Goal: Contribute content: Contribute content

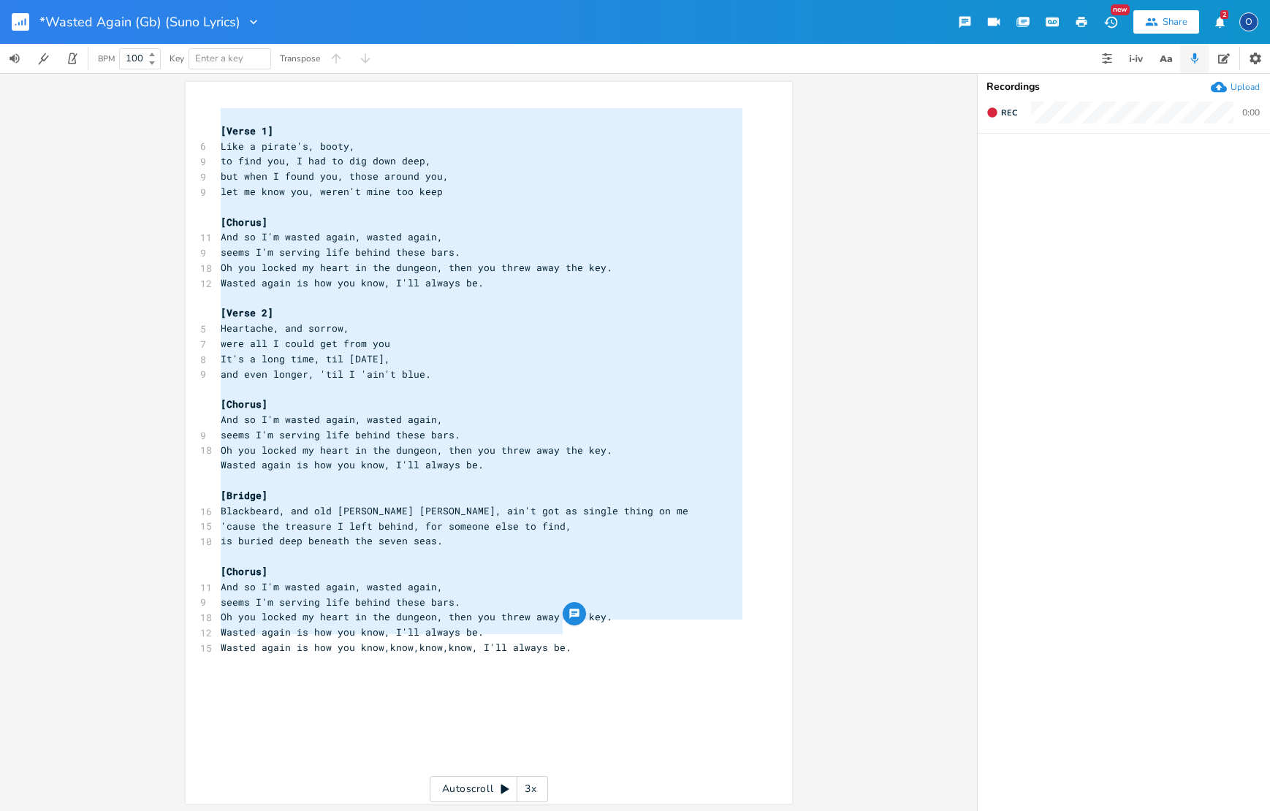
scroll to position [0, 2]
click at [20, 17] on rect "button" at bounding box center [21, 22] width 18 height 18
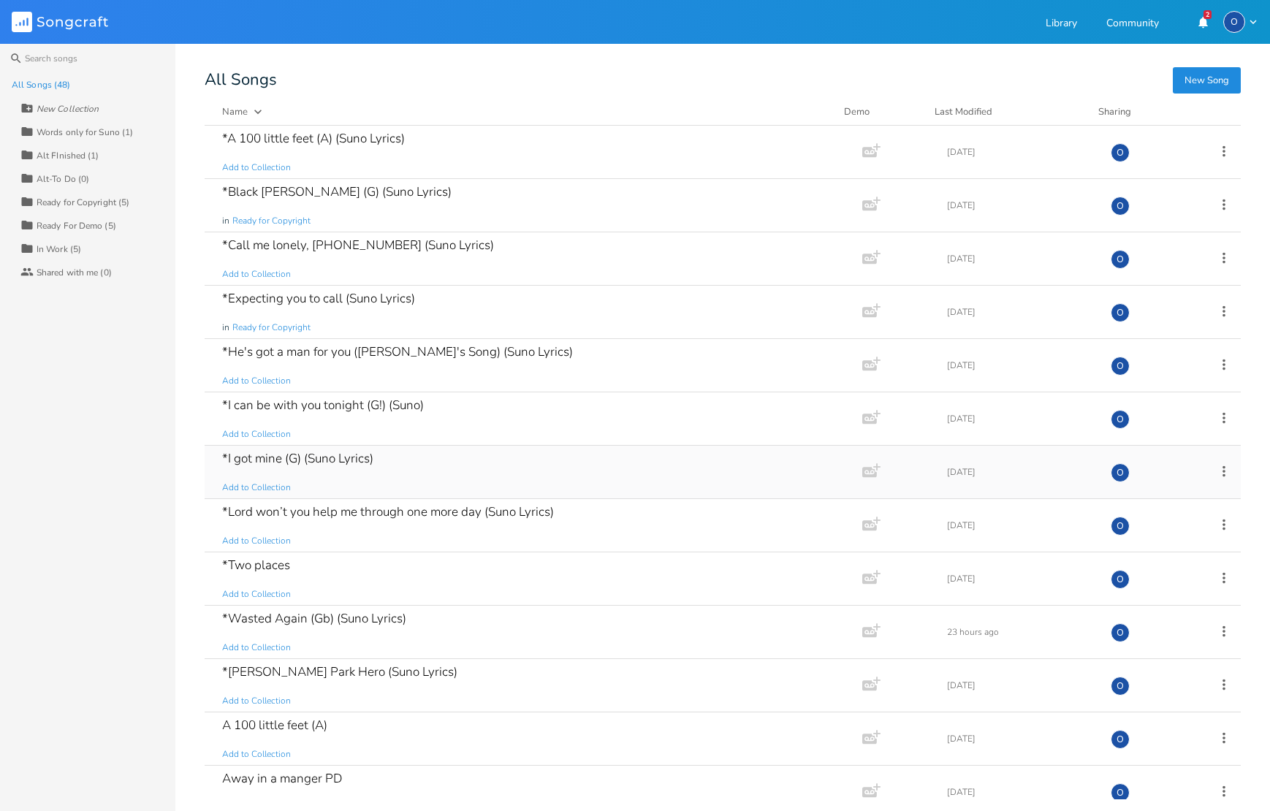
click at [351, 459] on div "*I got mine (G) (Suno Lyrics)" at bounding box center [297, 458] width 151 height 12
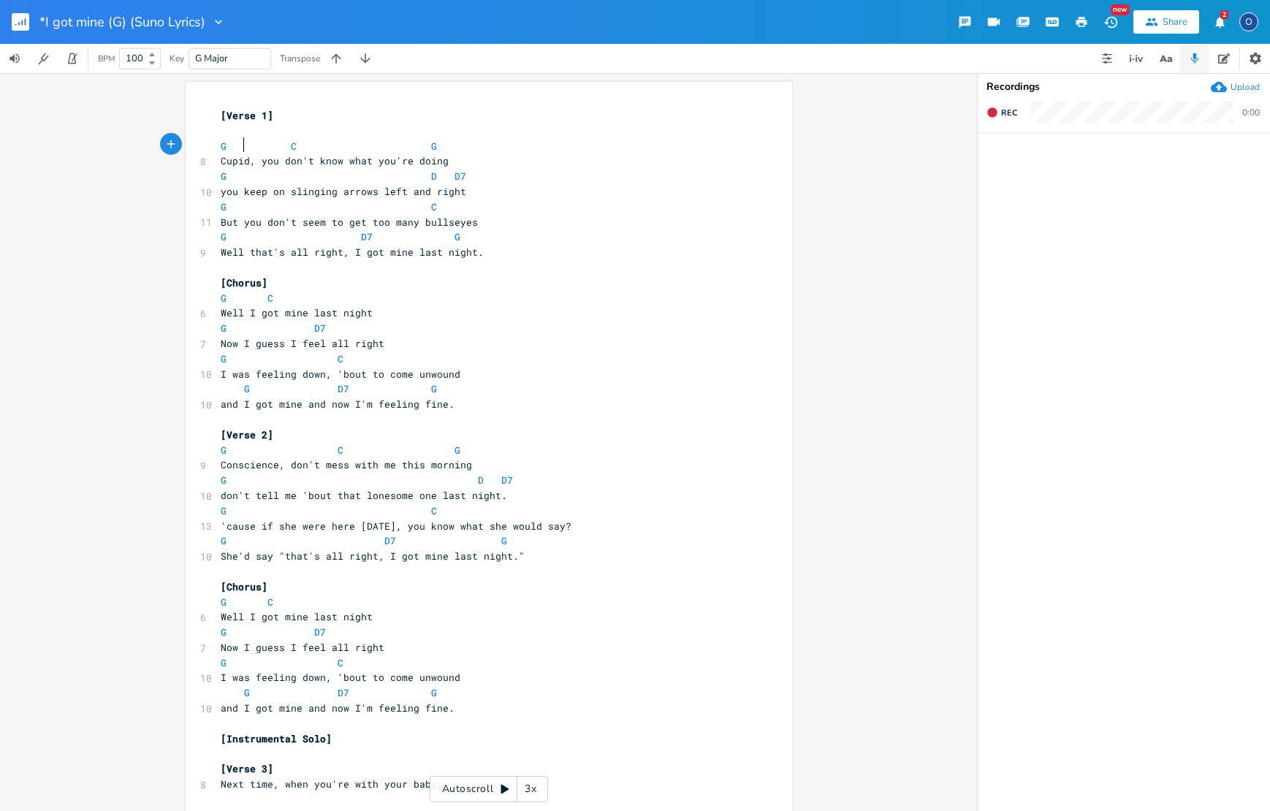
click at [235, 142] on span at bounding box center [236, 146] width 18 height 15
type textarea "G C G"
click at [235, 142] on span at bounding box center [236, 146] width 18 height 15
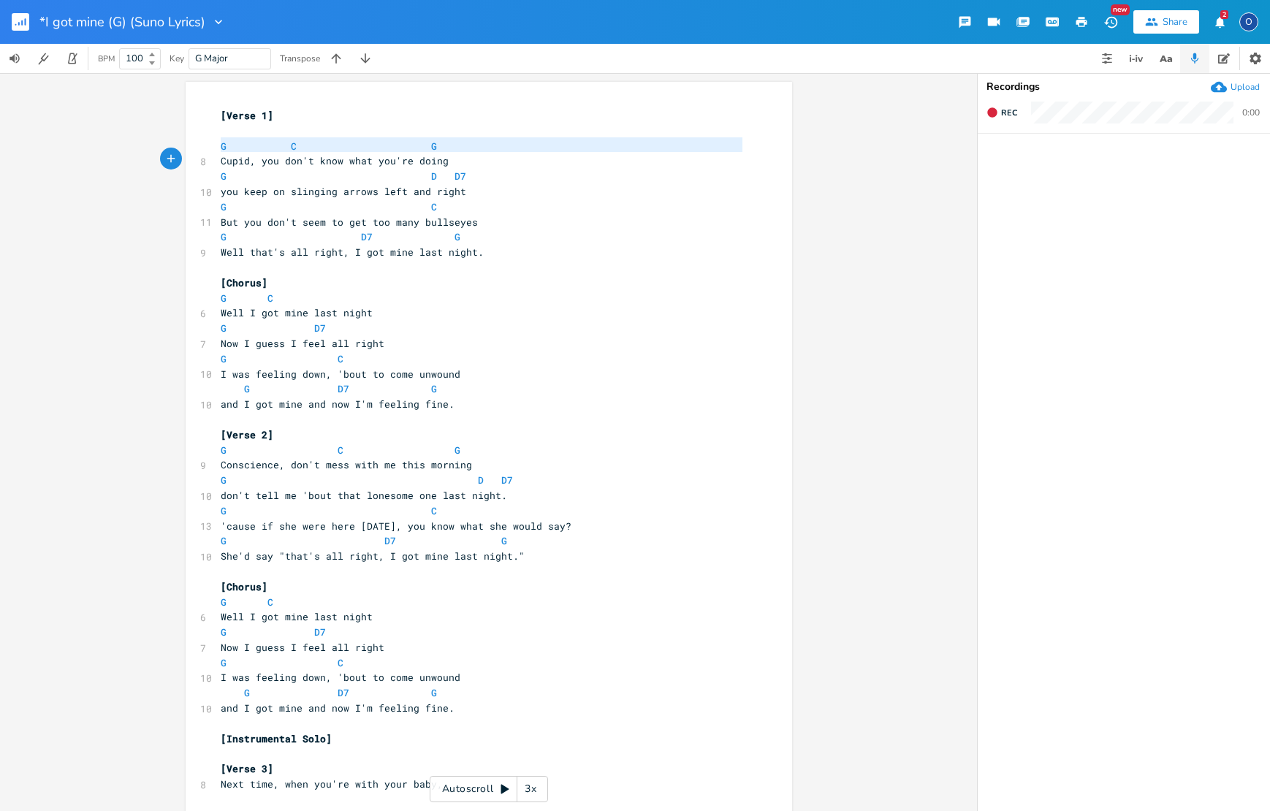
scroll to position [3, 0]
click at [235, 142] on span at bounding box center [236, 146] width 18 height 15
type textarea "G C G"
click at [235, 142] on span at bounding box center [236, 146] width 18 height 15
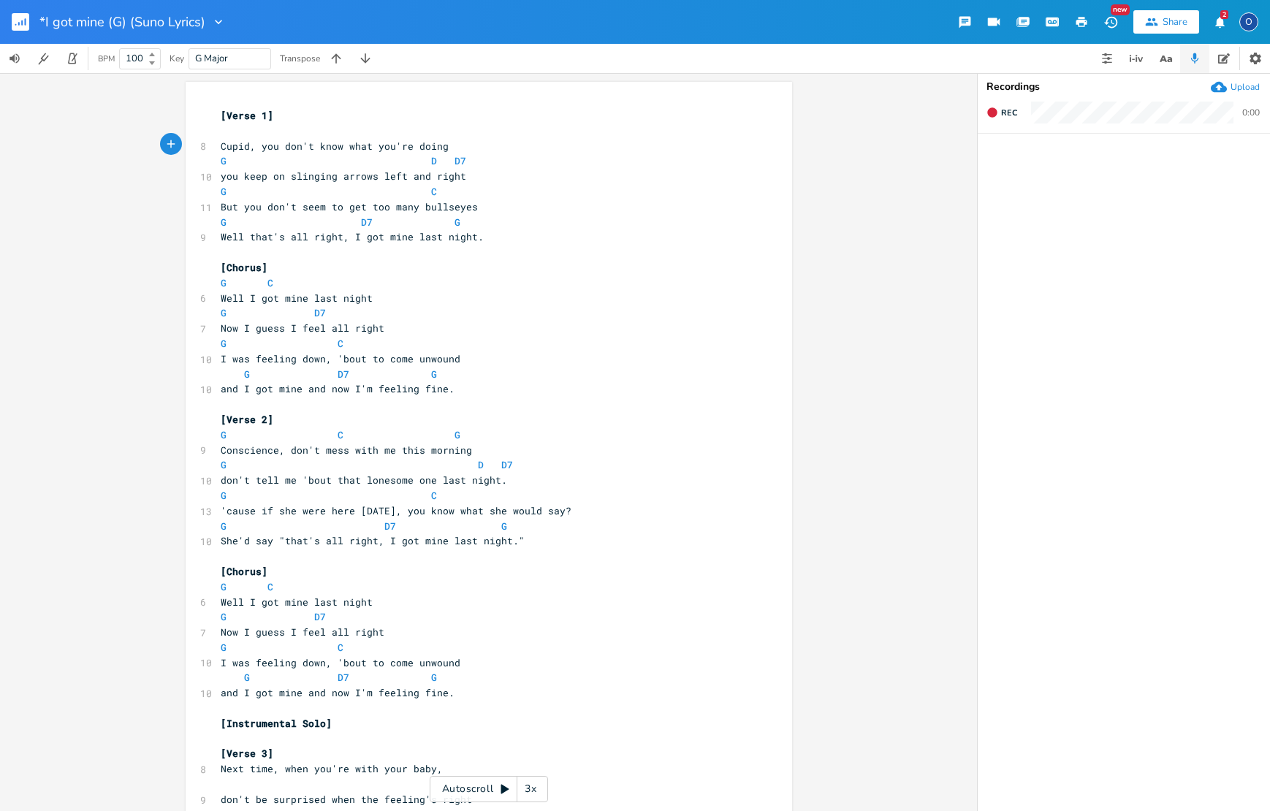
click at [259, 163] on span at bounding box center [255, 160] width 23 height 15
type textarea "G D D7"
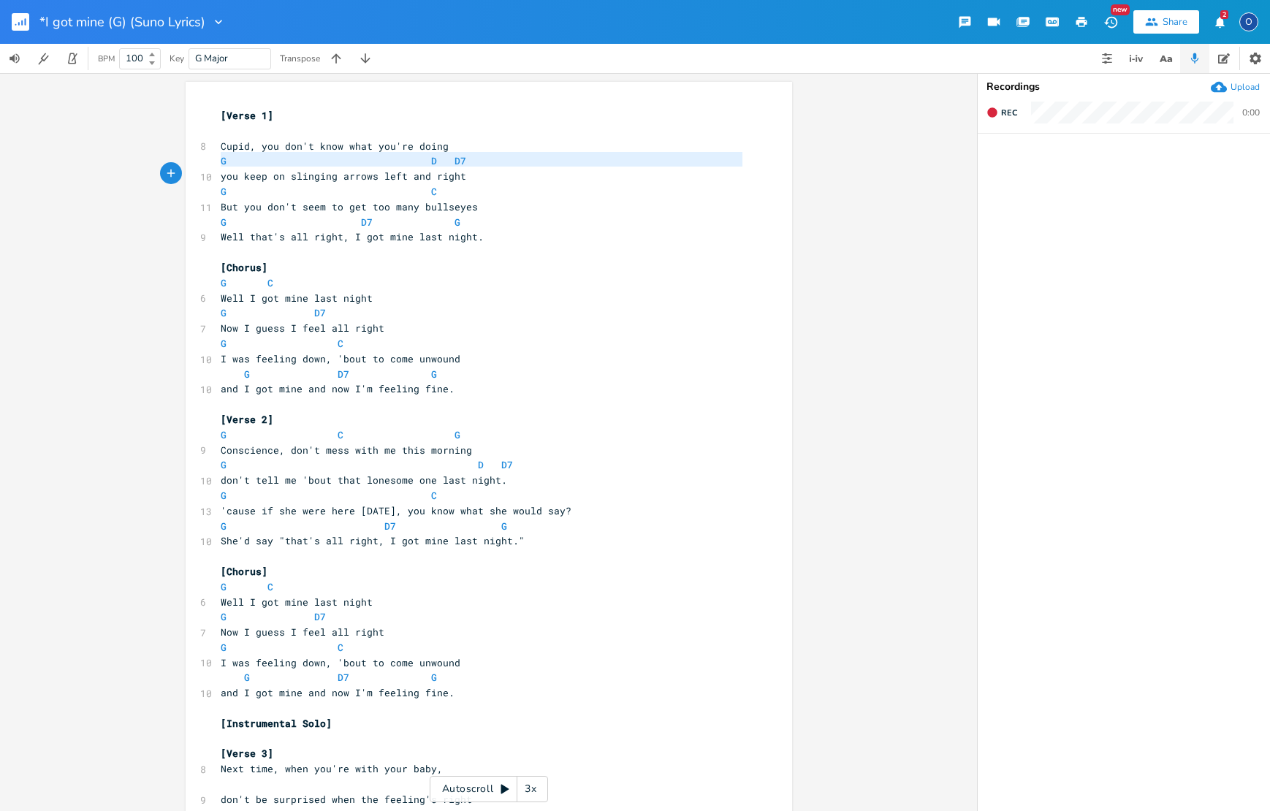
click at [259, 163] on span at bounding box center [255, 160] width 23 height 15
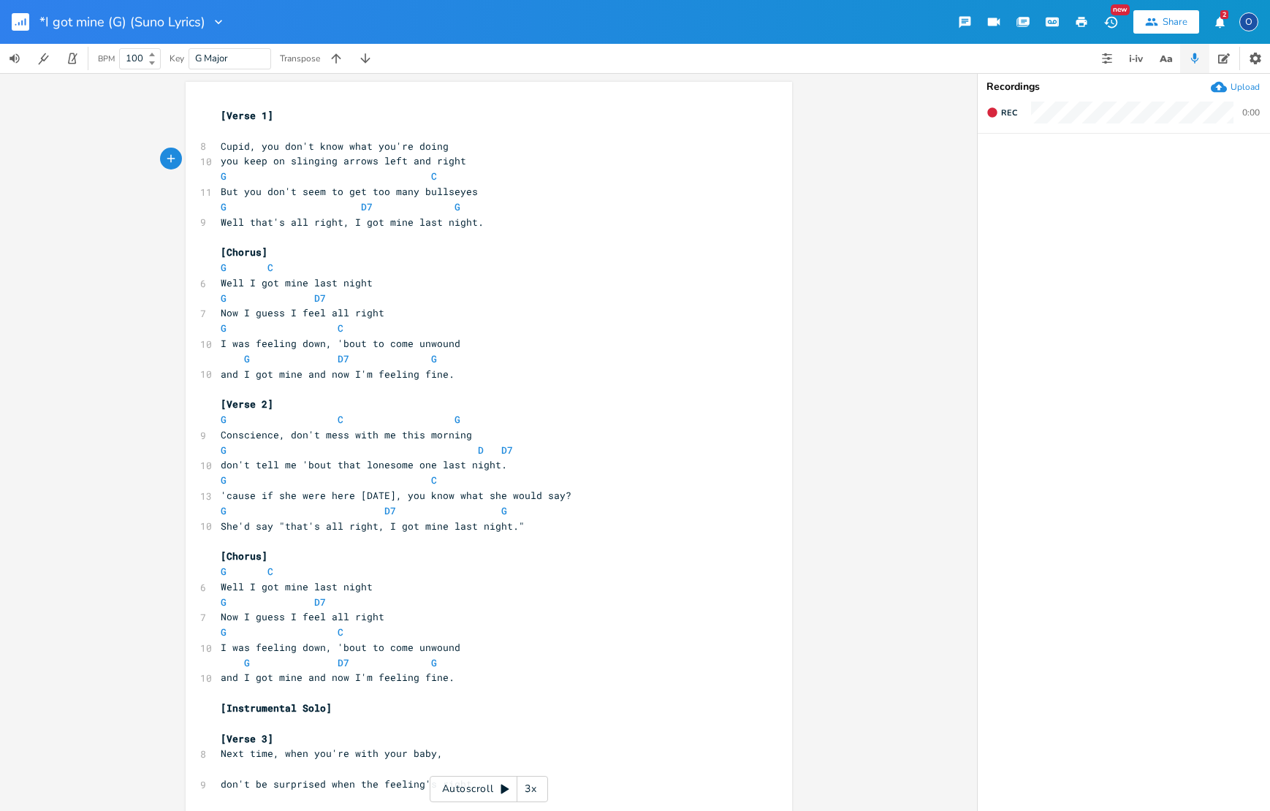
click at [246, 175] on span at bounding box center [255, 176] width 23 height 15
click at [246, 174] on span at bounding box center [255, 176] width 23 height 15
type textarea "G C"
click at [246, 174] on span at bounding box center [255, 176] width 23 height 15
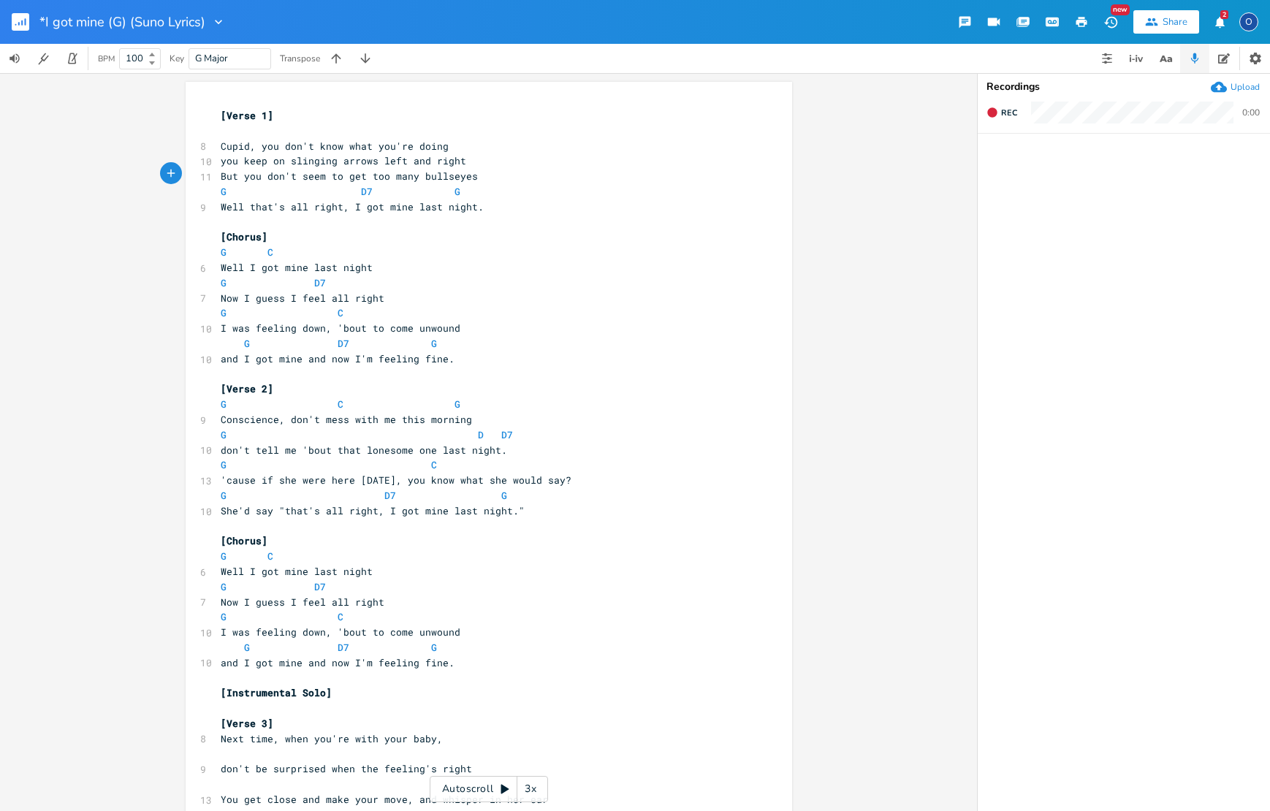
click at [248, 187] on span at bounding box center [255, 191] width 23 height 15
type textarea "G D7 G"
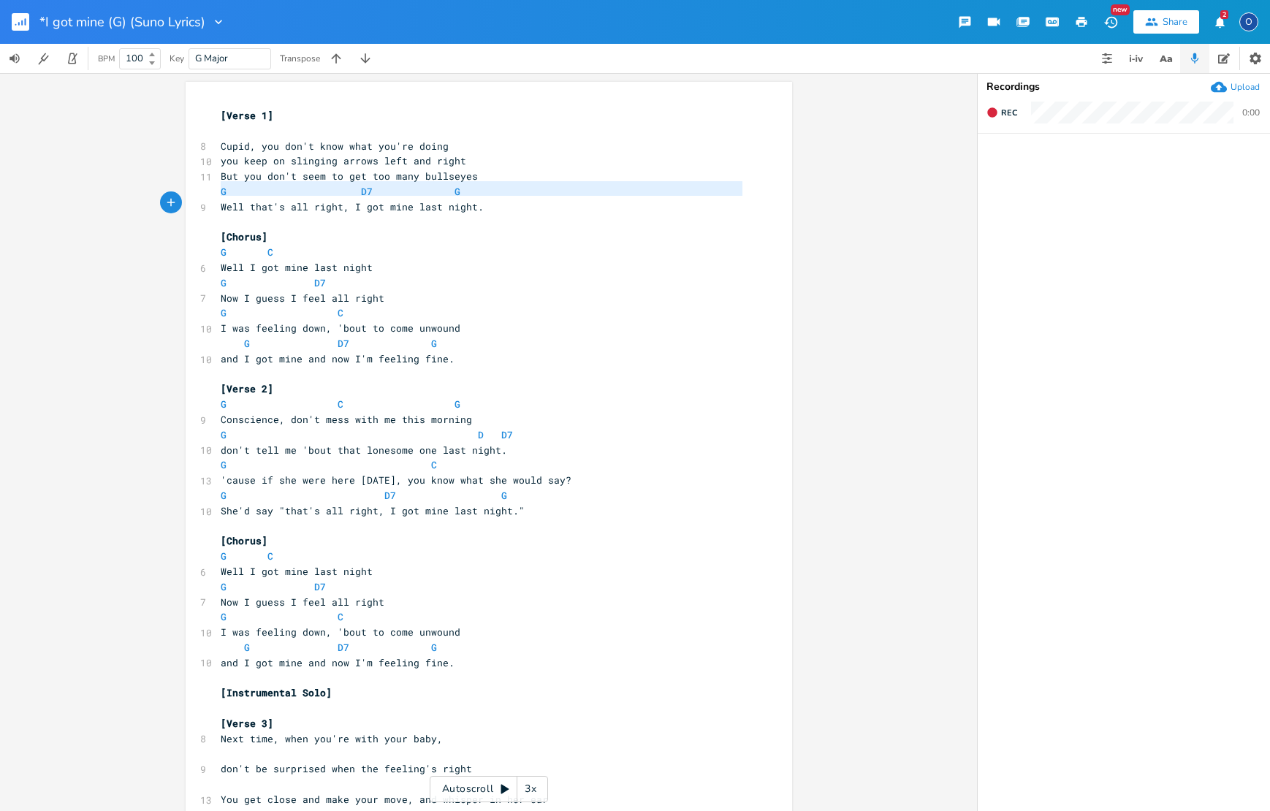
click at [248, 187] on span at bounding box center [255, 191] width 23 height 15
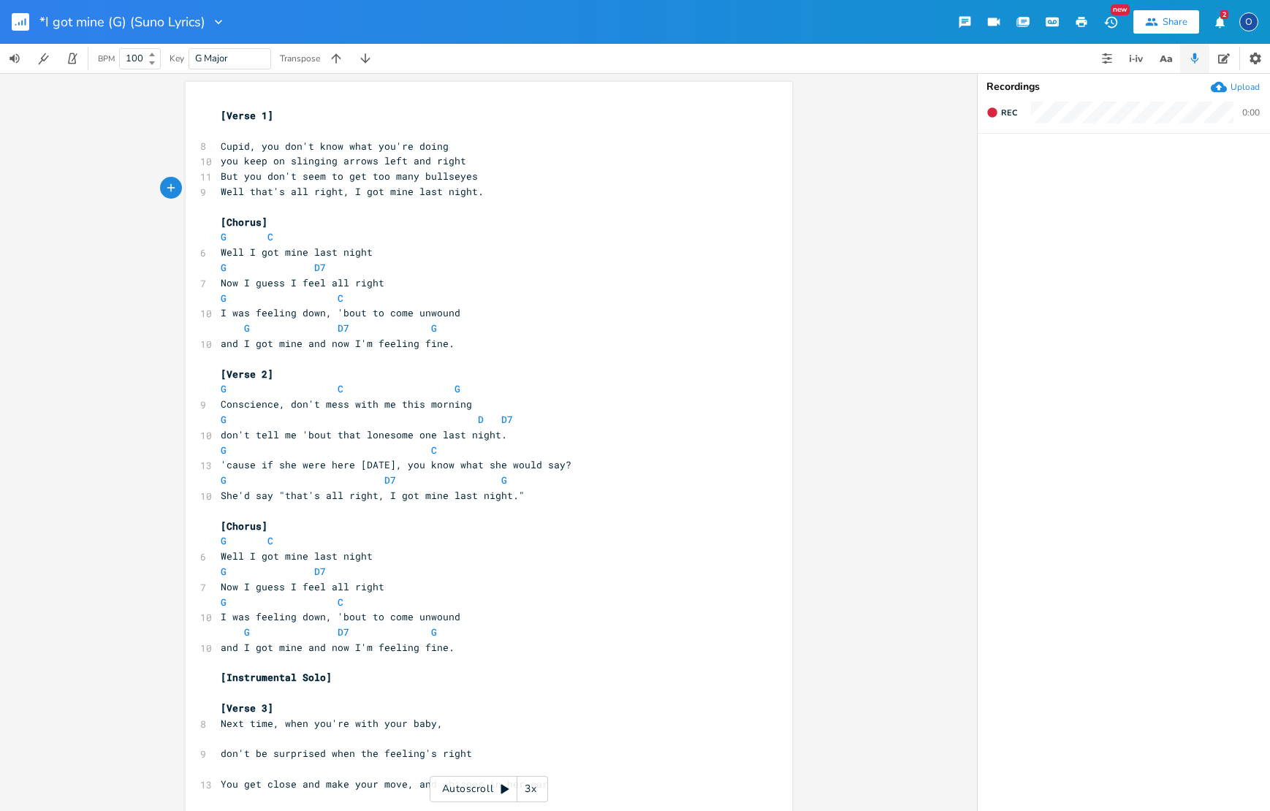
click at [233, 234] on span at bounding box center [236, 236] width 18 height 15
type textarea "G C"
click at [233, 234] on span at bounding box center [236, 236] width 18 height 15
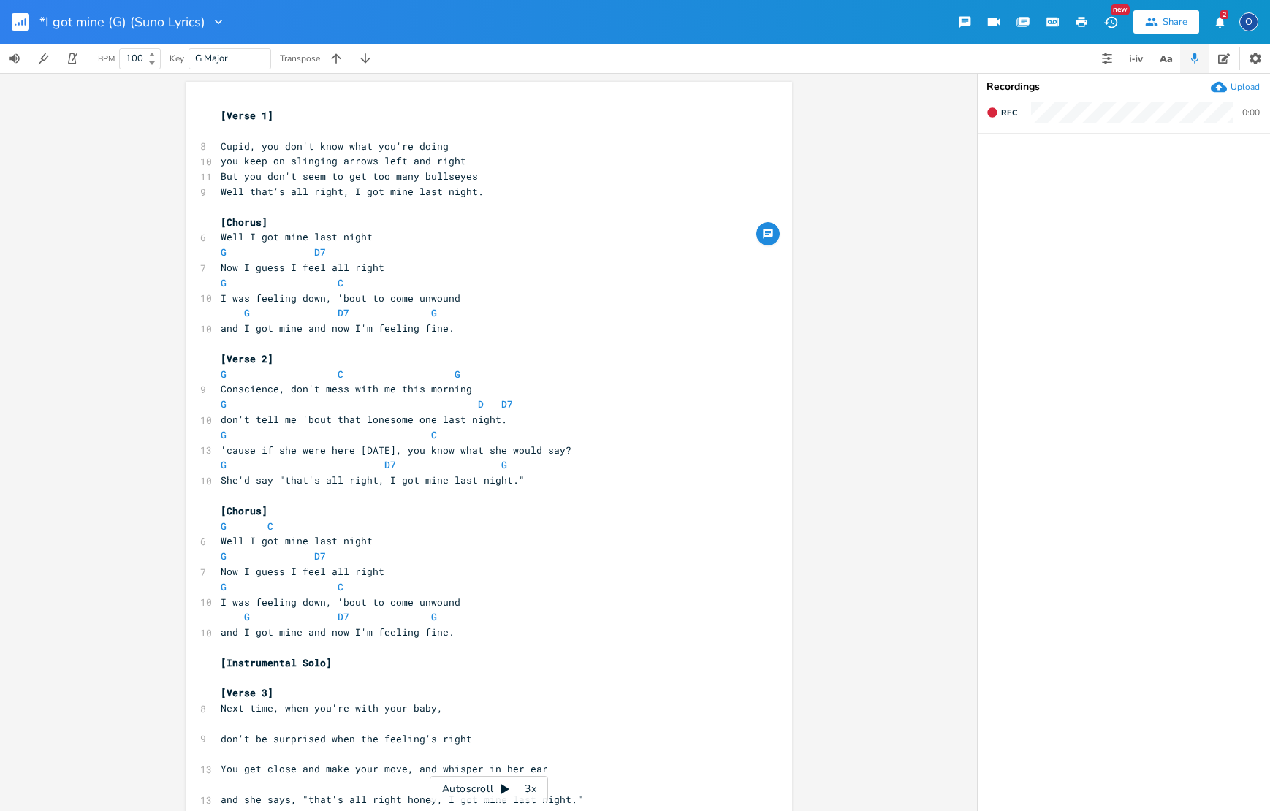
scroll to position [0, 0]
click at [253, 233] on span "Well I got mine last night" at bounding box center [297, 236] width 152 height 13
click at [251, 233] on span "Well I got mine last night" at bounding box center [297, 236] width 152 height 13
click at [252, 232] on span "Well I got mine last night" at bounding box center [297, 236] width 152 height 13
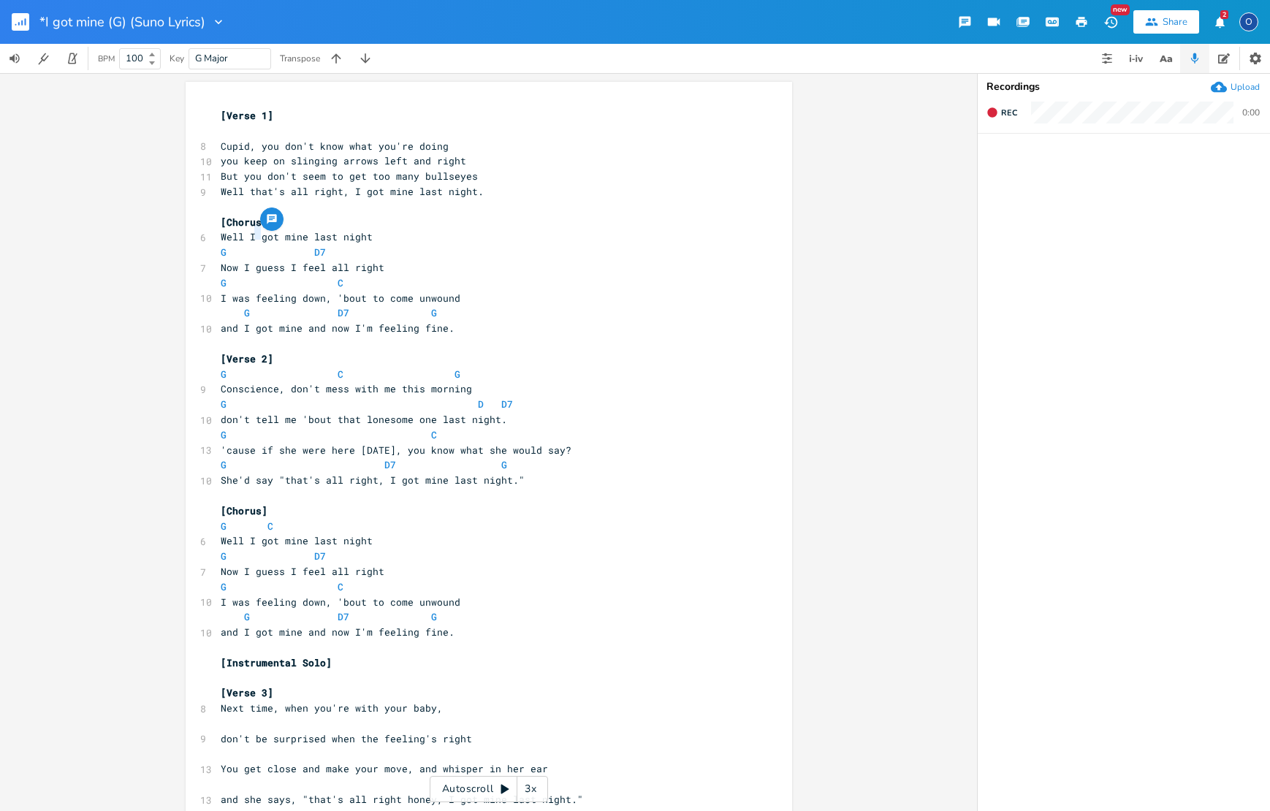
scroll to position [0, 2]
type textarea "..."
type textarea "t...min"
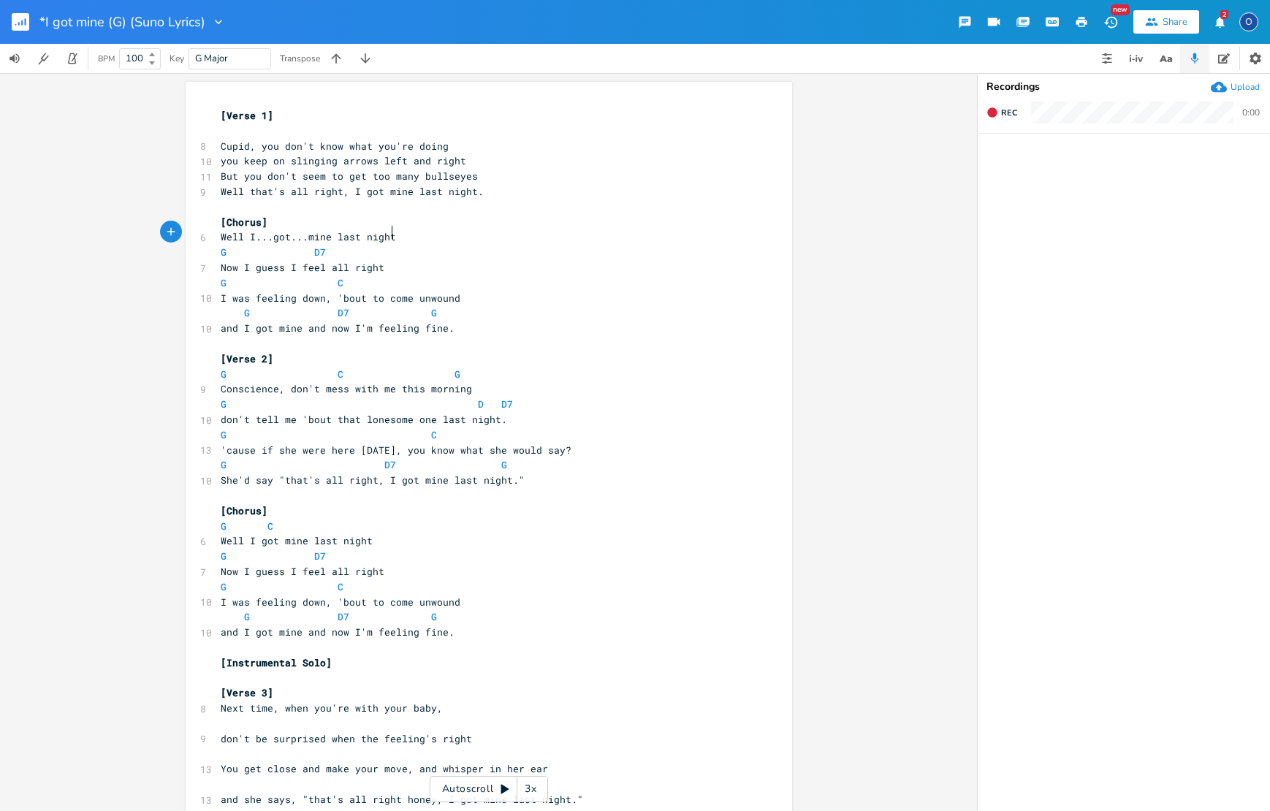
click at [389, 232] on pre "Well I...got...mine last night" at bounding box center [482, 236] width 528 height 15
type textarea "."
type textarea "t."
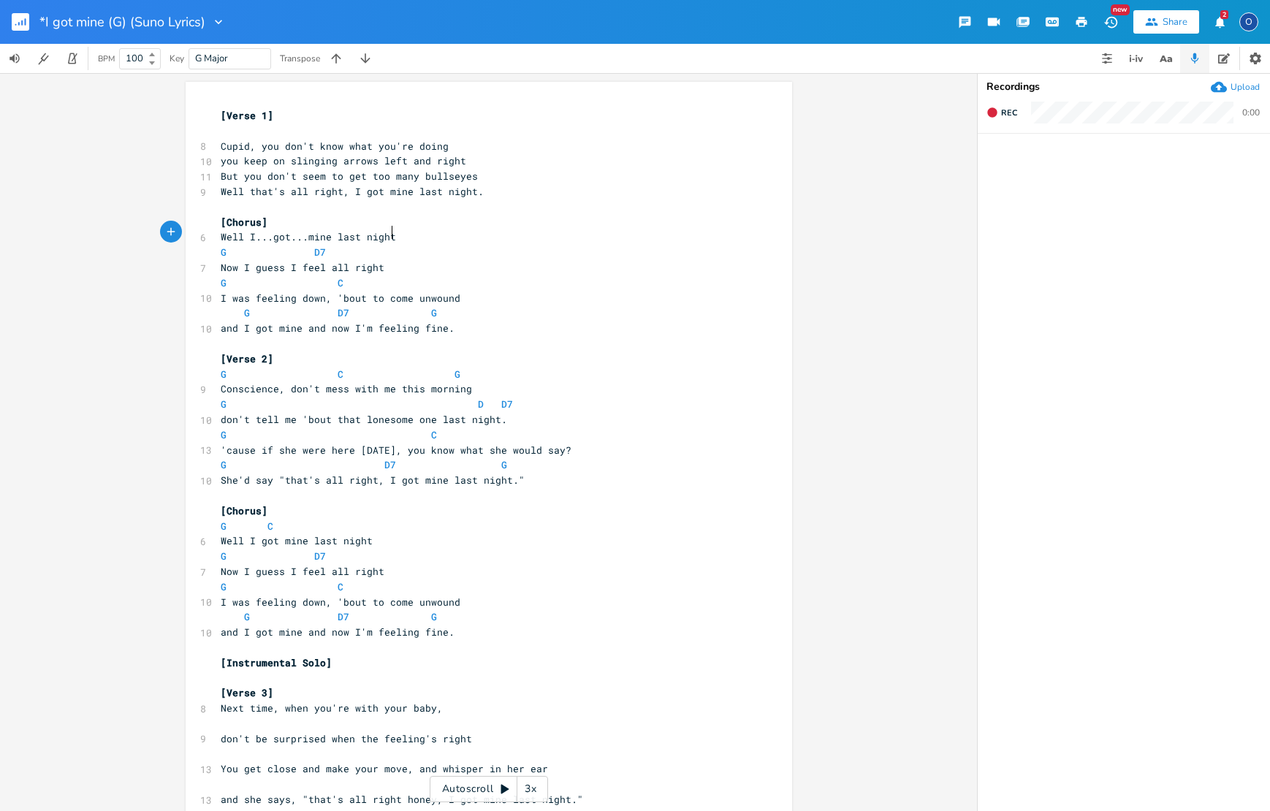
scroll to position [0, 5]
click at [379, 262] on pre "Now I guess I feel all right" at bounding box center [482, 267] width 528 height 15
type textarea "."
click at [274, 249] on span at bounding box center [278, 252] width 23 height 15
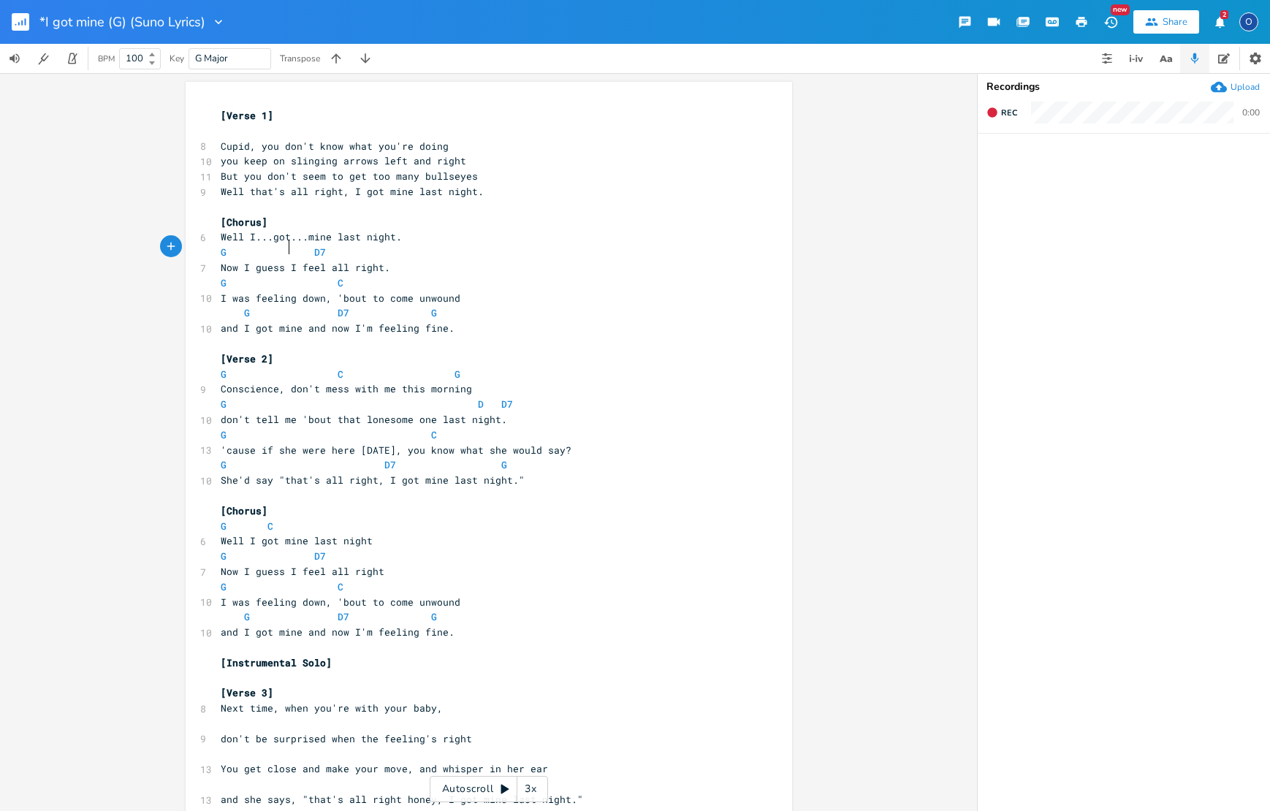
click at [274, 249] on span at bounding box center [278, 252] width 23 height 15
type textarea "G D7"
click at [274, 249] on span at bounding box center [278, 252] width 23 height 15
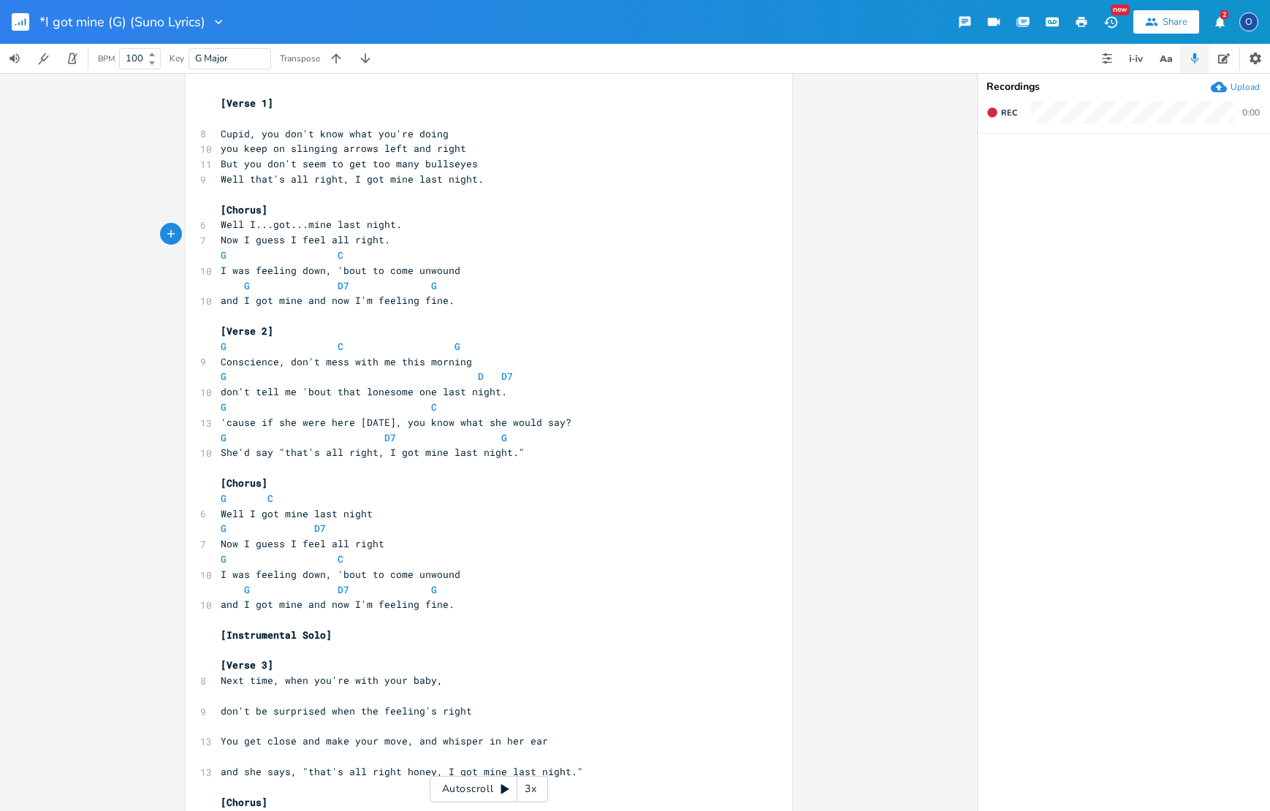
click at [249, 249] on span at bounding box center [255, 255] width 23 height 15
click at [249, 249] on span at bounding box center [255, 256] width 23 height 15
type textarea "G C"
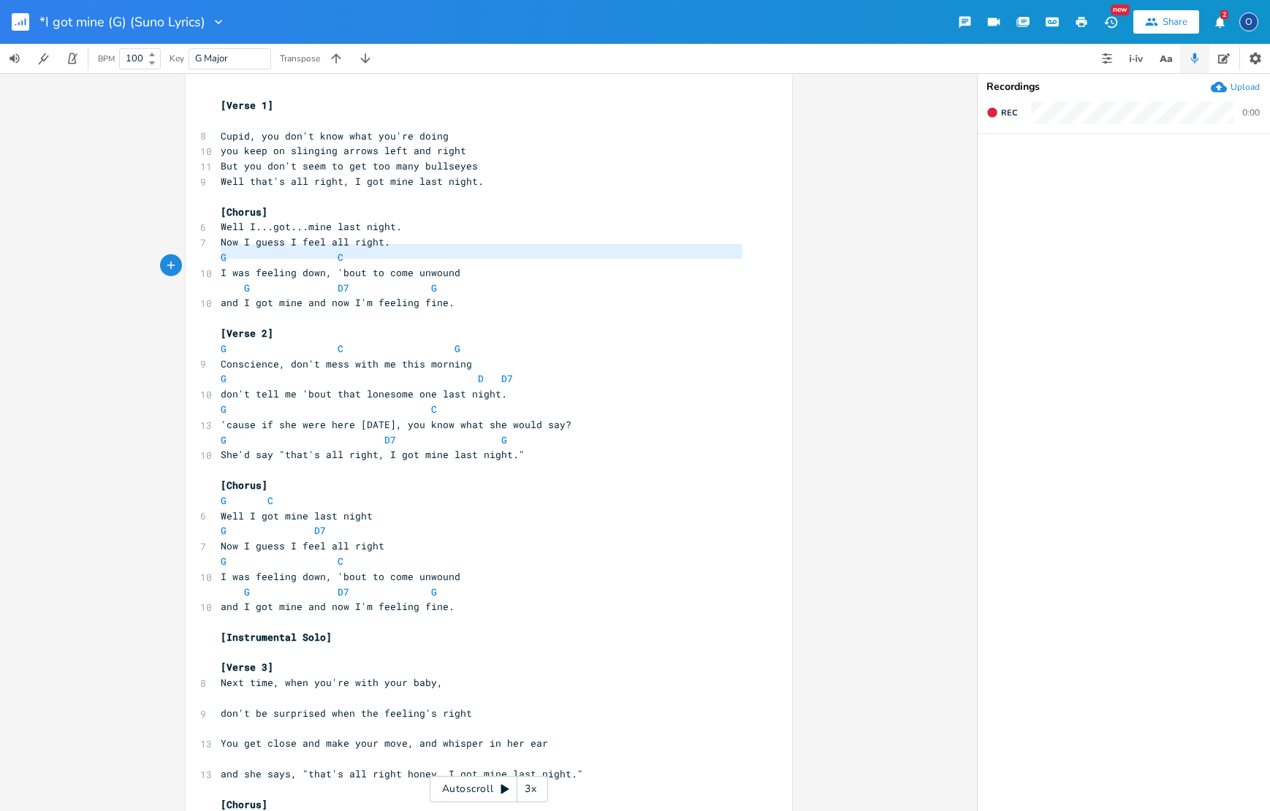
click at [249, 250] on span at bounding box center [255, 257] width 23 height 15
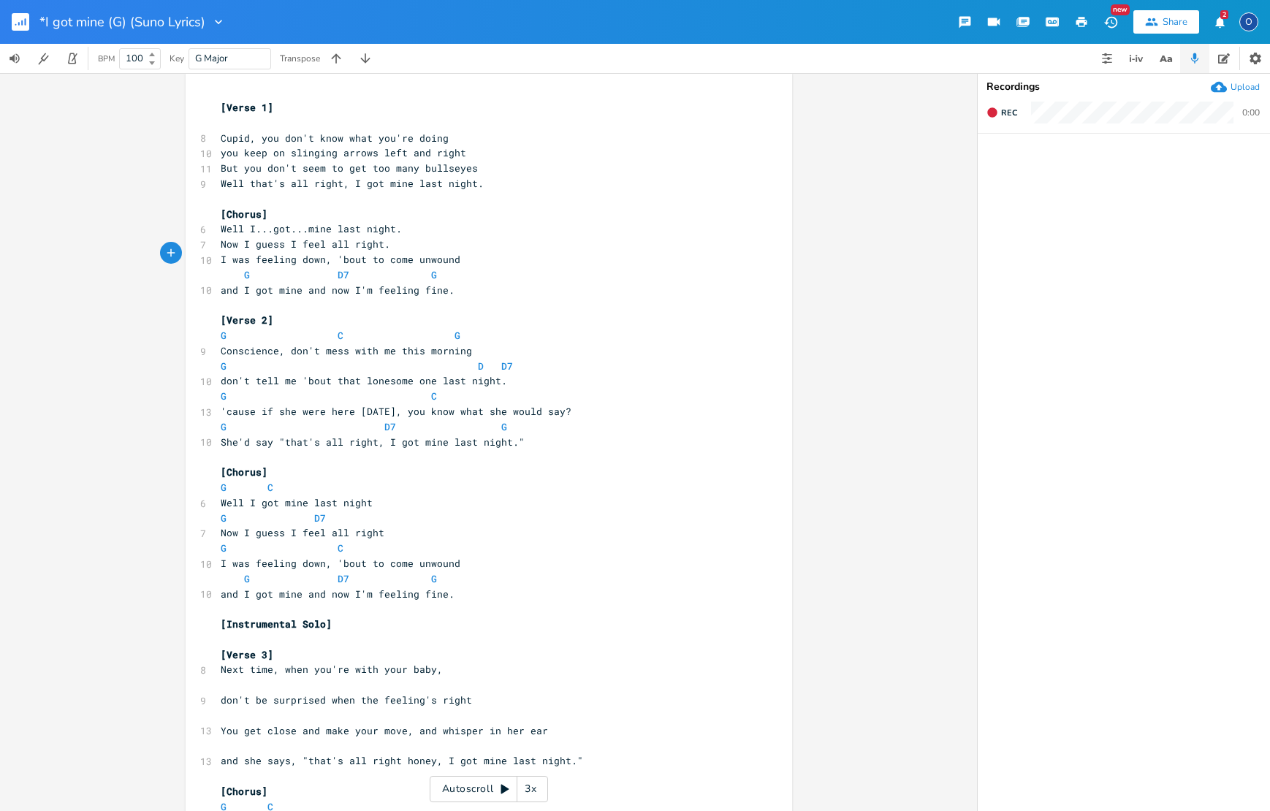
click at [256, 267] on span at bounding box center [259, 274] width 18 height 15
type textarea "G D7 G"
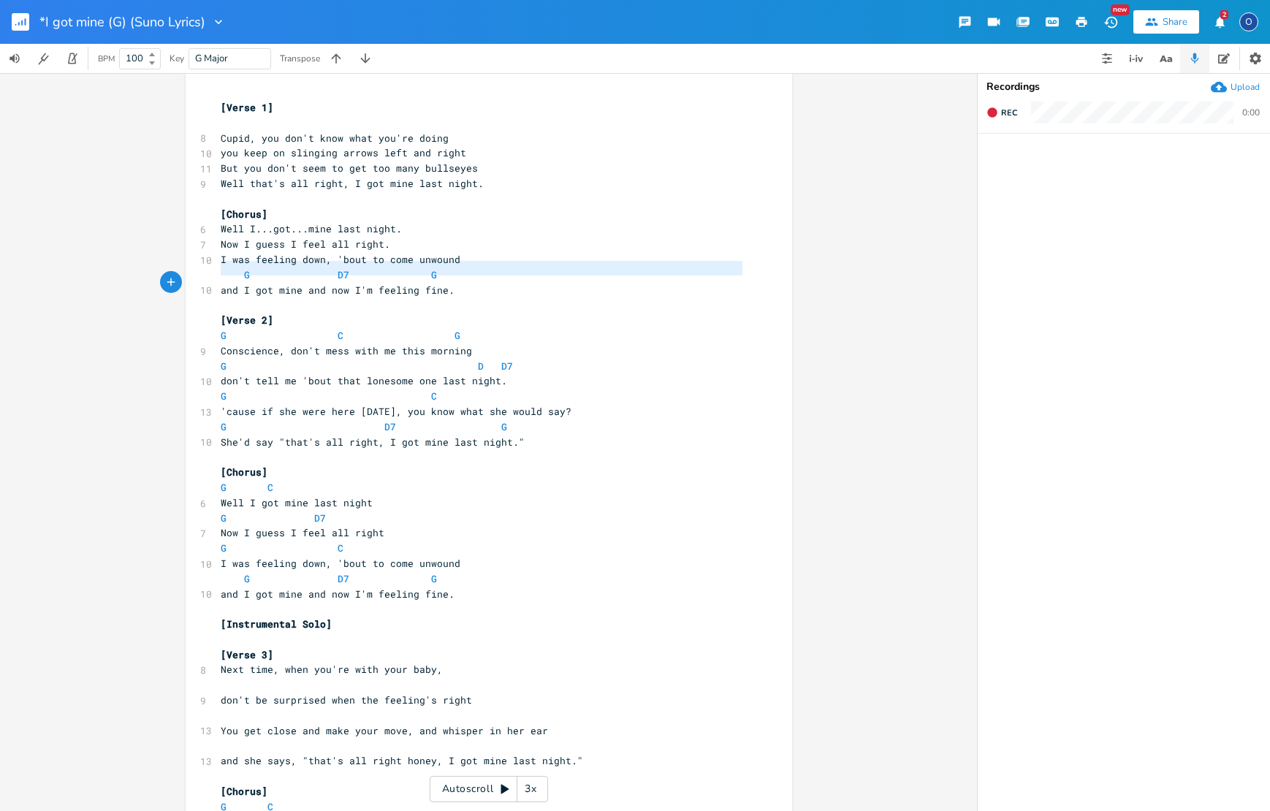
click at [256, 267] on span at bounding box center [259, 274] width 18 height 15
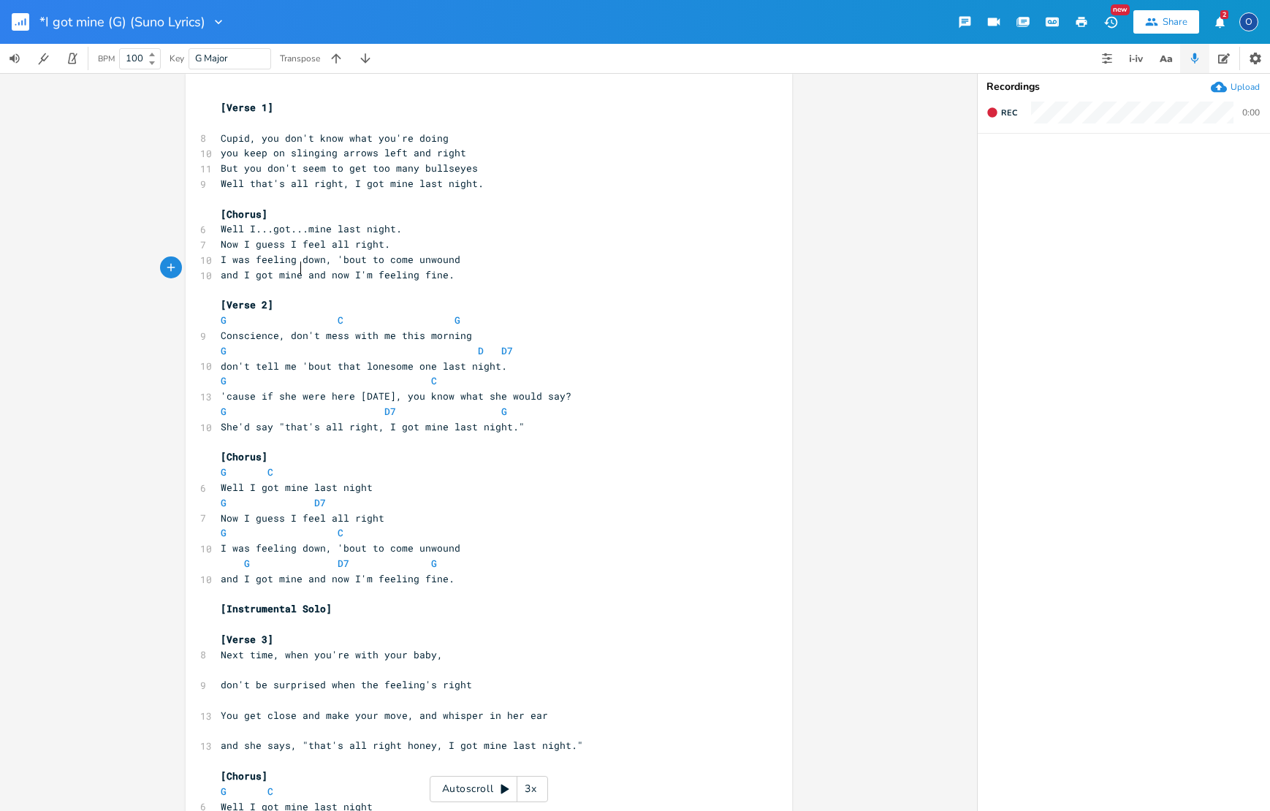
click at [297, 270] on span "and I got mine and now I'm feeling fine." at bounding box center [338, 274] width 234 height 13
type textarea ","
click at [327, 253] on span "I was feeling down, 'bout to come unwound" at bounding box center [341, 259] width 240 height 13
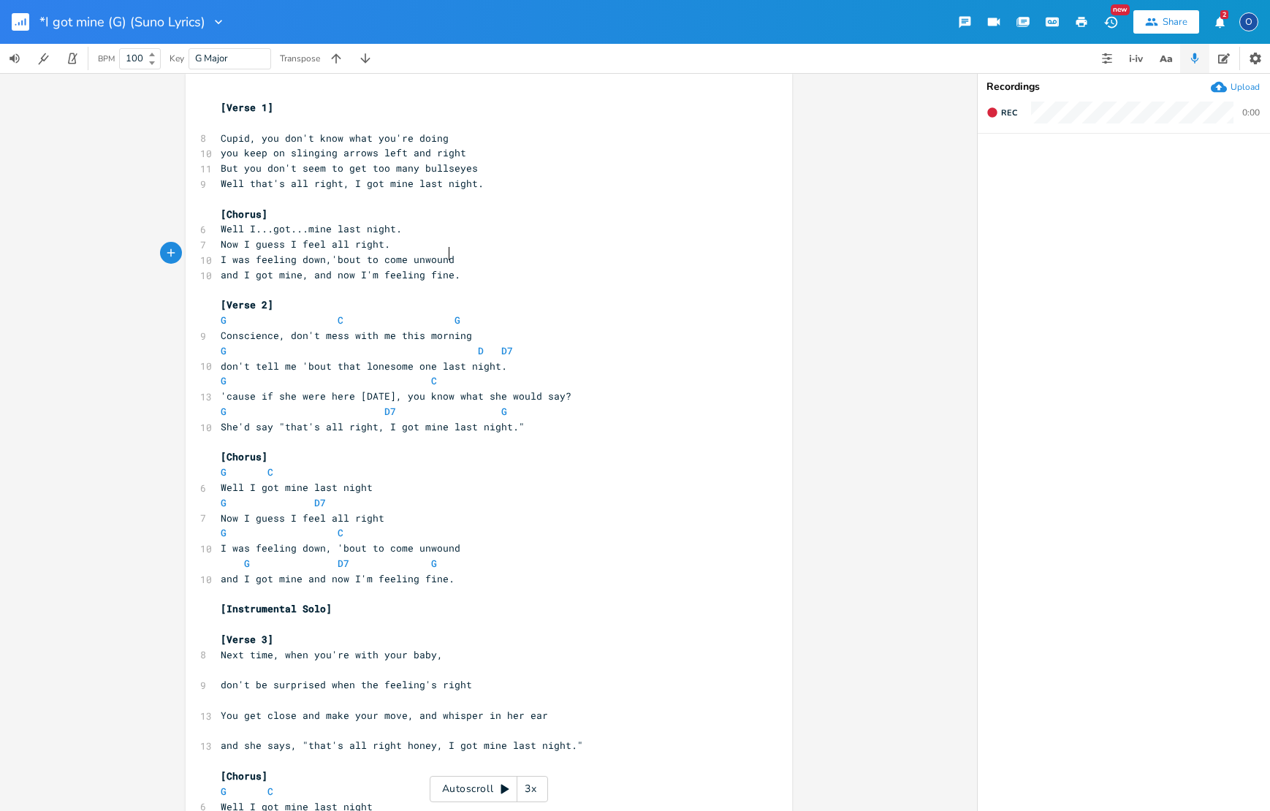
click at [445, 252] on pre "I was feeling down,'bout to come unwound" at bounding box center [482, 259] width 528 height 15
type textarea ","
click at [227, 313] on span at bounding box center [236, 320] width 18 height 15
type textarea "G C G"
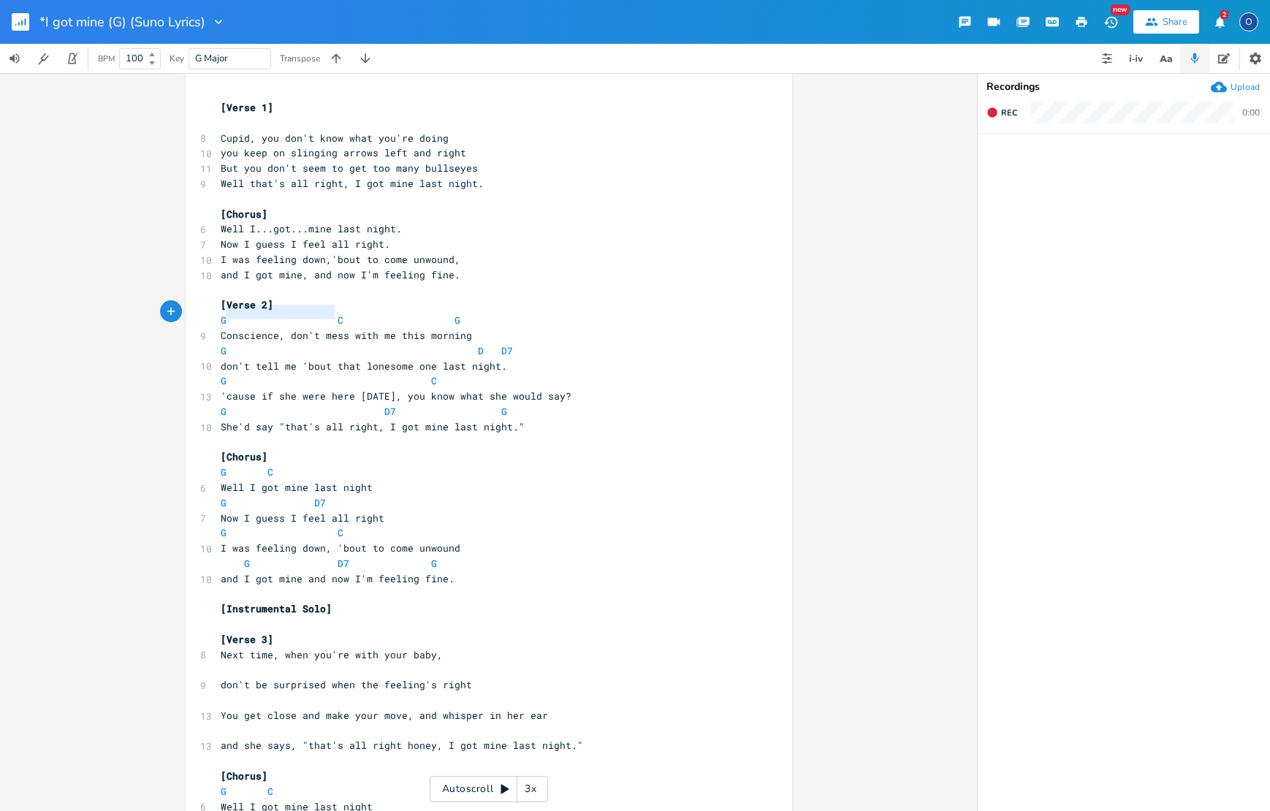
click at [227, 313] on span at bounding box center [236, 320] width 18 height 15
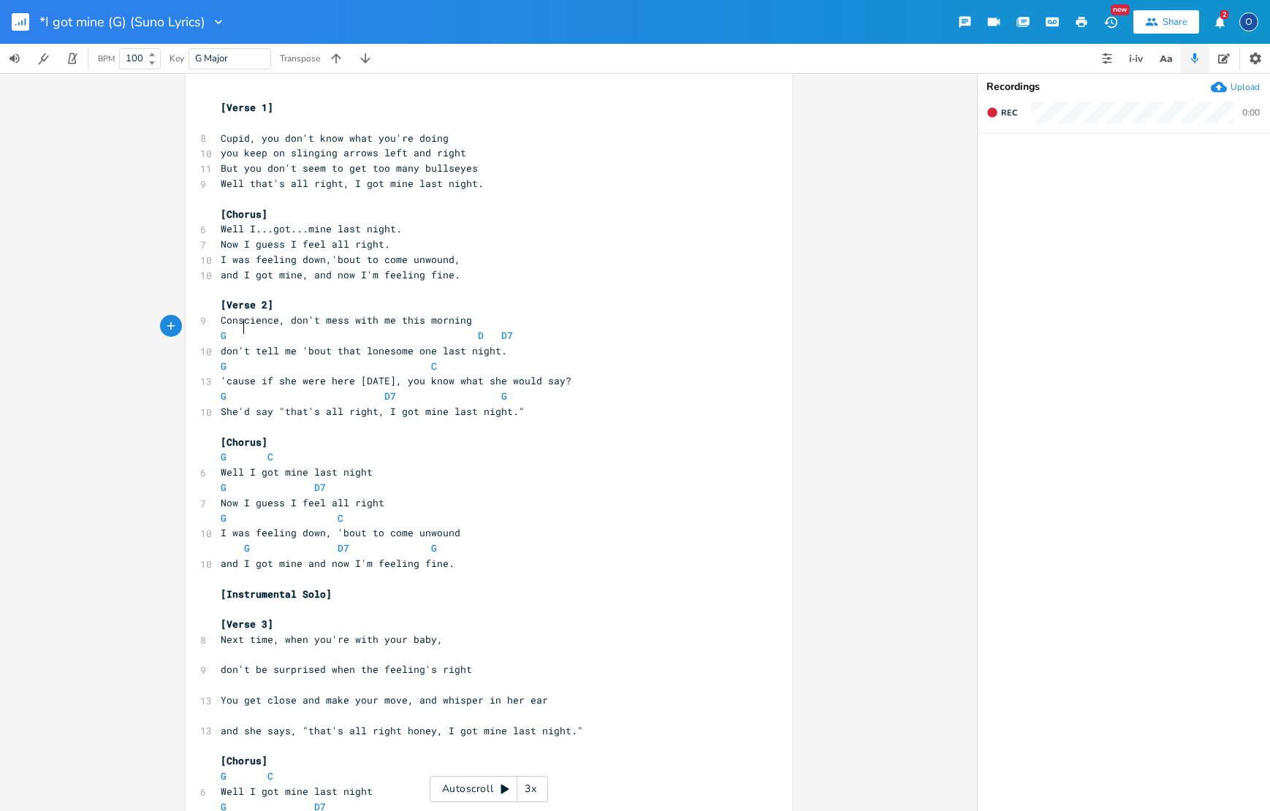
click at [244, 328] on span at bounding box center [255, 335] width 23 height 15
click at [250, 329] on span "D7" at bounding box center [250, 336] width 12 height 14
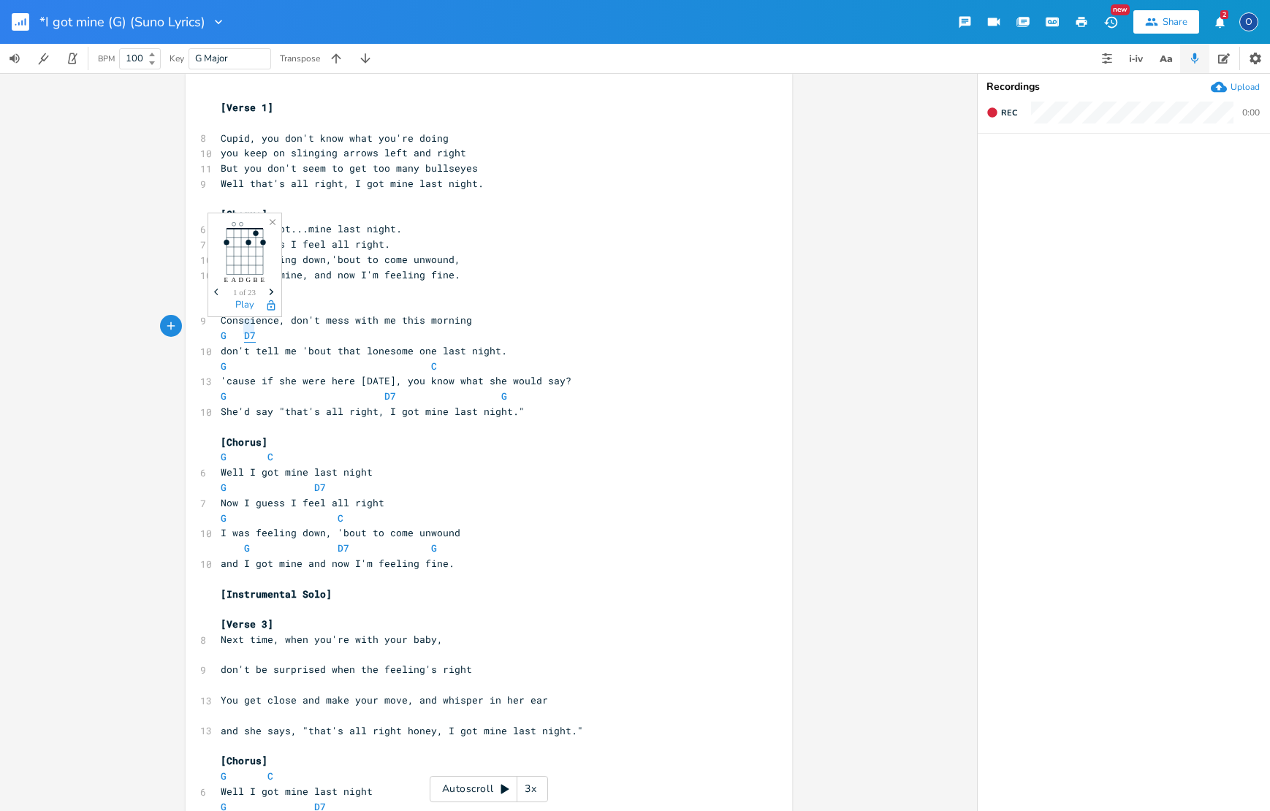
type textarea "G D7"
click at [250, 329] on span "D7" at bounding box center [250, 336] width 12 height 14
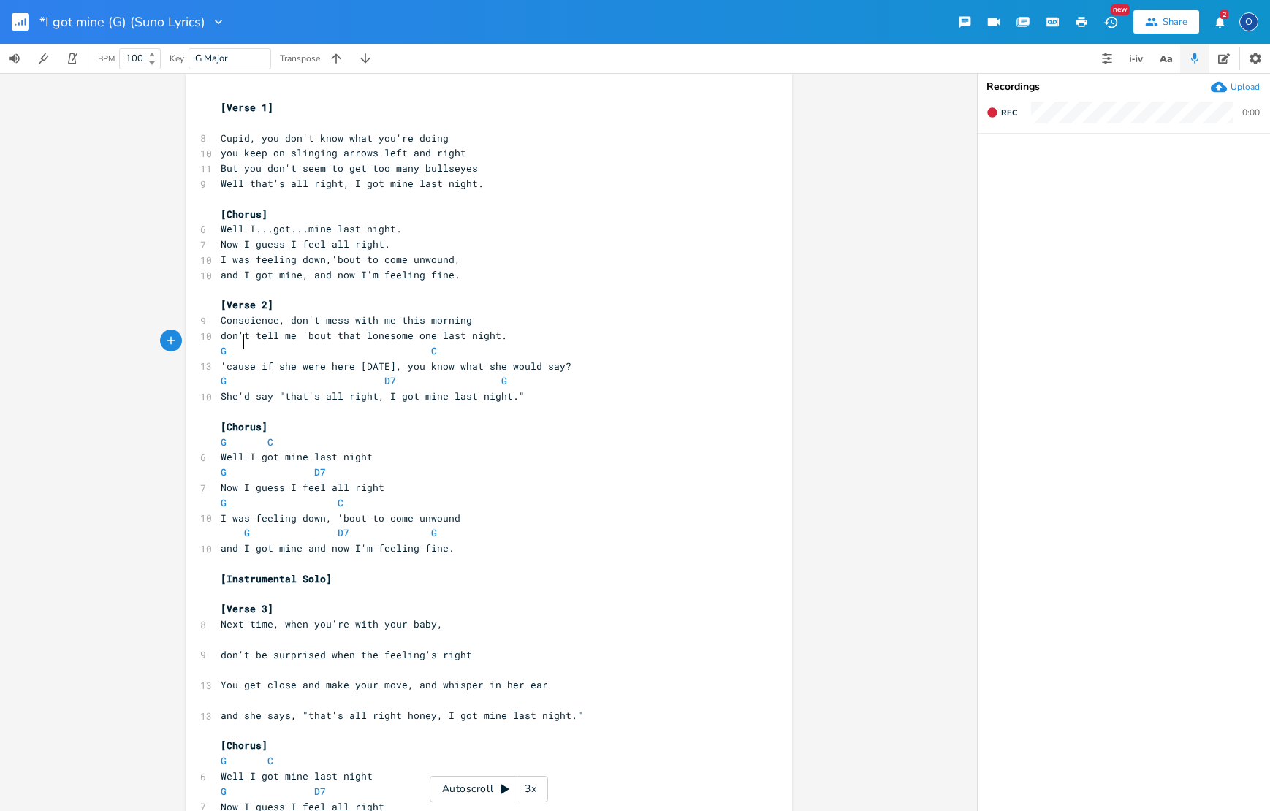
click at [244, 343] on span at bounding box center [255, 350] width 23 height 15
type textarea "G C"
click at [244, 343] on span at bounding box center [255, 350] width 23 height 15
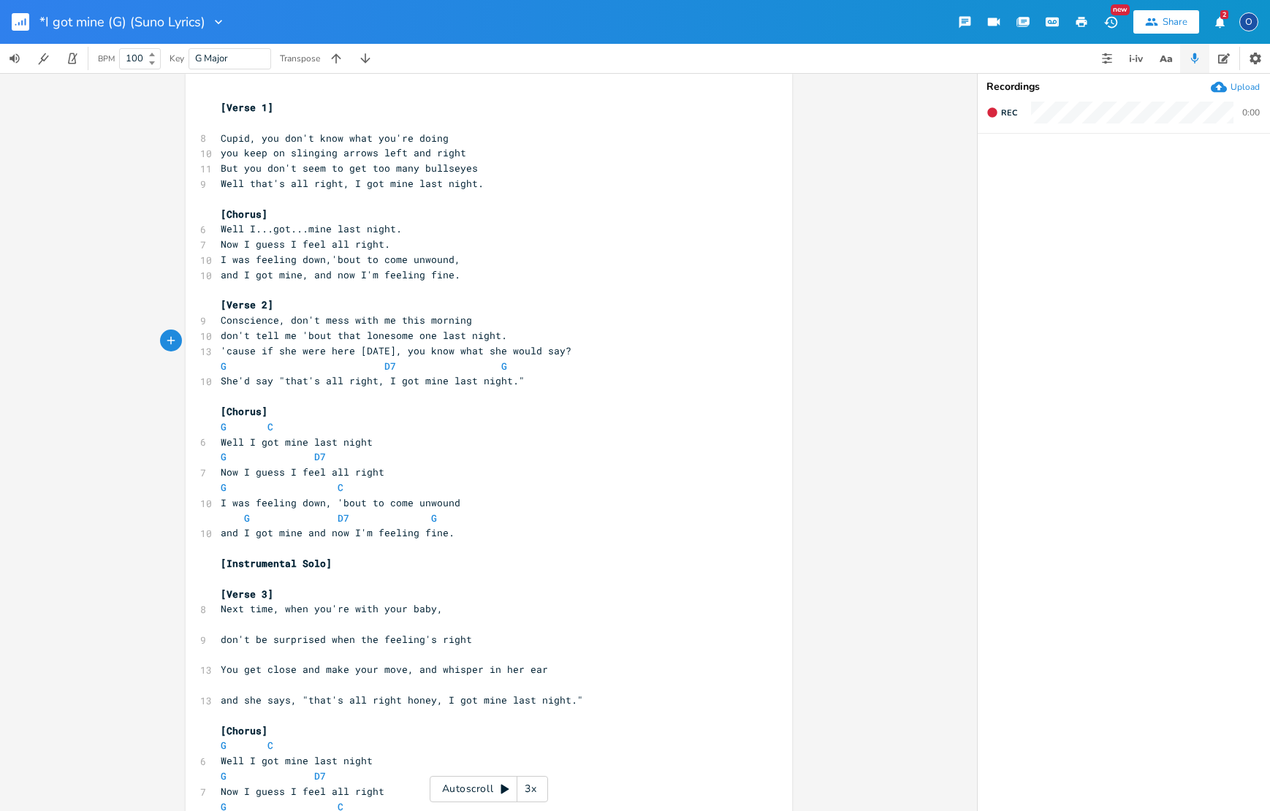
click at [246, 359] on span at bounding box center [255, 366] width 23 height 15
type textarea "G D7 G"
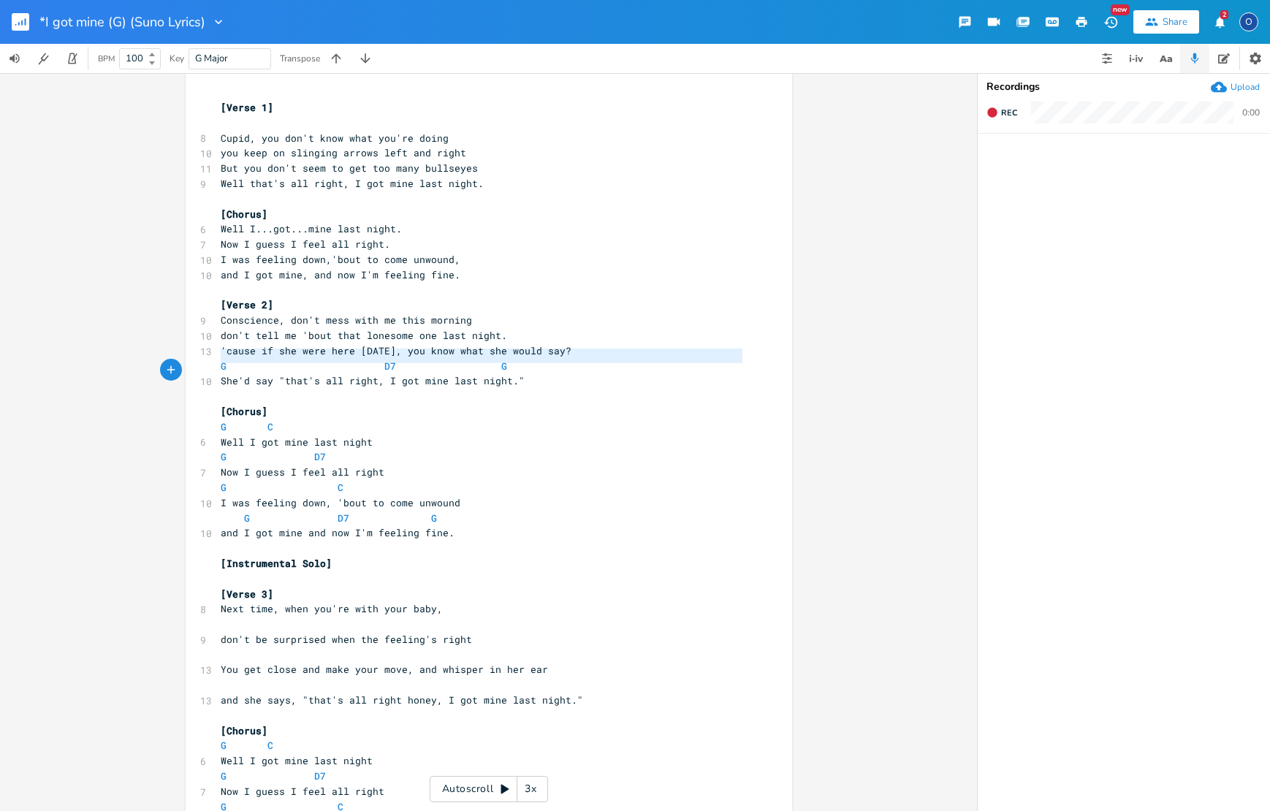
click at [246, 359] on span at bounding box center [255, 366] width 23 height 15
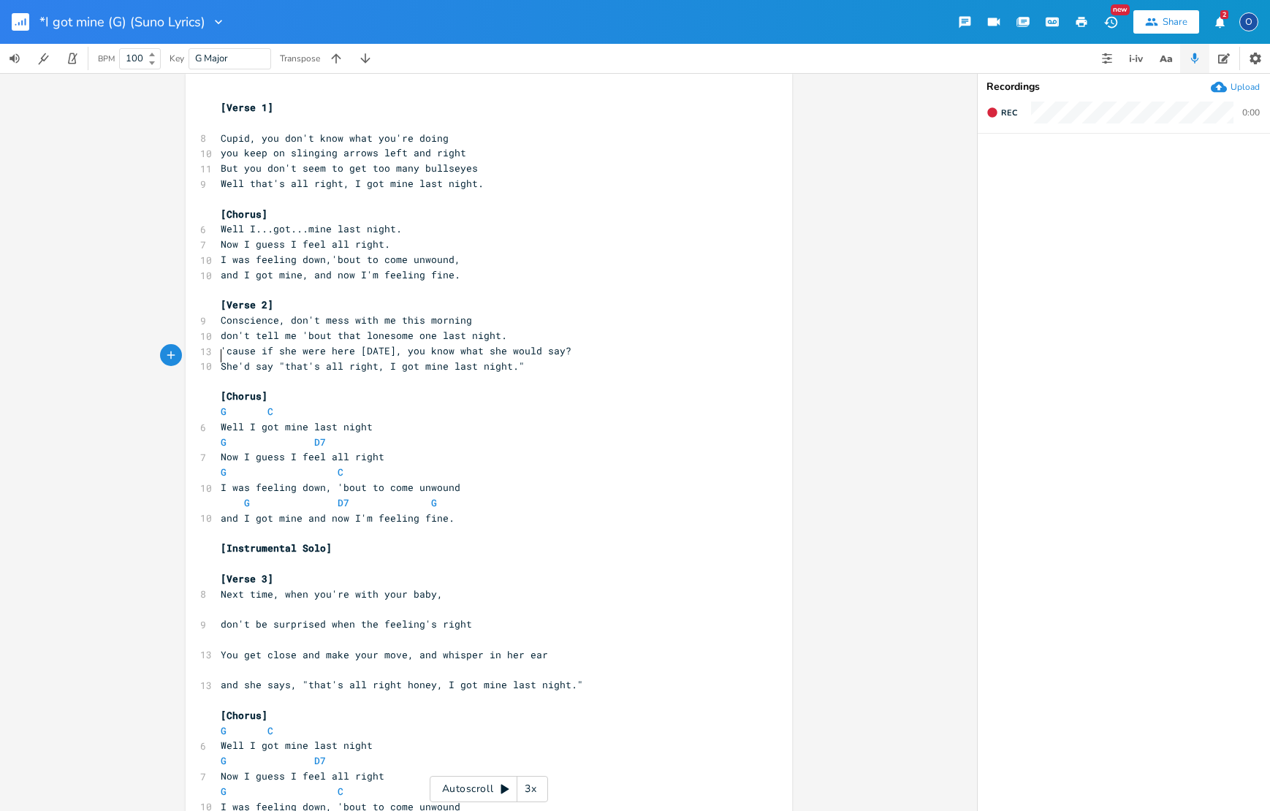
click at [253, 404] on span at bounding box center [255, 411] width 23 height 15
type textarea "G C"
click at [252, 404] on span at bounding box center [255, 411] width 23 height 15
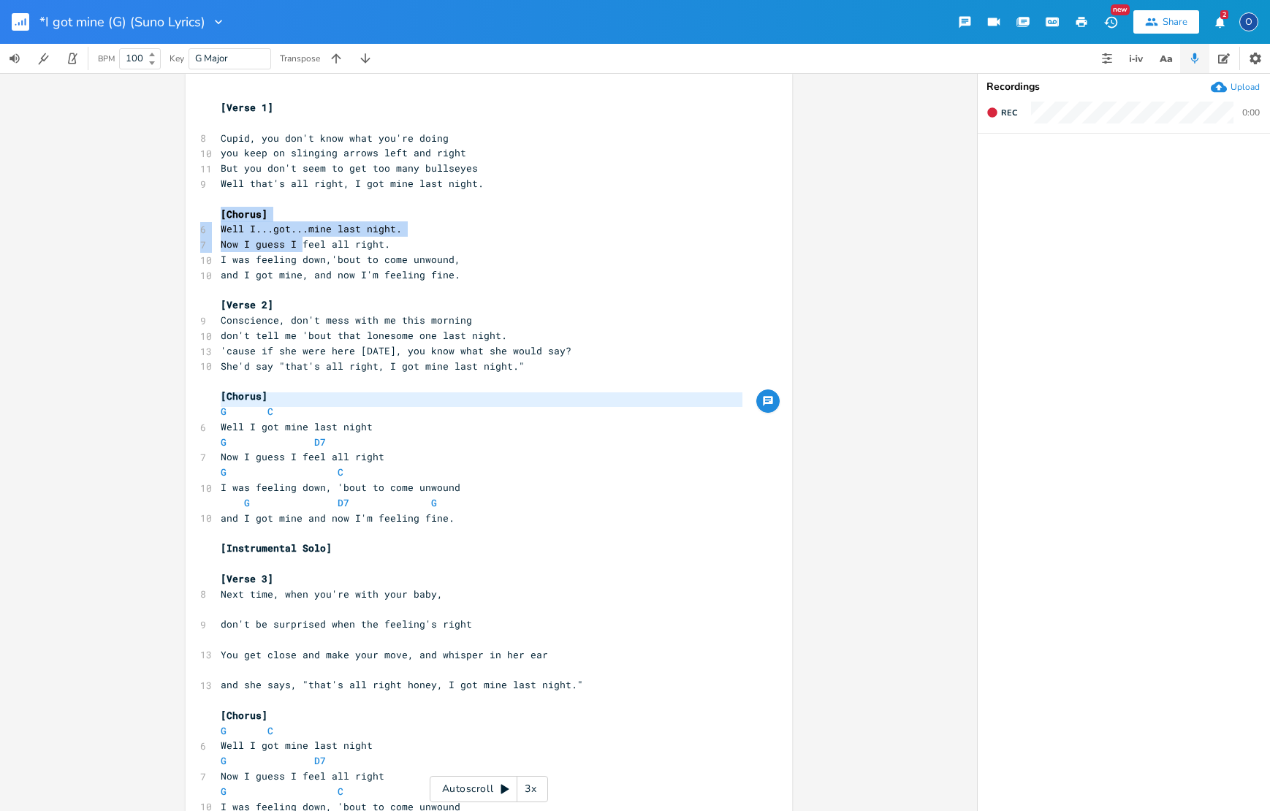
drag, startPoint x: 210, startPoint y: 209, endPoint x: 233, endPoint y: 216, distance: 23.8
click at [285, 234] on div "G C x [Verse 1] ​ 8 Cupid, you don't know what you're doing 10 you keep on slin…" at bounding box center [489, 659] width 607 height 1171
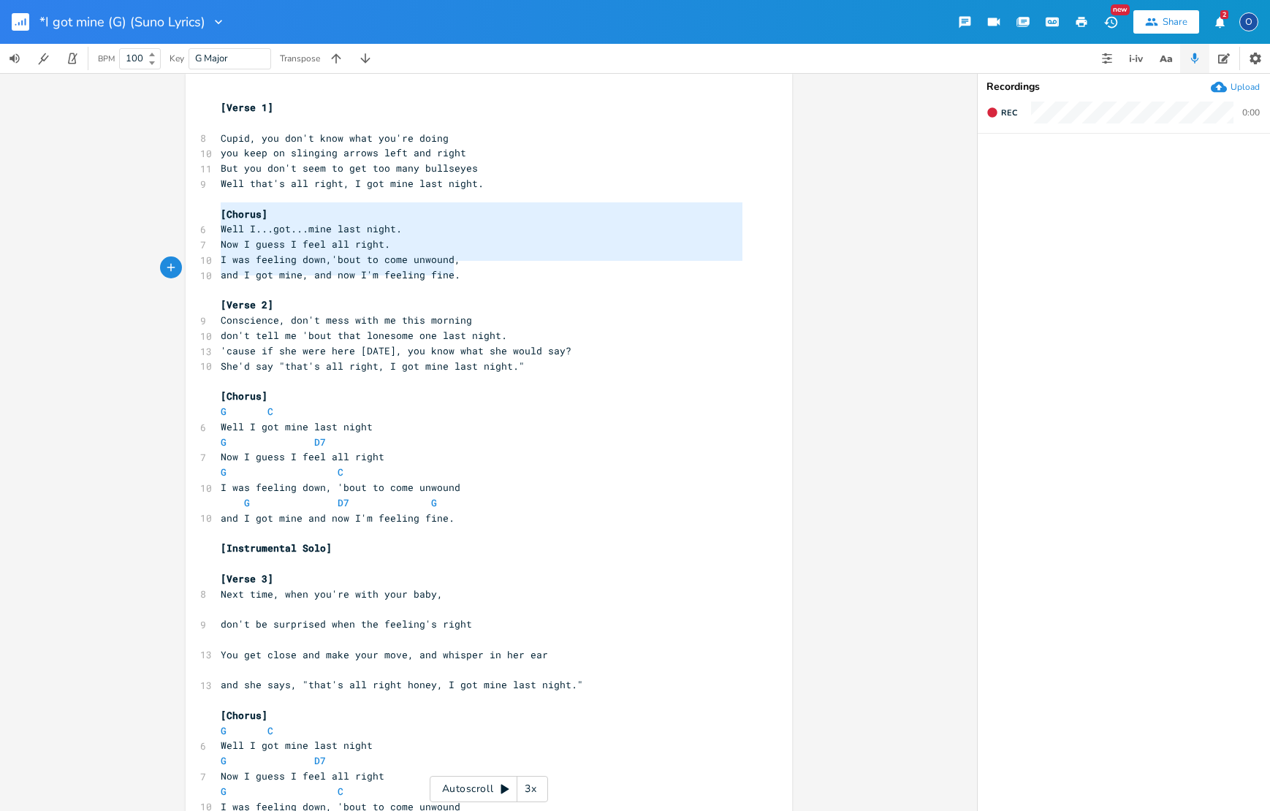
type textarea "[Chorus] Well I...got...mine last night. Now I guess I feel all right. I was fe…"
drag, startPoint x: 216, startPoint y: 208, endPoint x: 481, endPoint y: 275, distance: 273.8
click at [481, 275] on div "[Verse 1] ​ 8 Cupid, you don't know what you're doing 10 you keep on slinging a…" at bounding box center [482, 662] width 528 height 1125
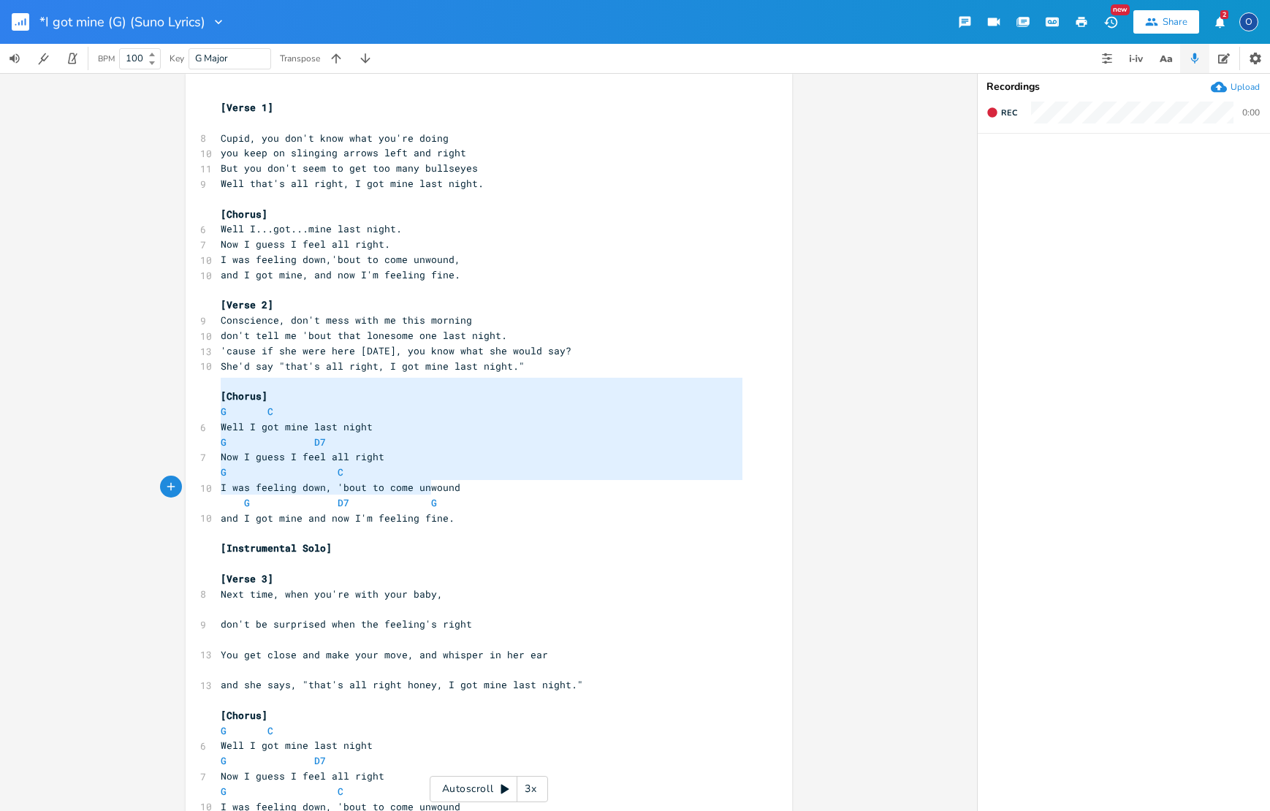
type textarea "[Chorus] G C Well I got mine last night G D7 Now I guess I feel all right G C I…"
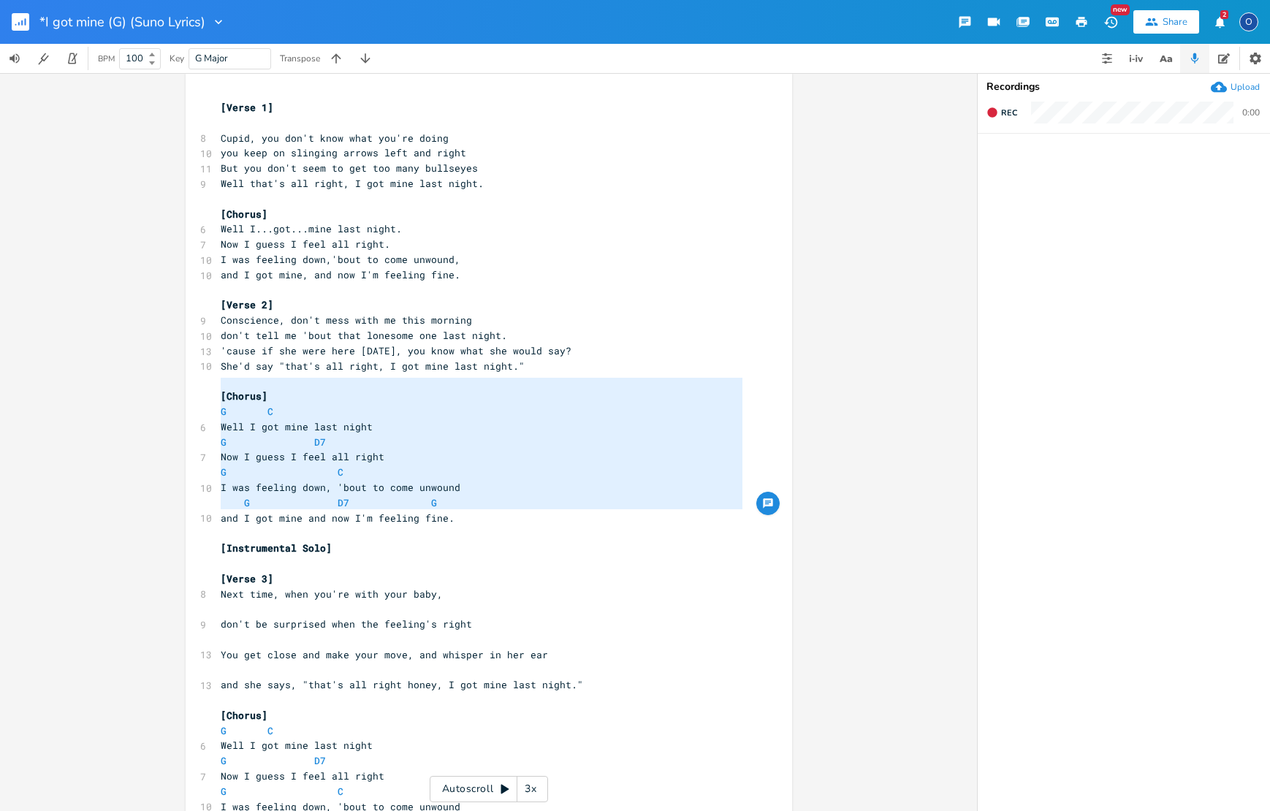
drag, startPoint x: 227, startPoint y: 391, endPoint x: 500, endPoint y: 509, distance: 297.8
click at [500, 509] on div "[Verse 1] ​ 8 Cupid, you don't know what you're doing 10 you keep on slinging a…" at bounding box center [482, 662] width 528 height 1125
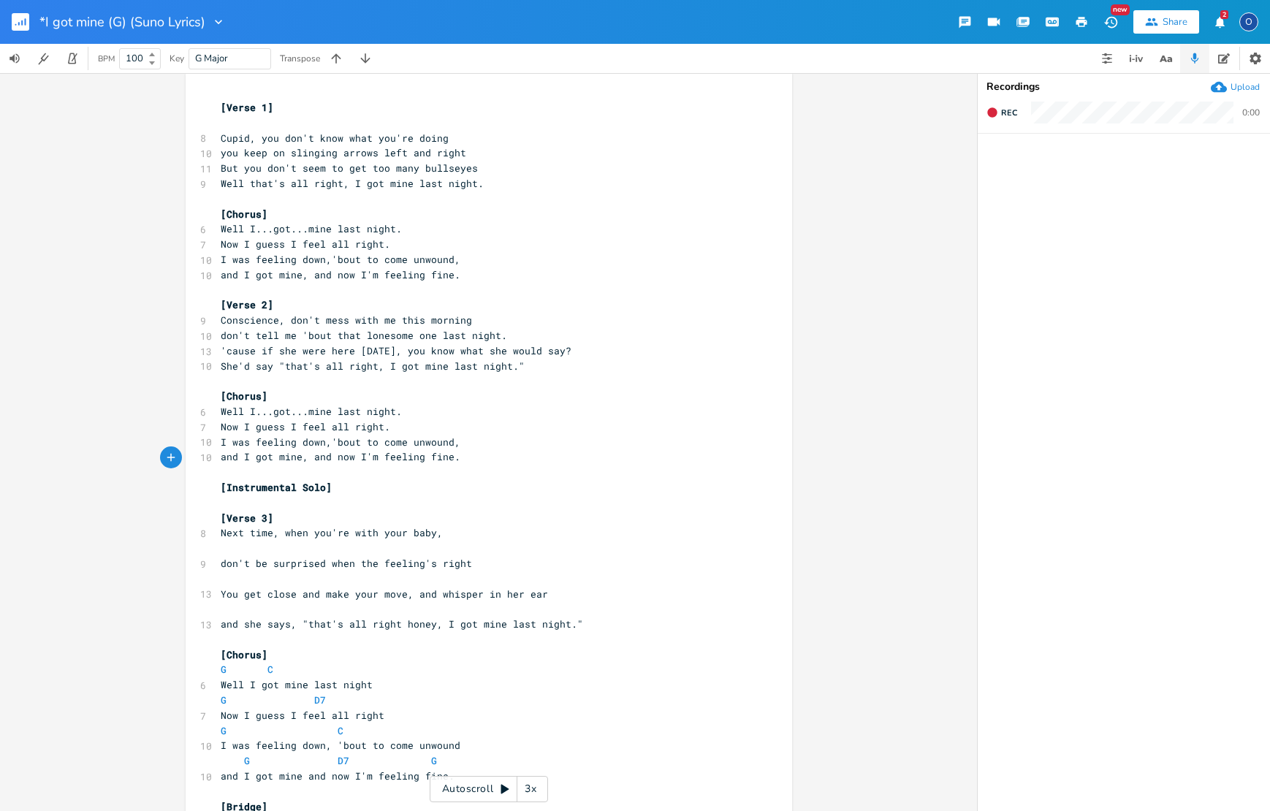
scroll to position [1, 0]
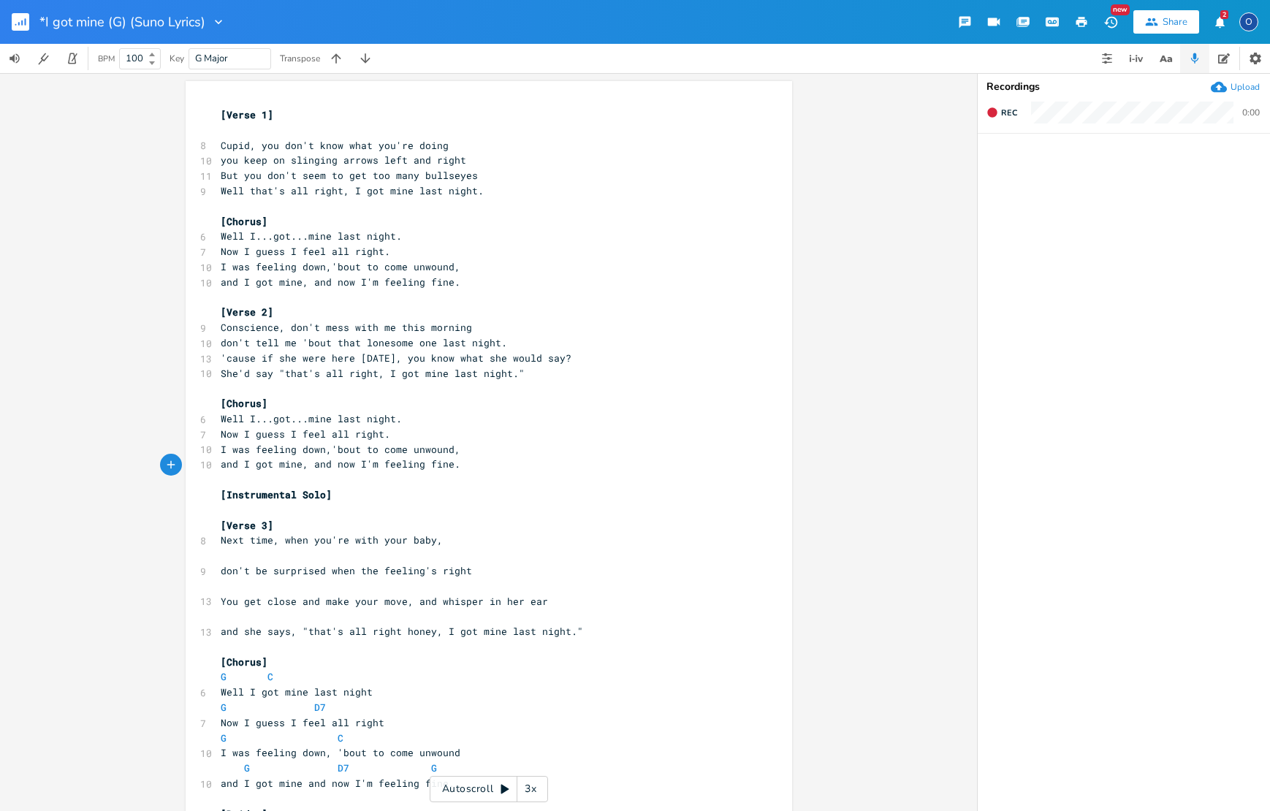
click at [219, 548] on pre "​" at bounding box center [482, 555] width 528 height 15
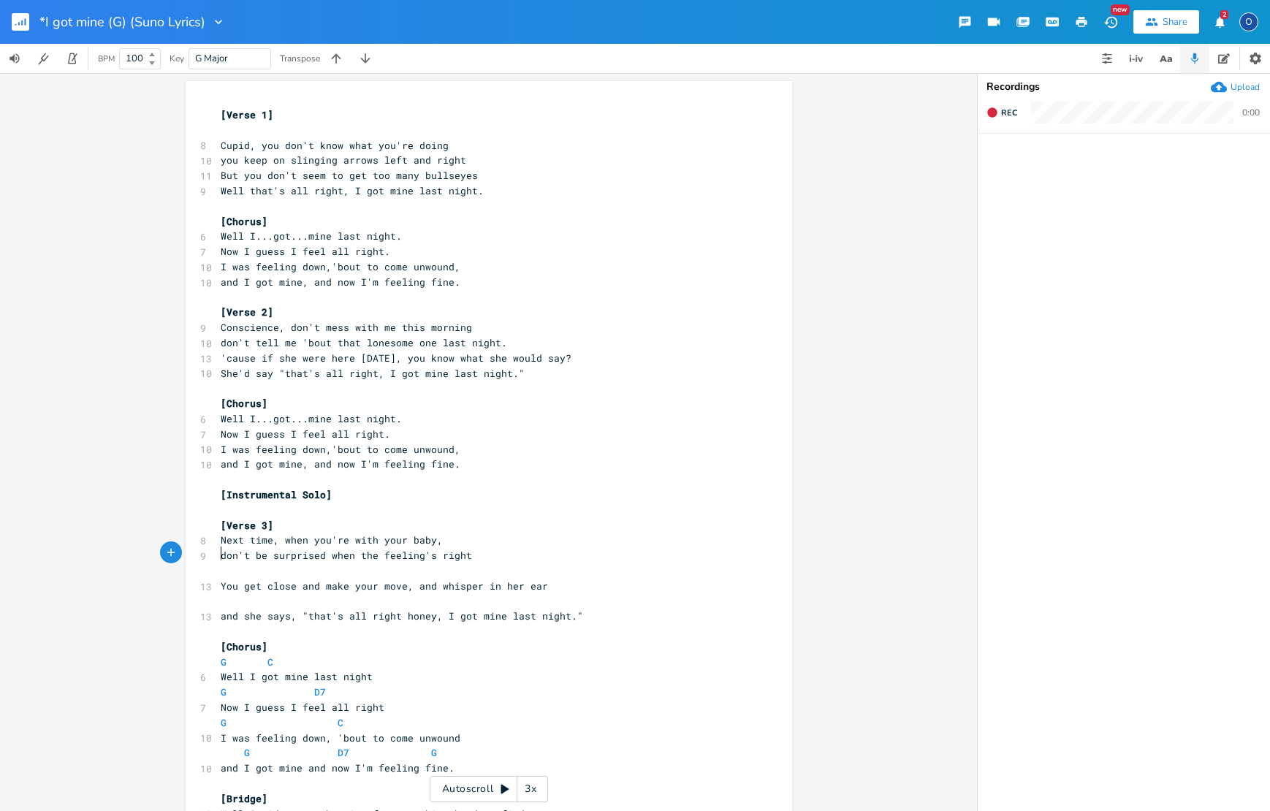
click at [243, 563] on pre "​" at bounding box center [482, 570] width 528 height 15
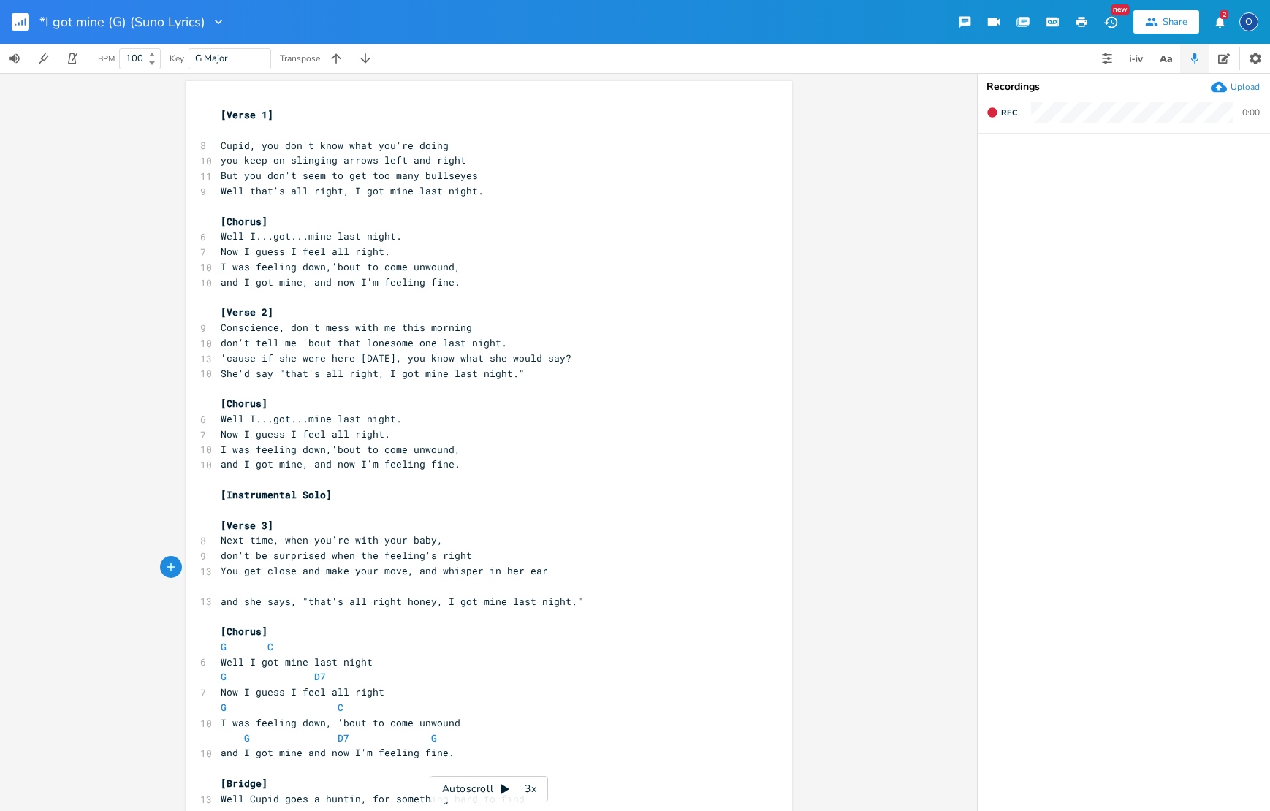
click at [245, 579] on pre "​" at bounding box center [482, 586] width 528 height 15
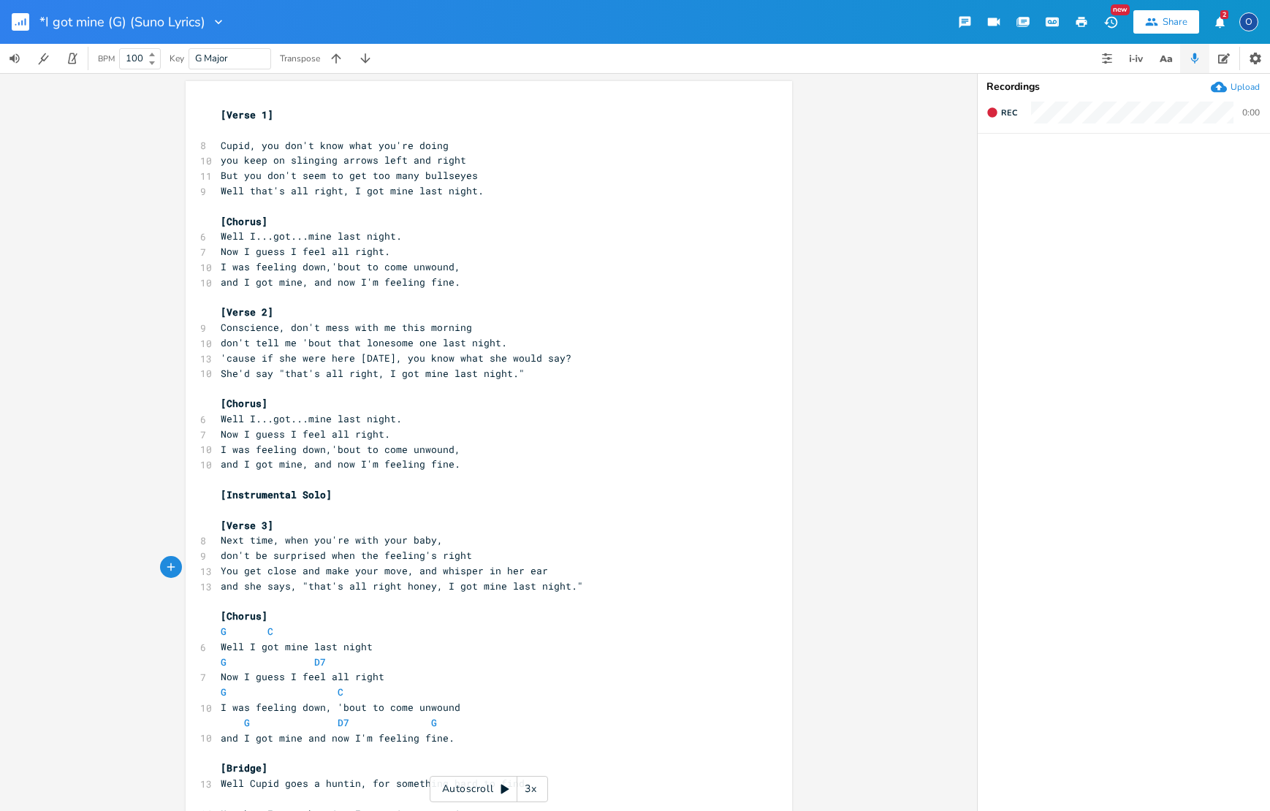
click at [243, 594] on pre "​" at bounding box center [482, 601] width 528 height 15
click at [227, 624] on span at bounding box center [236, 631] width 18 height 15
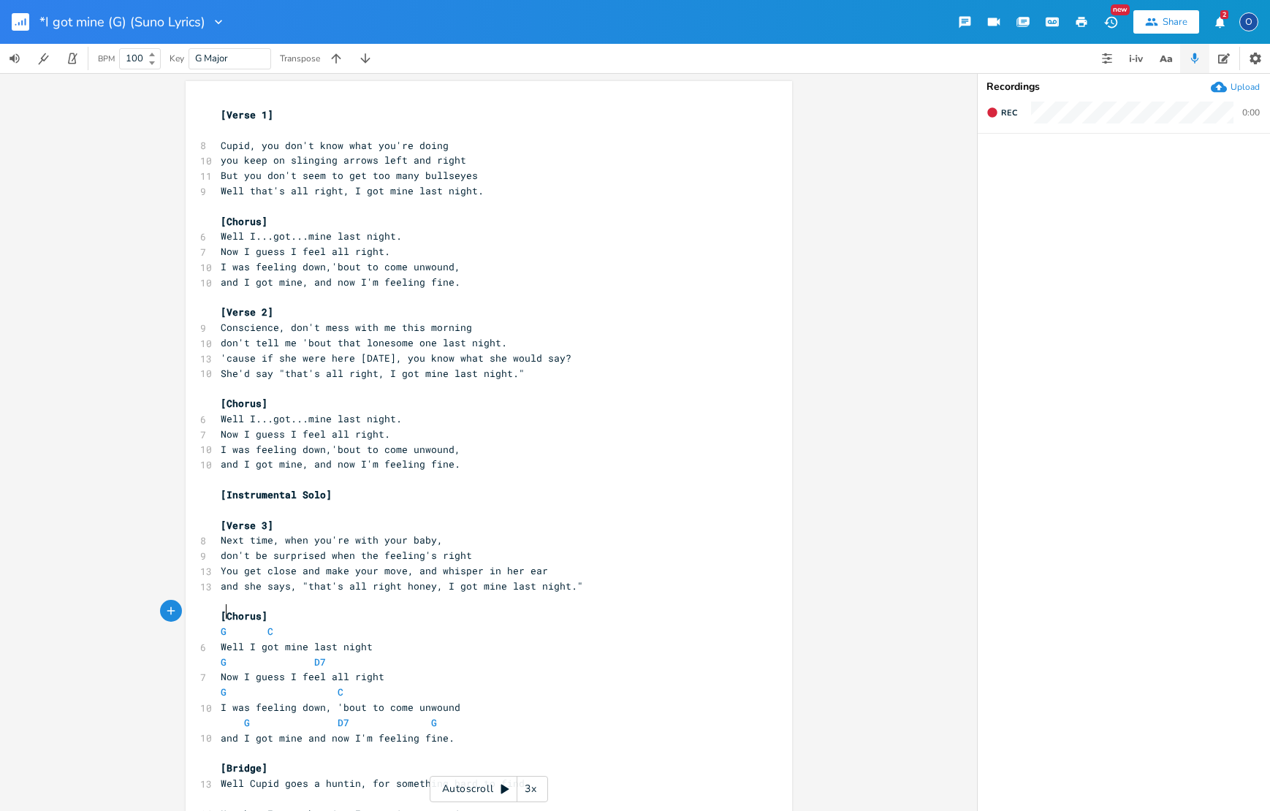
click at [227, 624] on span at bounding box center [236, 631] width 18 height 15
type textarea "G C"
click at [227, 624] on span at bounding box center [236, 631] width 18 height 15
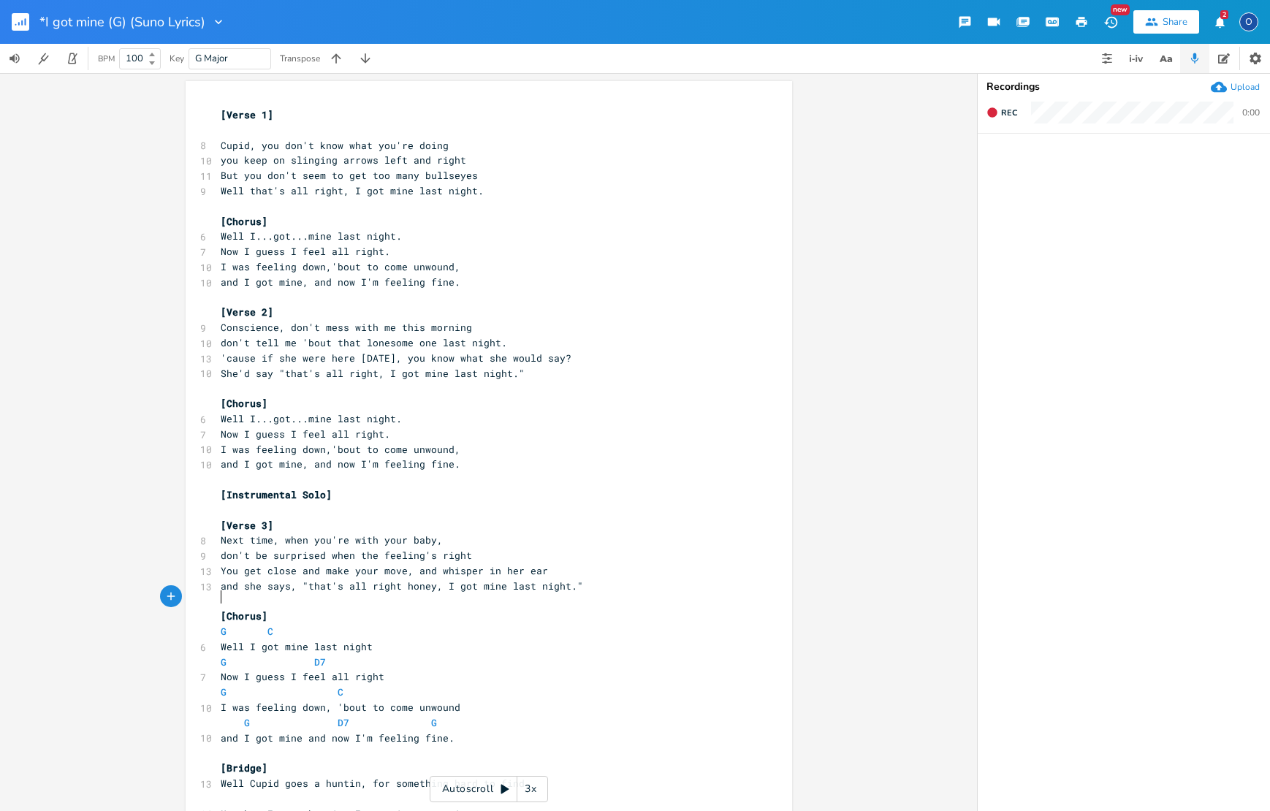
click at [218, 609] on pre "[Chorus]" at bounding box center [482, 616] width 528 height 15
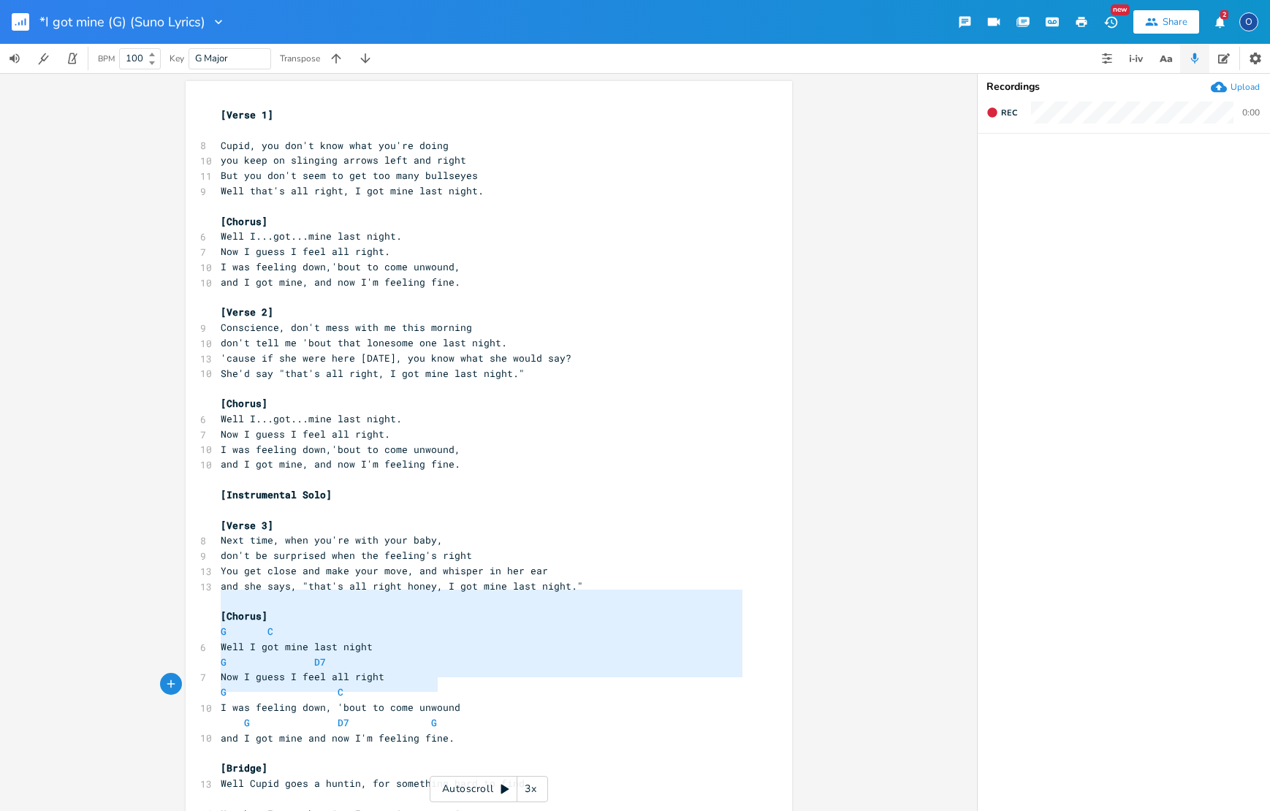
type textarea "[Chorus] G C Well I got mine last night G D7 Now I guess I feel all right G C I…"
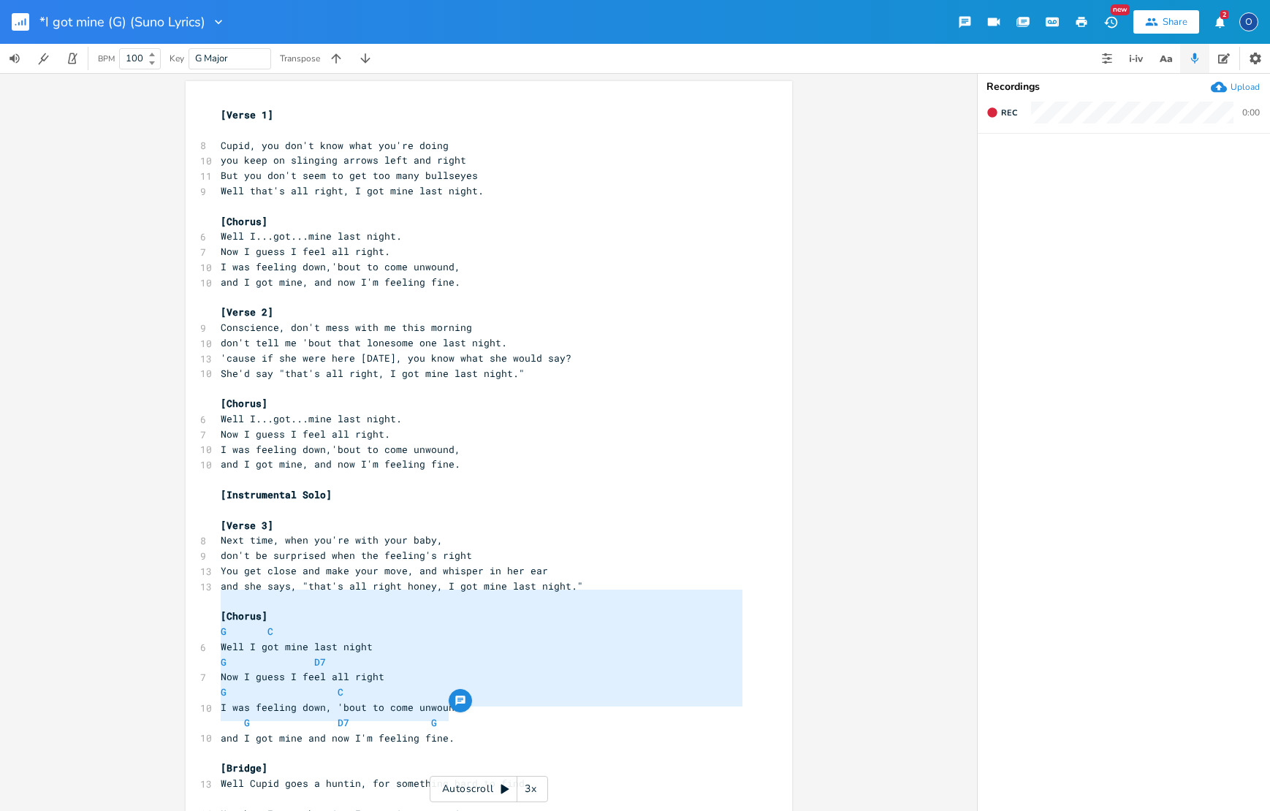
drag, startPoint x: 215, startPoint y: 590, endPoint x: 475, endPoint y: 722, distance: 291.5
click at [476, 719] on div "[Verse 1] ​ 8 Cupid, you don't know what you're doing 10 you keep on slinging a…" at bounding box center [482, 616] width 528 height 1018
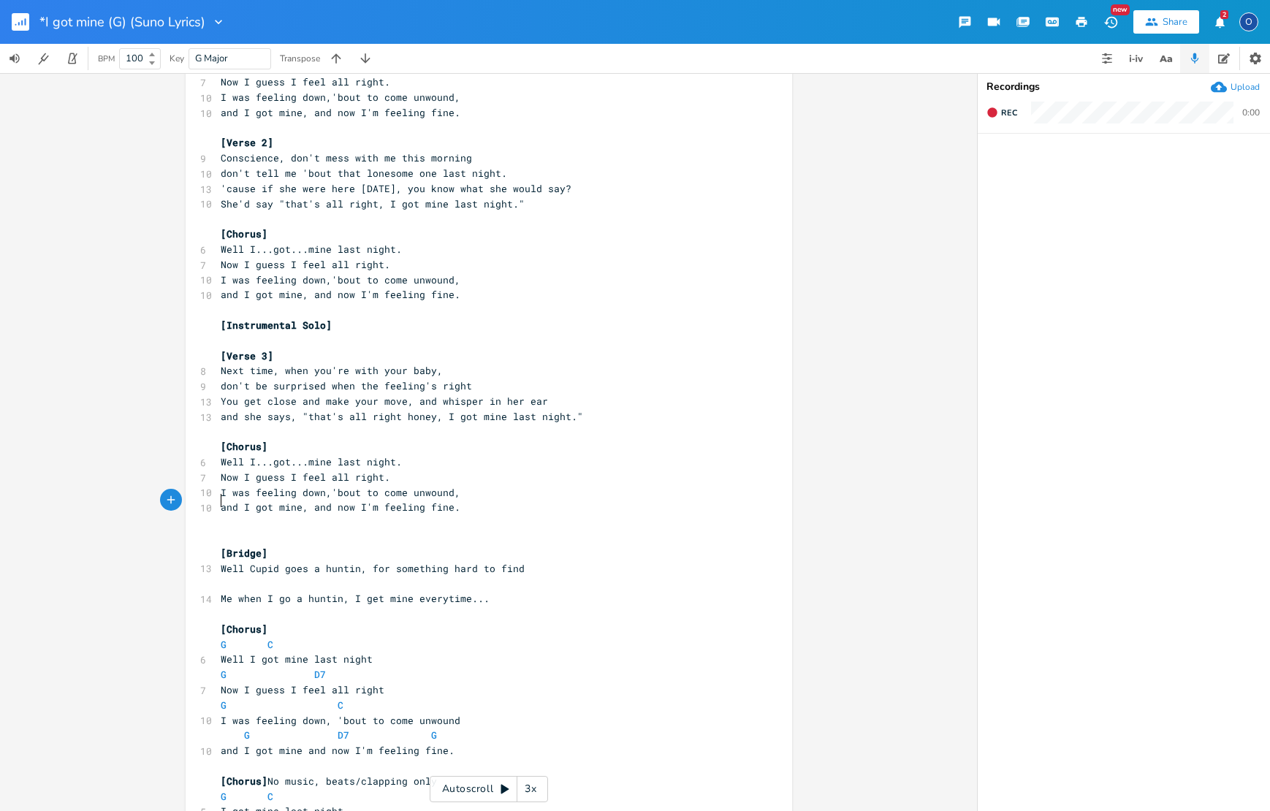
scroll to position [173, 0]
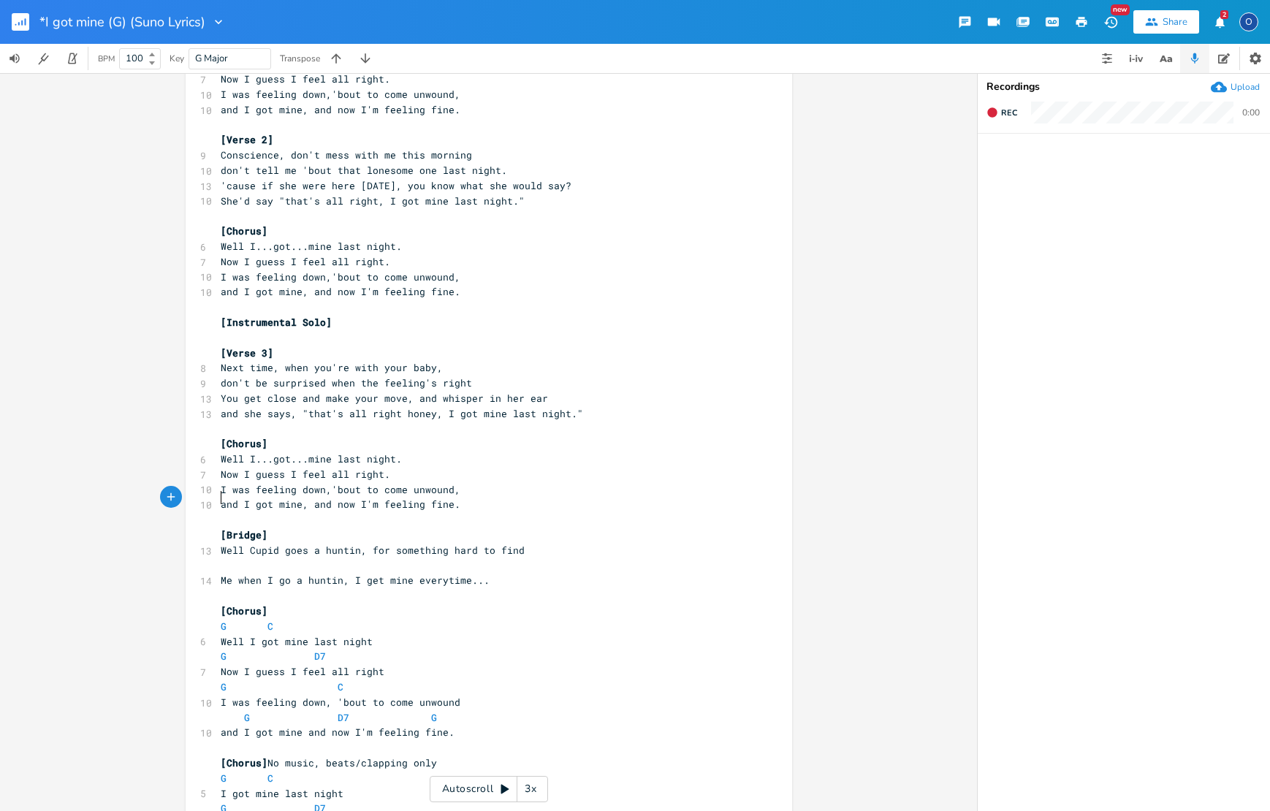
click at [221, 558] on pre "​" at bounding box center [482, 565] width 528 height 15
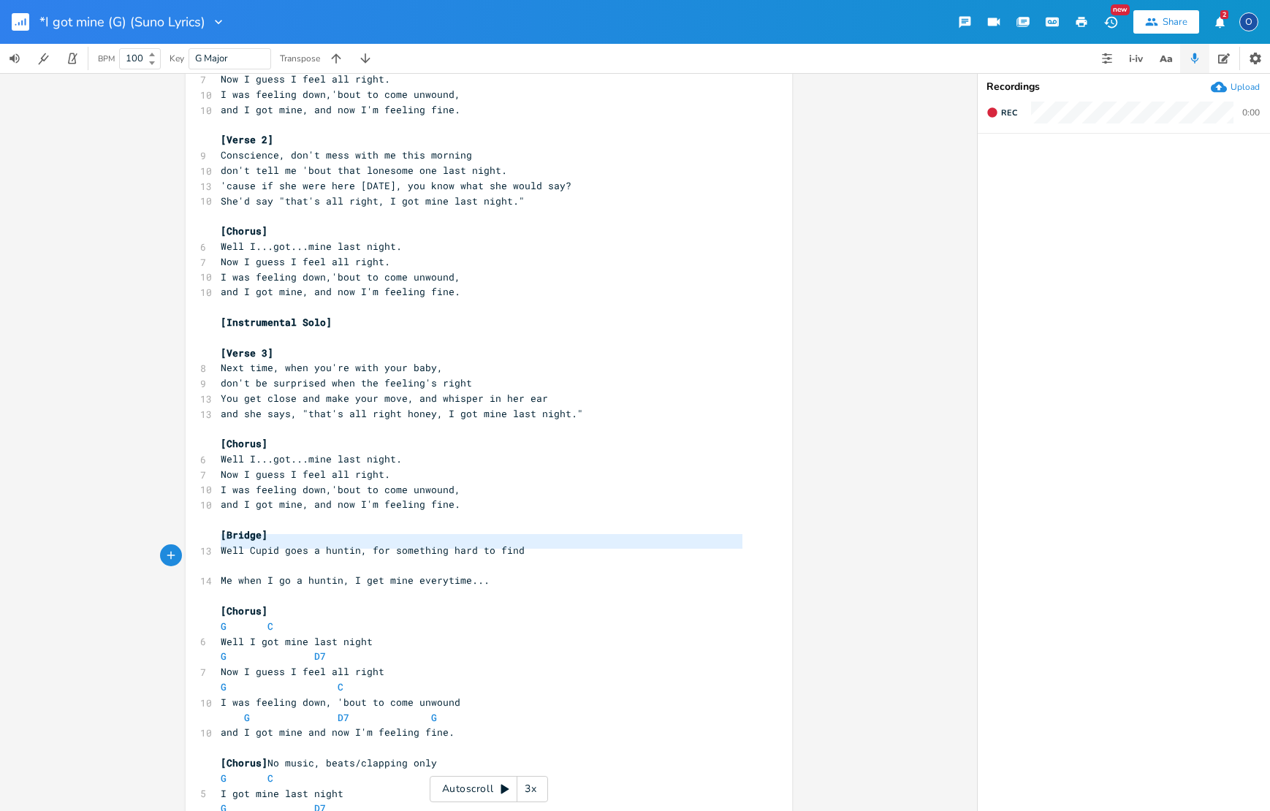
click at [221, 558] on pre "​" at bounding box center [482, 565] width 528 height 15
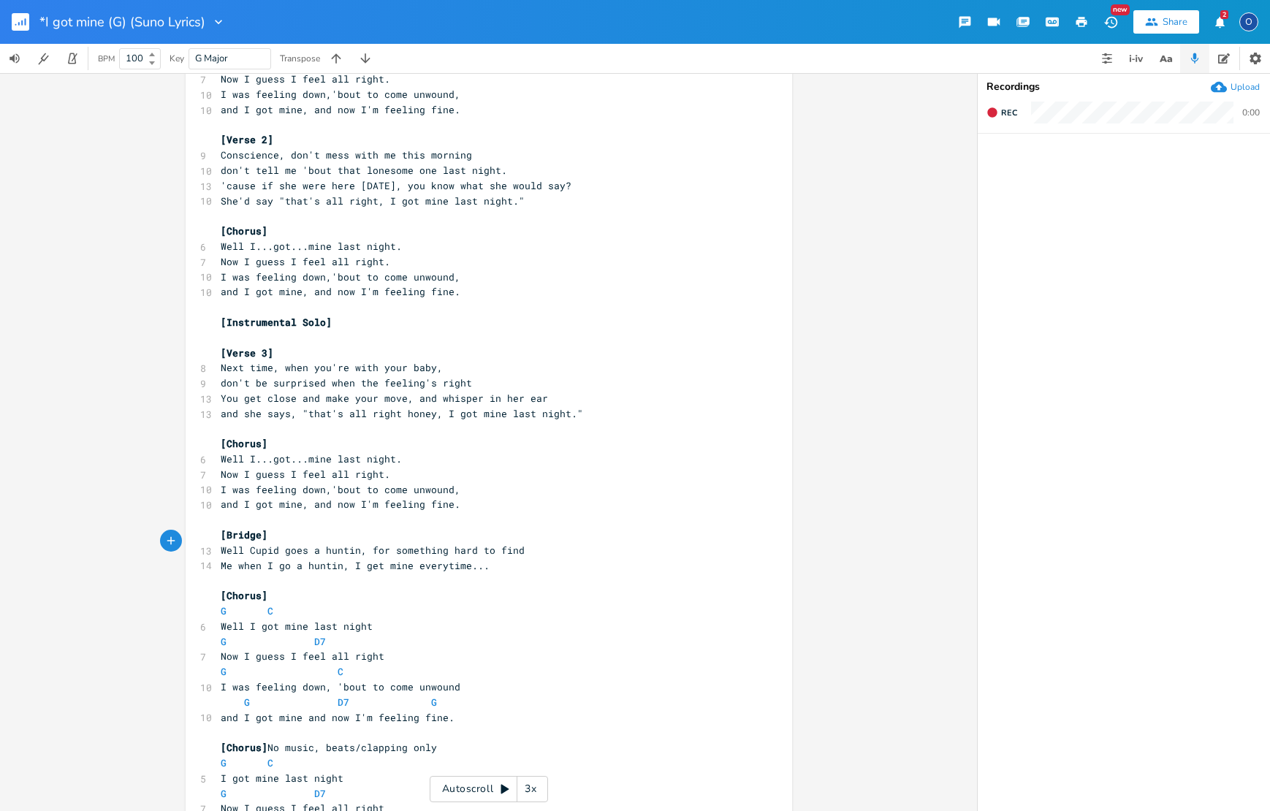
scroll to position [0, 0]
drag, startPoint x: 337, startPoint y: 544, endPoint x: 345, endPoint y: 544, distance: 8.0
click at [345, 559] on span "Me when I go a huntin, I get mine everytime..." at bounding box center [355, 565] width 269 height 13
type textarea "...."
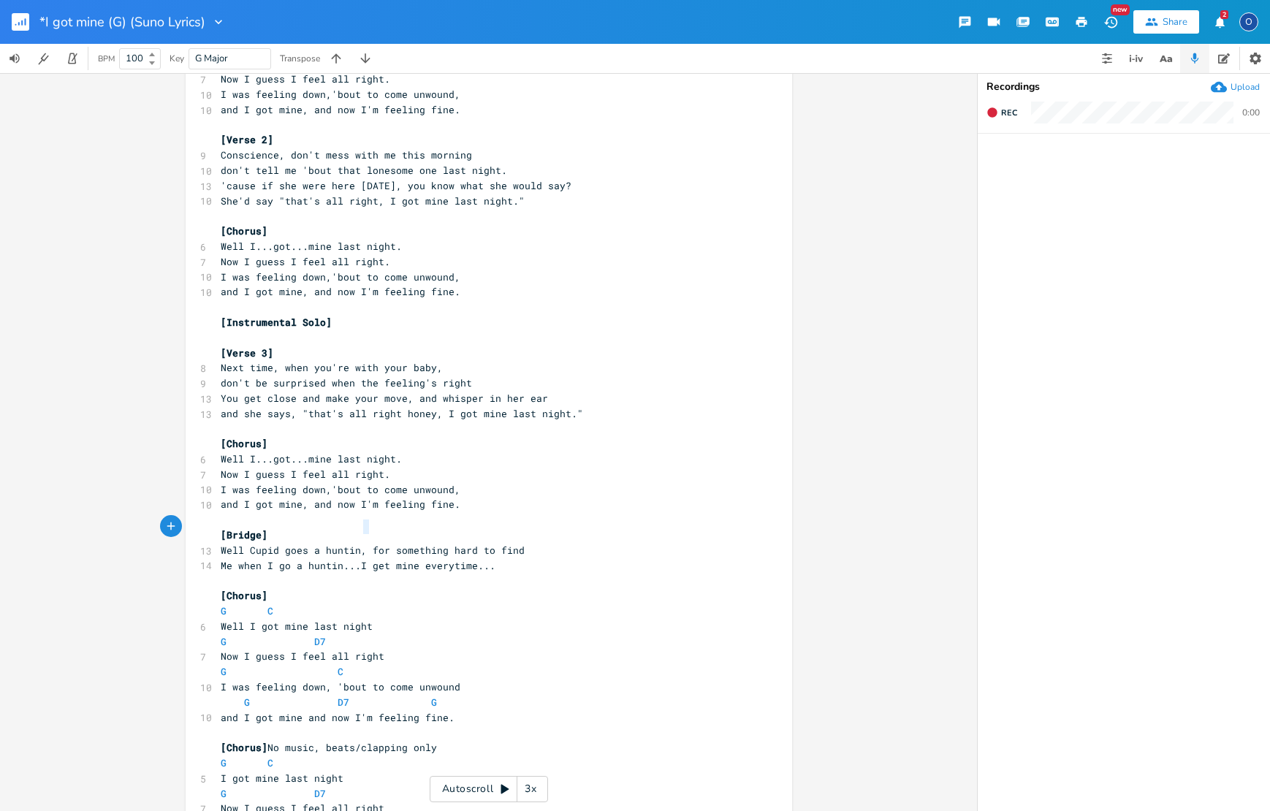
drag, startPoint x: 356, startPoint y: 528, endPoint x: 364, endPoint y: 528, distance: 8.0
click at [364, 544] on span "Well Cupid goes a huntin, for something hard to find" at bounding box center [373, 550] width 304 height 13
drag, startPoint x: 356, startPoint y: 528, endPoint x: 368, endPoint y: 533, distance: 12.8
click at [363, 544] on span "Well Cupid goes a huntin, for something hard to find" at bounding box center [373, 550] width 304 height 13
type textarea "..."
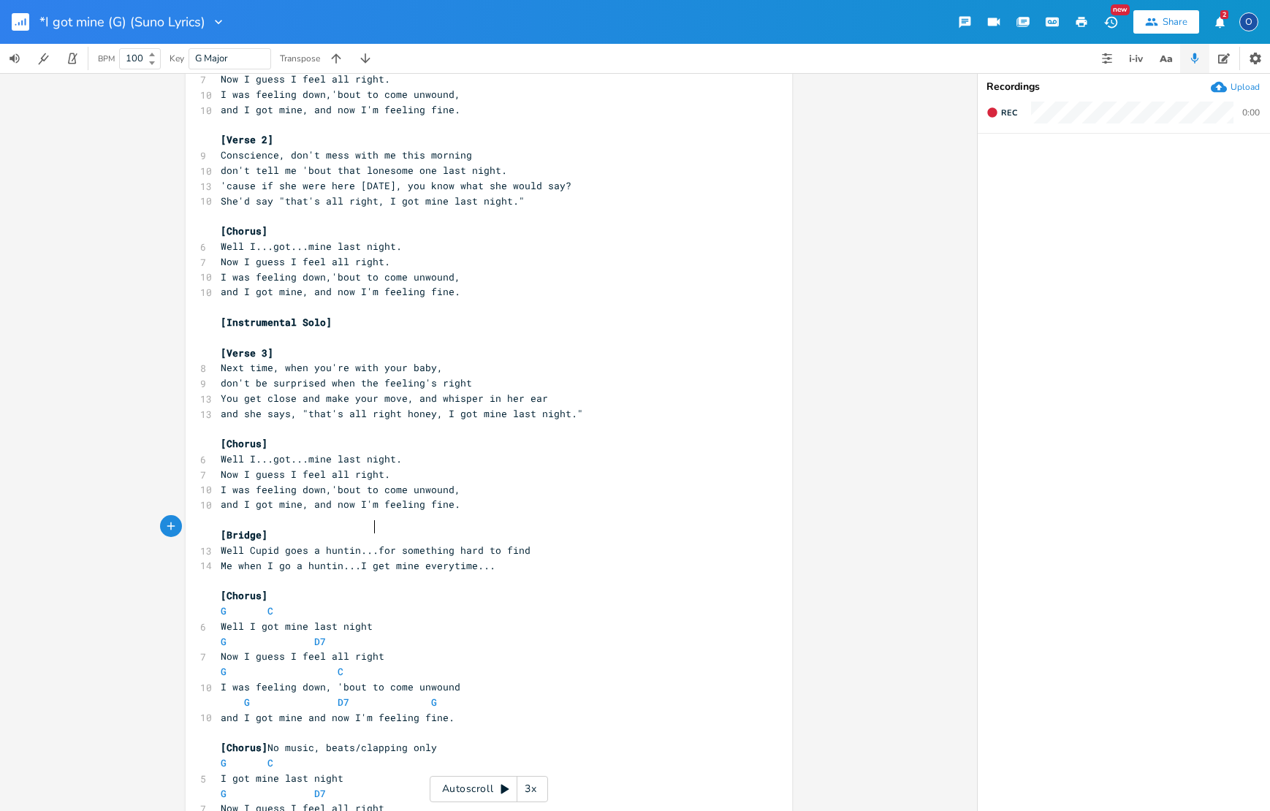
scroll to position [0, 6]
click at [465, 559] on span "Me when I go a huntin...I get mine everytime..." at bounding box center [358, 565] width 275 height 13
type textarea "a yime yime"
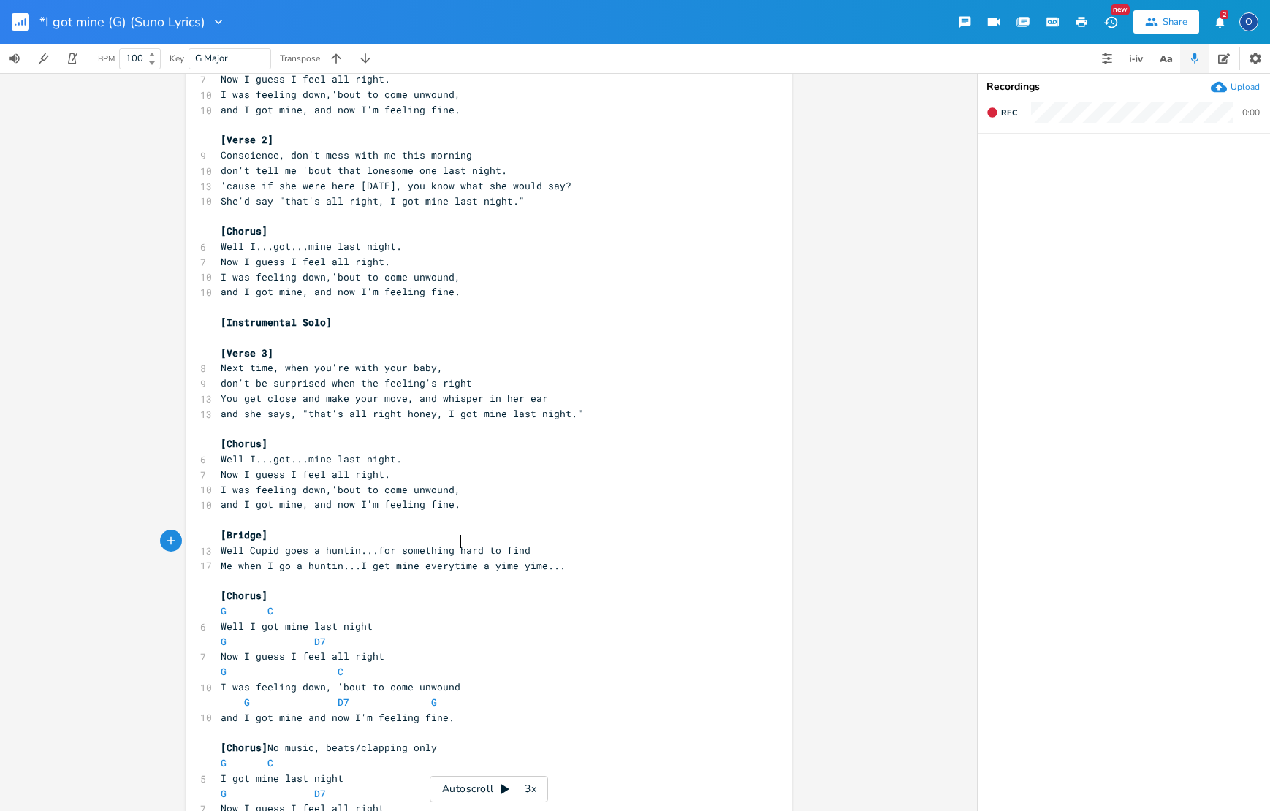
click at [455, 559] on span "Me when I go a huntin...I get mine everytime a yime yime..." at bounding box center [393, 565] width 345 height 13
type textarea "e-ee-eye-I'm"
click at [234, 607] on span at bounding box center [236, 614] width 18 height 15
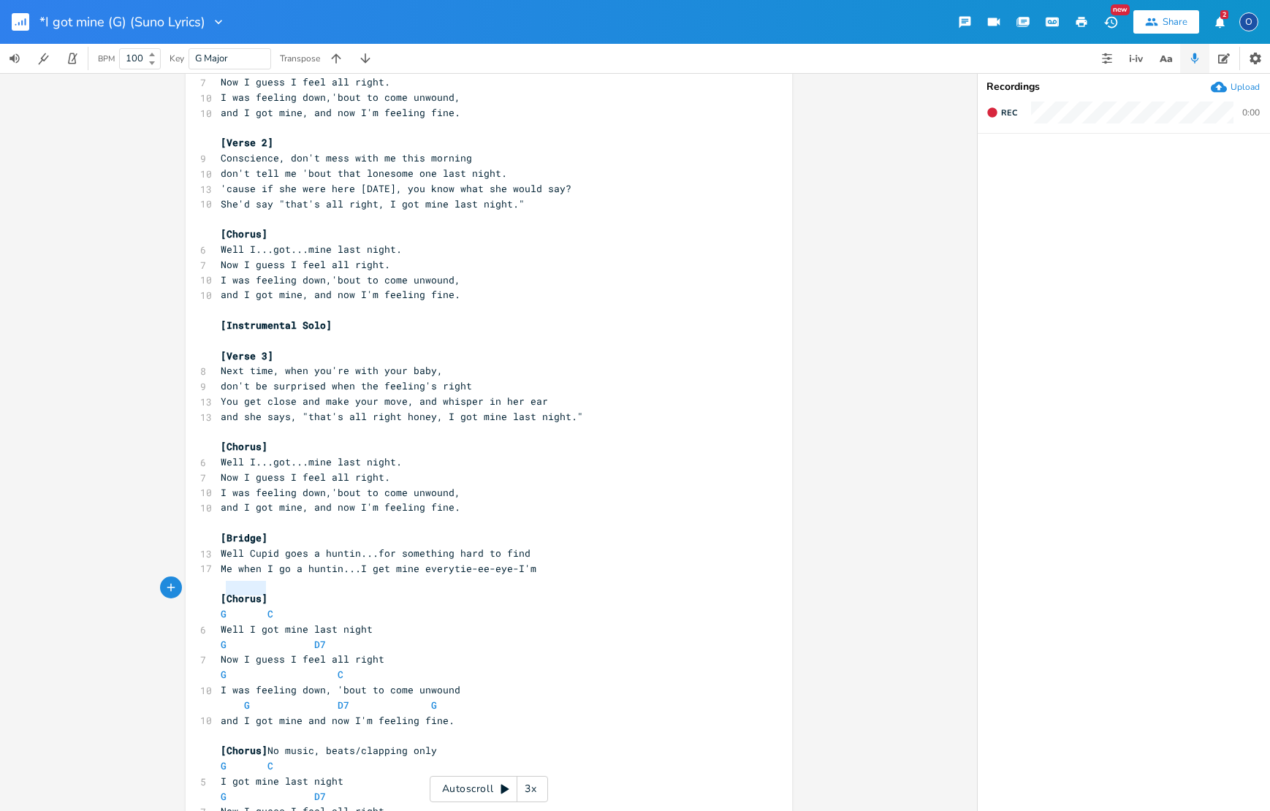
click at [234, 607] on span at bounding box center [236, 614] width 18 height 15
type textarea "G C"
click at [234, 607] on span at bounding box center [236, 614] width 18 height 15
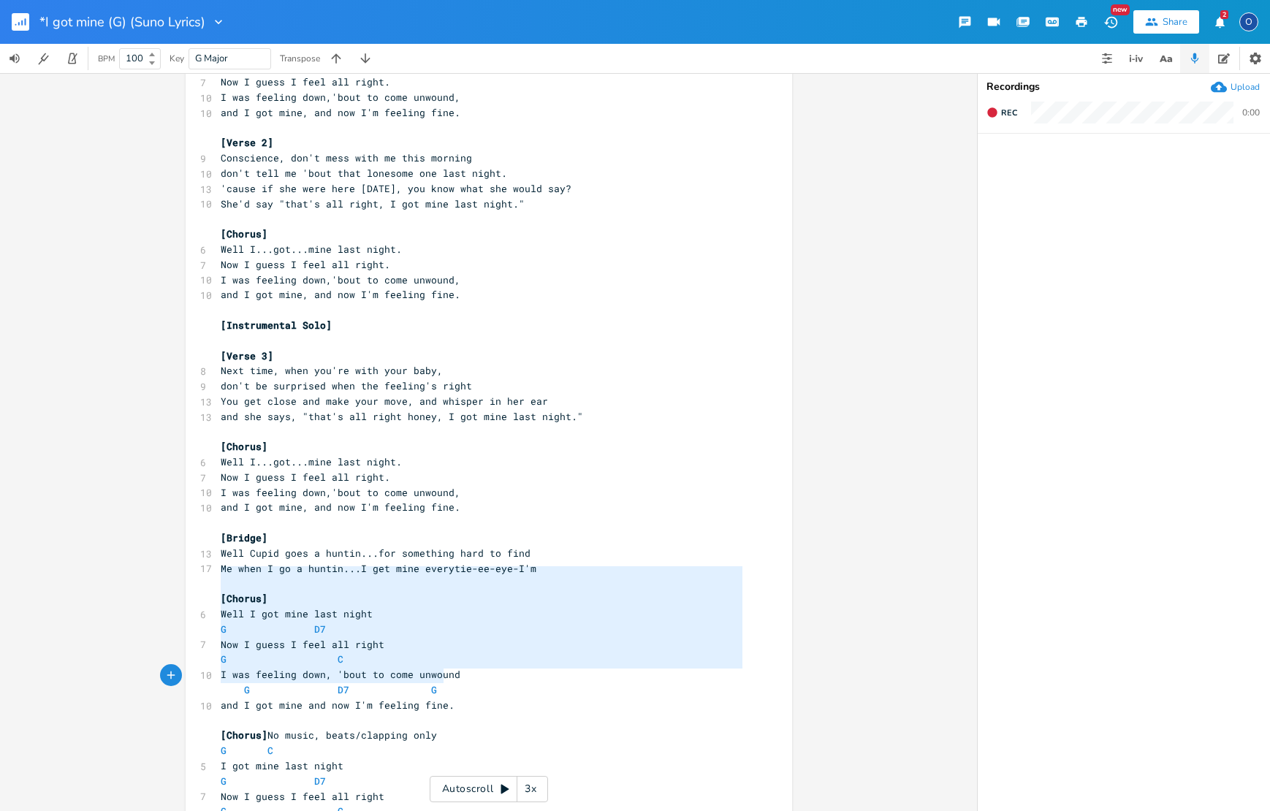
type textarea "[Chorus] Well I got mine last night G D7 Now I guess I feel all right G C I was…"
drag, startPoint x: 213, startPoint y: 569, endPoint x: 459, endPoint y: 675, distance: 268.1
click at [459, 675] on div "[Verse 1] ​ 8 Cupid, you don't know what you're doing 10 you keep on slinging a…" at bounding box center [482, 401] width 528 height 927
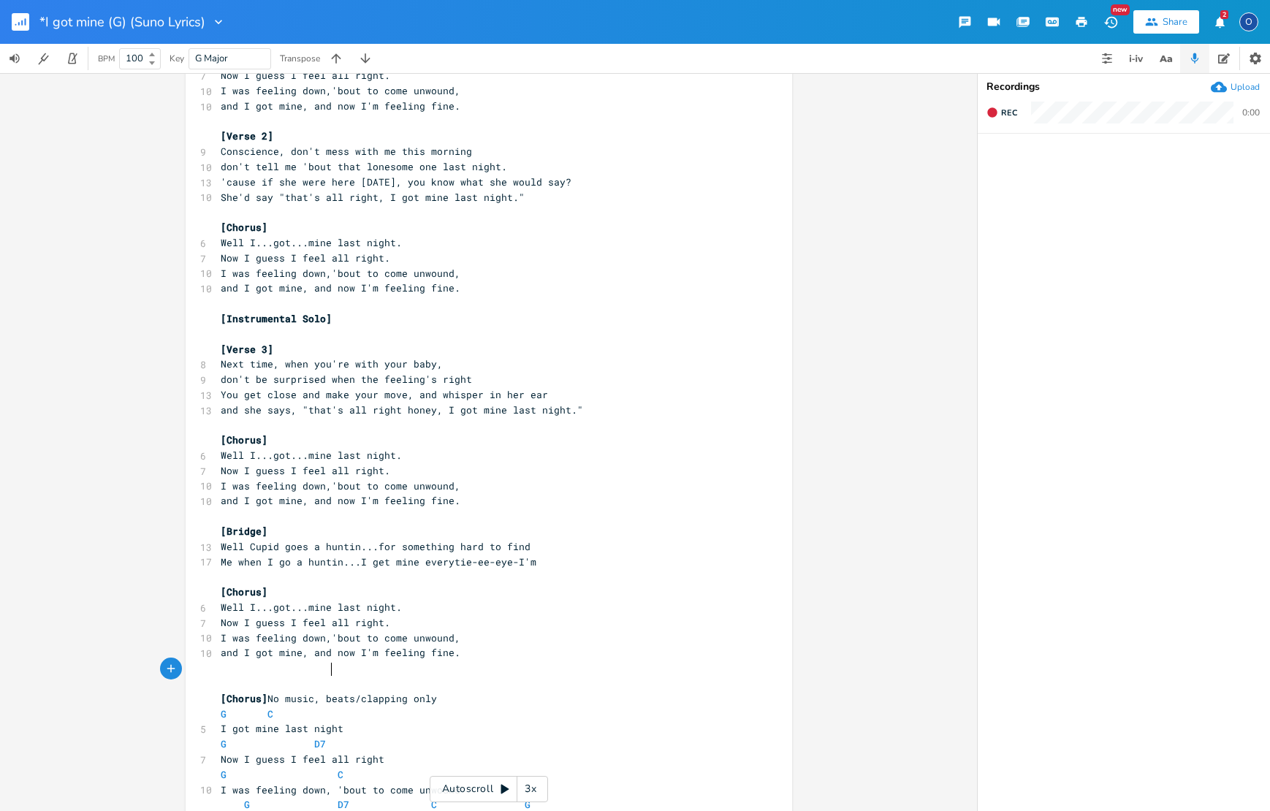
drag, startPoint x: 327, startPoint y: 669, endPoint x: 330, endPoint y: 678, distance: 9.7
click at [327, 692] on span "[Chorus] No music, beats/clapping only" at bounding box center [329, 698] width 216 height 13
type textarea "deep percussion"
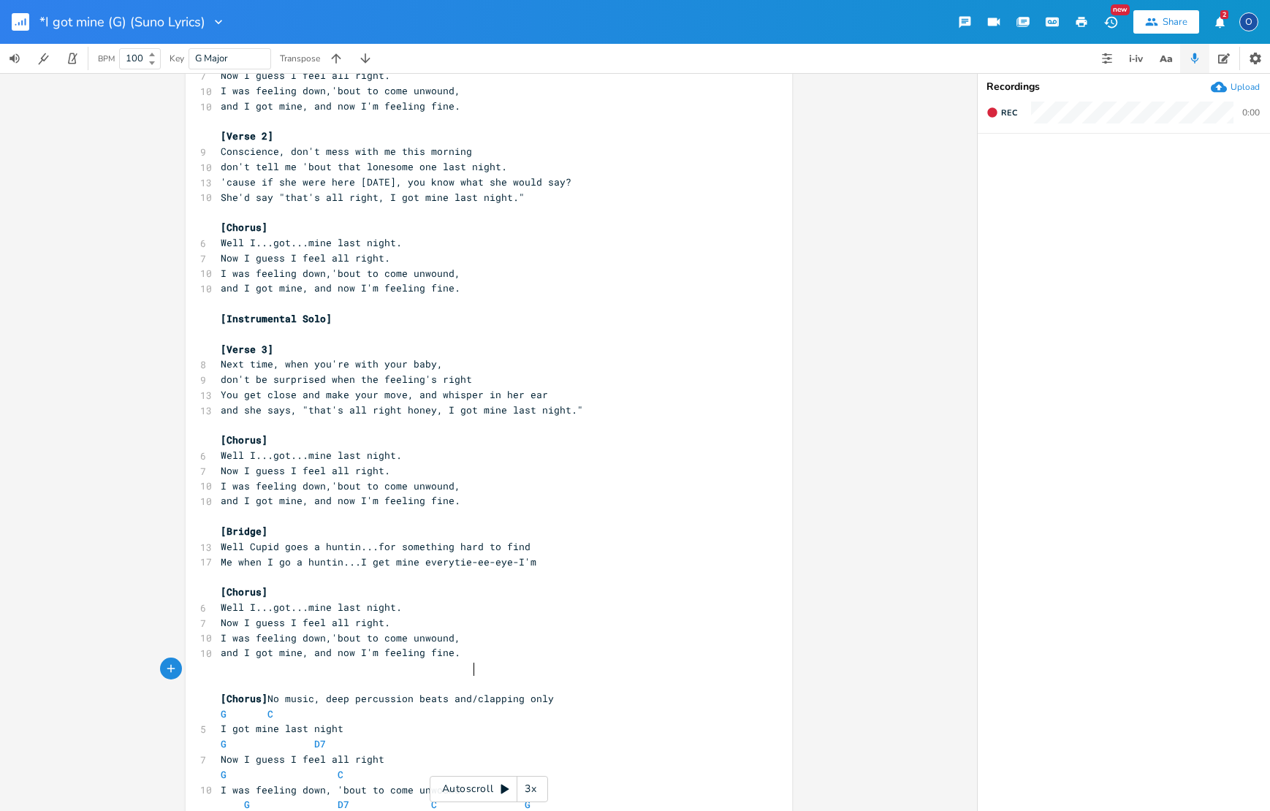
type textarea "and"
click at [268, 692] on span "[Chorus] No music, deep percussion beats and clapping only" at bounding box center [387, 698] width 333 height 13
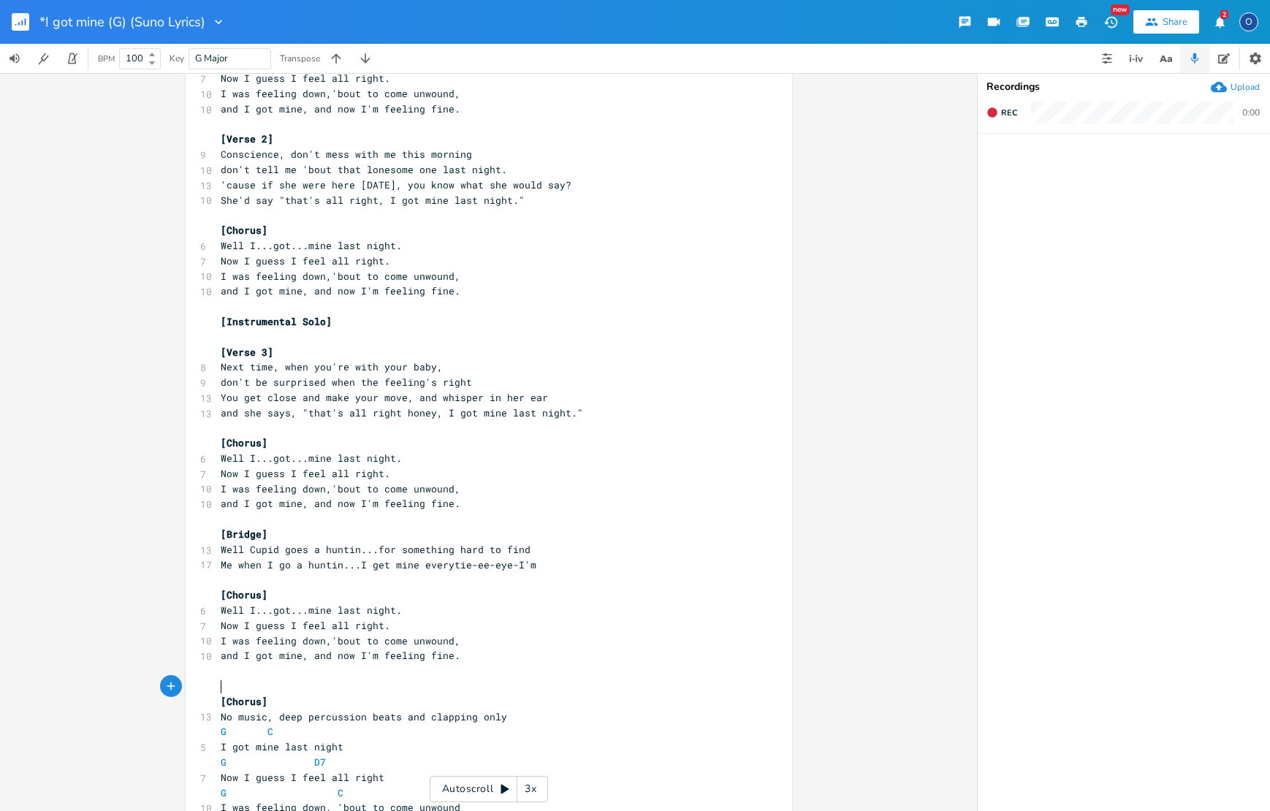
scroll to position [0, 0]
type textarea "("
click at [503, 710] on pre "(No music, deep percussion beats and clapping only" at bounding box center [482, 717] width 528 height 15
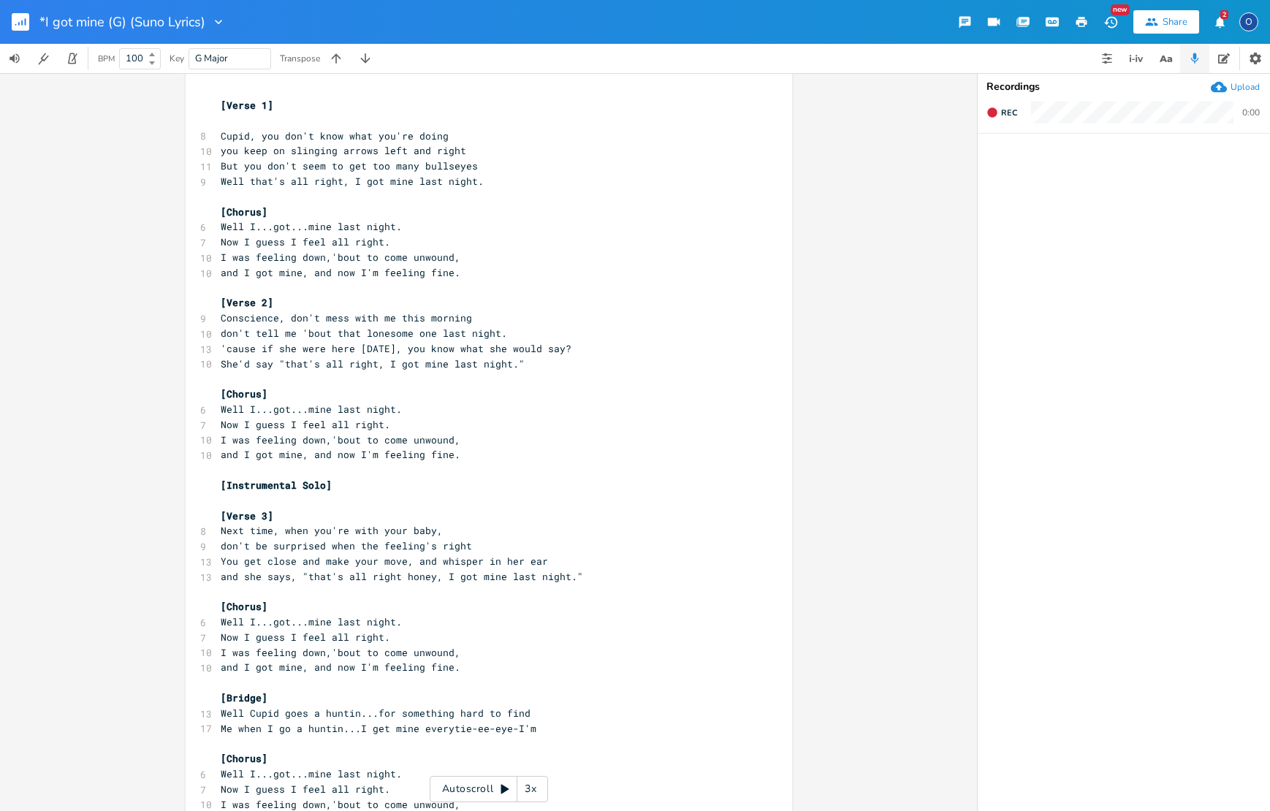
scroll to position [0, 0]
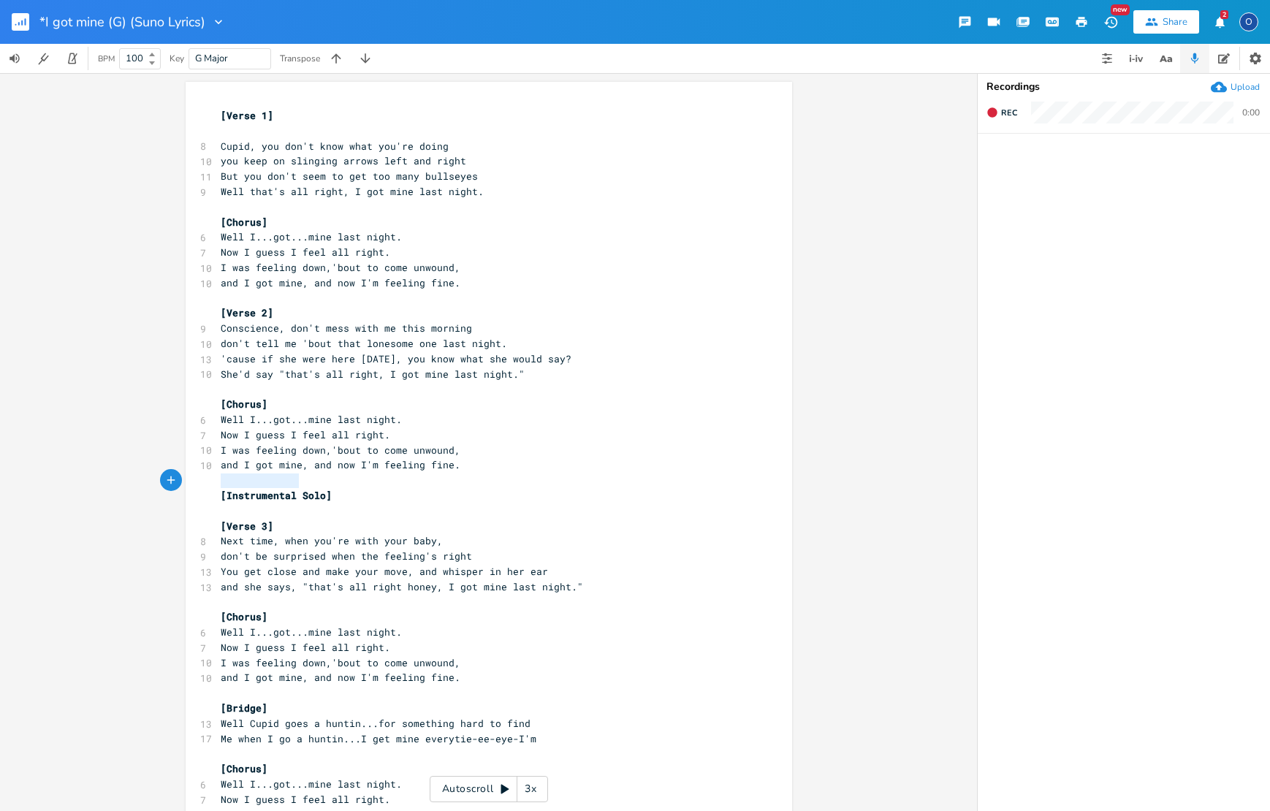
type textarea "[Instrumental Solo]"
drag, startPoint x: 214, startPoint y: 477, endPoint x: 360, endPoint y: 484, distance: 146.3
click at [360, 488] on pre "[Instrumental Solo]" at bounding box center [482, 495] width 528 height 15
click at [283, 291] on pre "​" at bounding box center [482, 298] width 528 height 15
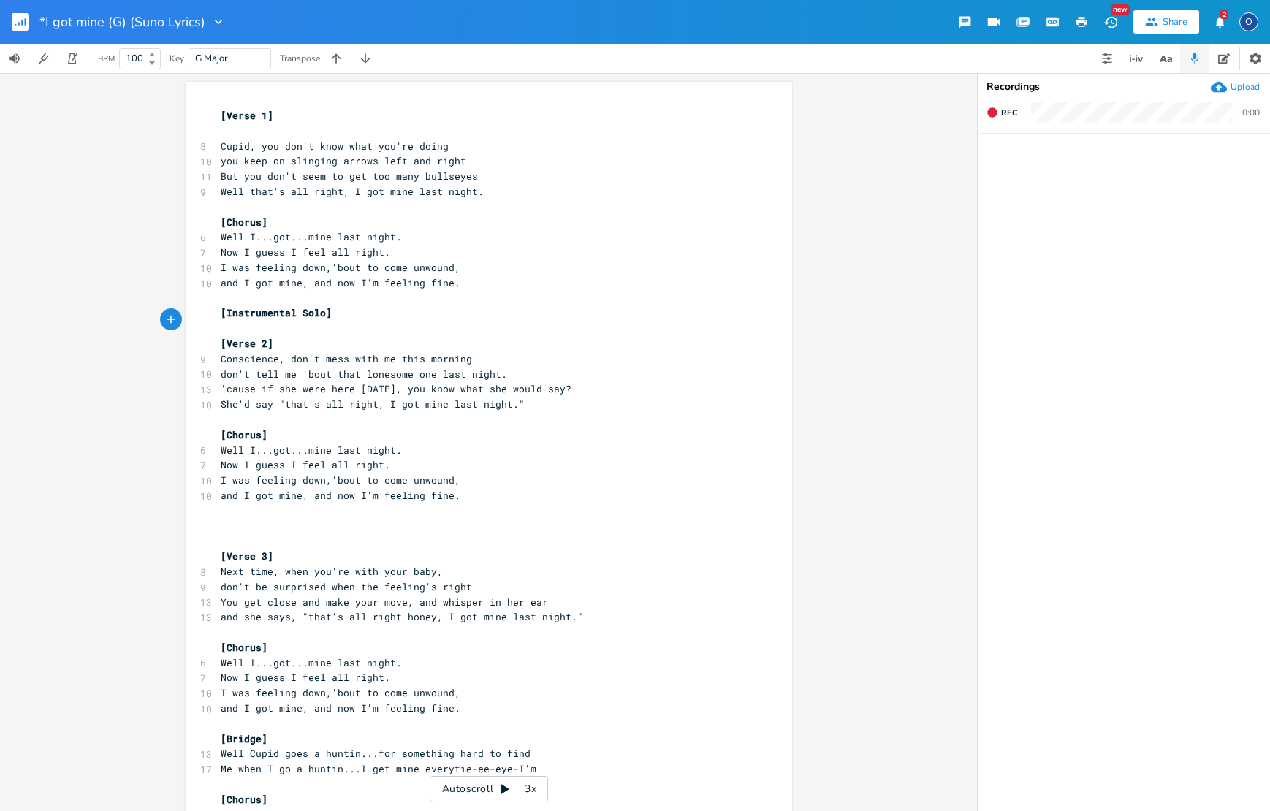
click at [238, 519] on pre "​" at bounding box center [482, 526] width 528 height 15
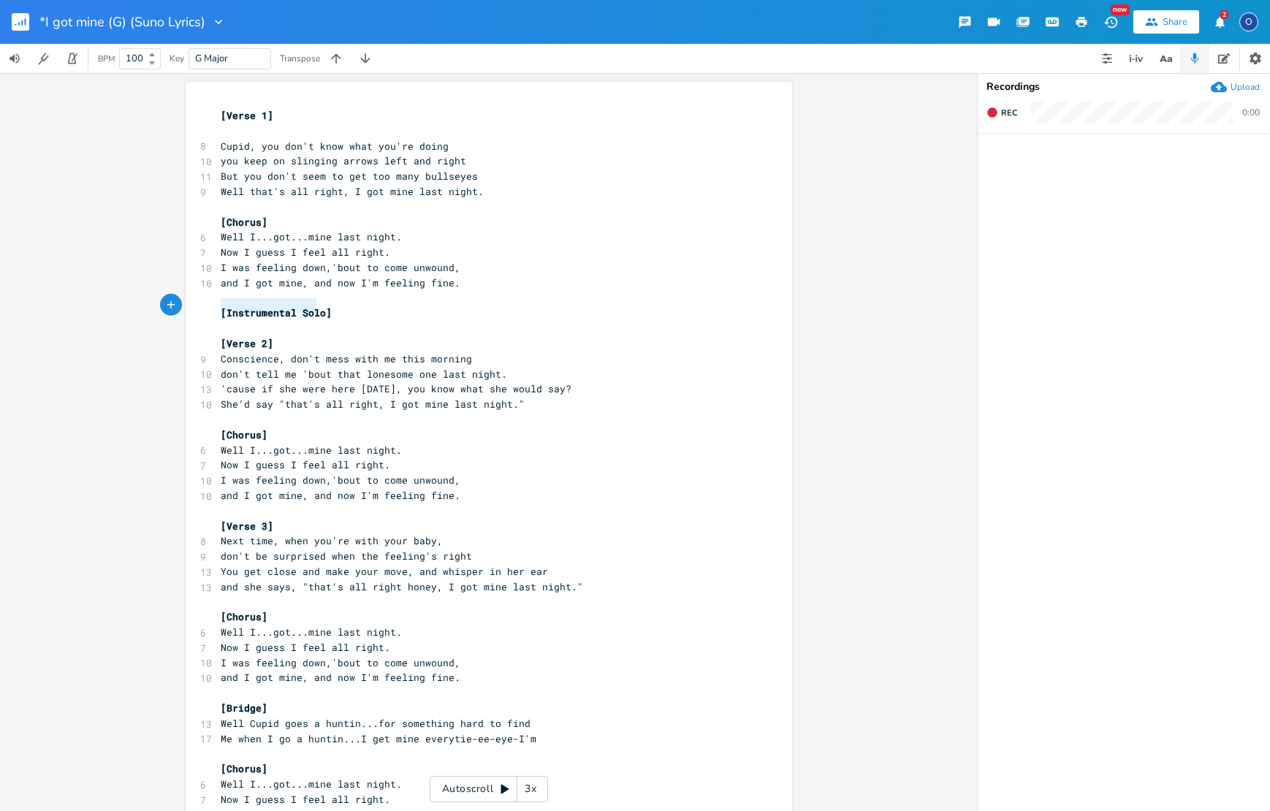
type textarea "[Instrumental Solo]"
drag, startPoint x: 215, startPoint y: 308, endPoint x: 351, endPoint y: 313, distance: 136.0
click at [351, 313] on div "[Verse 1] ​ 8 Cupid, you don't know what you're doing 10 you keep on slinging a…" at bounding box center [482, 564] width 528 height 912
click at [235, 503] on pre "​" at bounding box center [482, 510] width 528 height 15
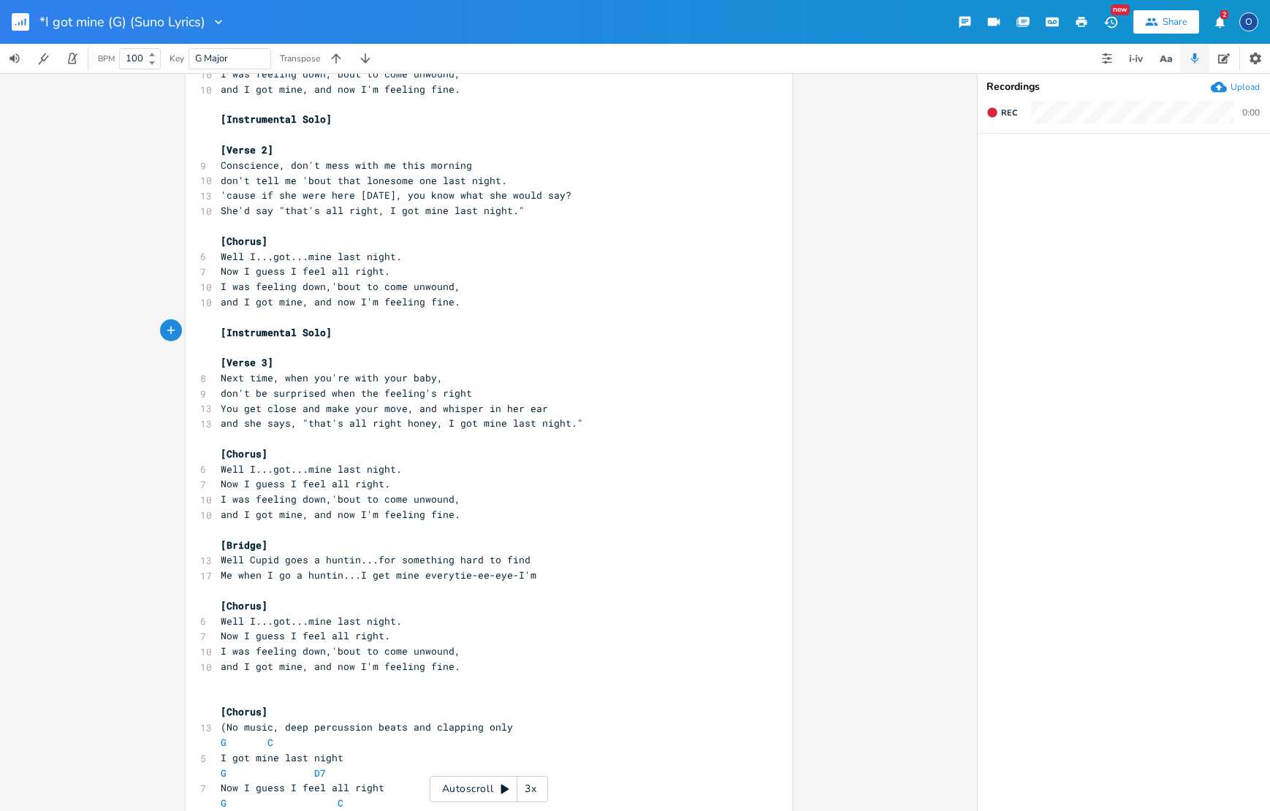
scroll to position [199, 0]
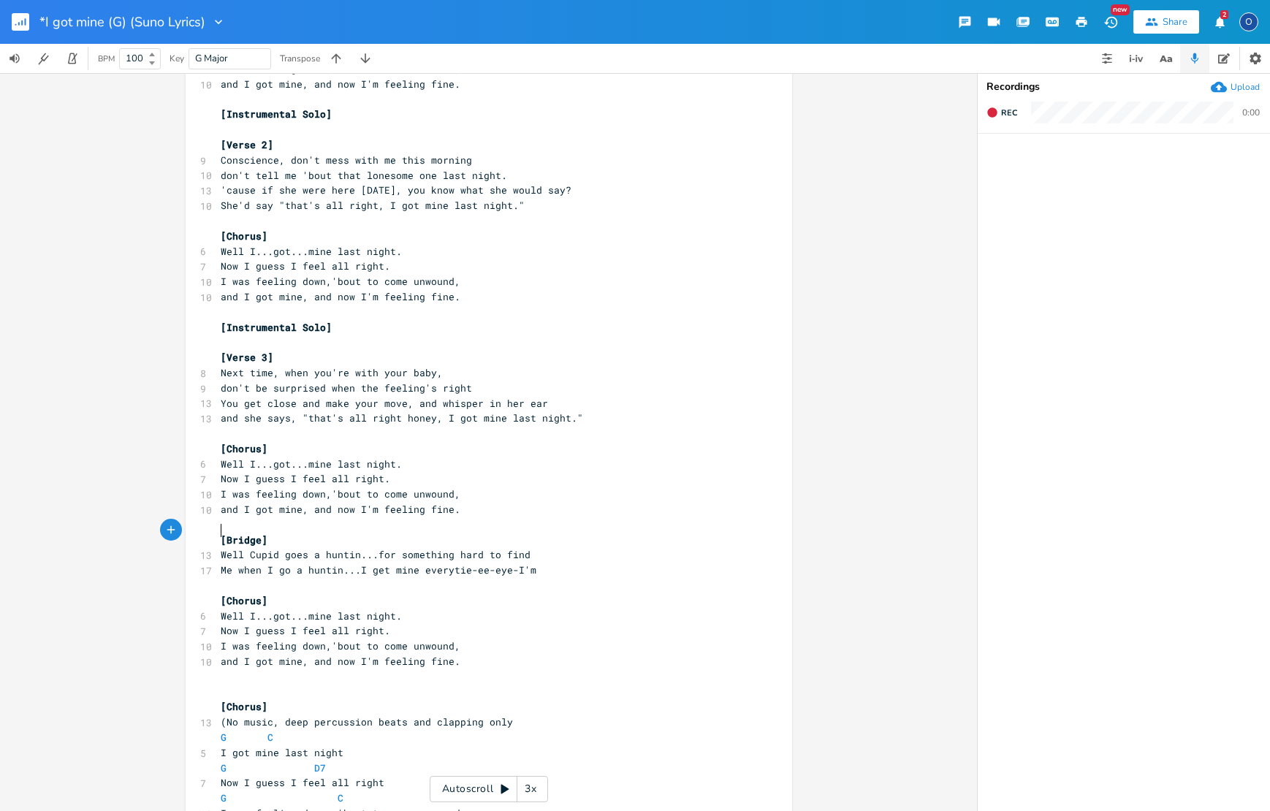
click at [221, 548] on span "Well Cupid goes a huntin...for something hard to find" at bounding box center [376, 554] width 310 height 13
type textarea "Well"
click at [221, 548] on span "Well Cupid goes a huntin...for something hard to find" at bounding box center [376, 554] width 310 height 13
click at [221, 609] on span "Well I...got...mine last night." at bounding box center [311, 615] width 181 height 13
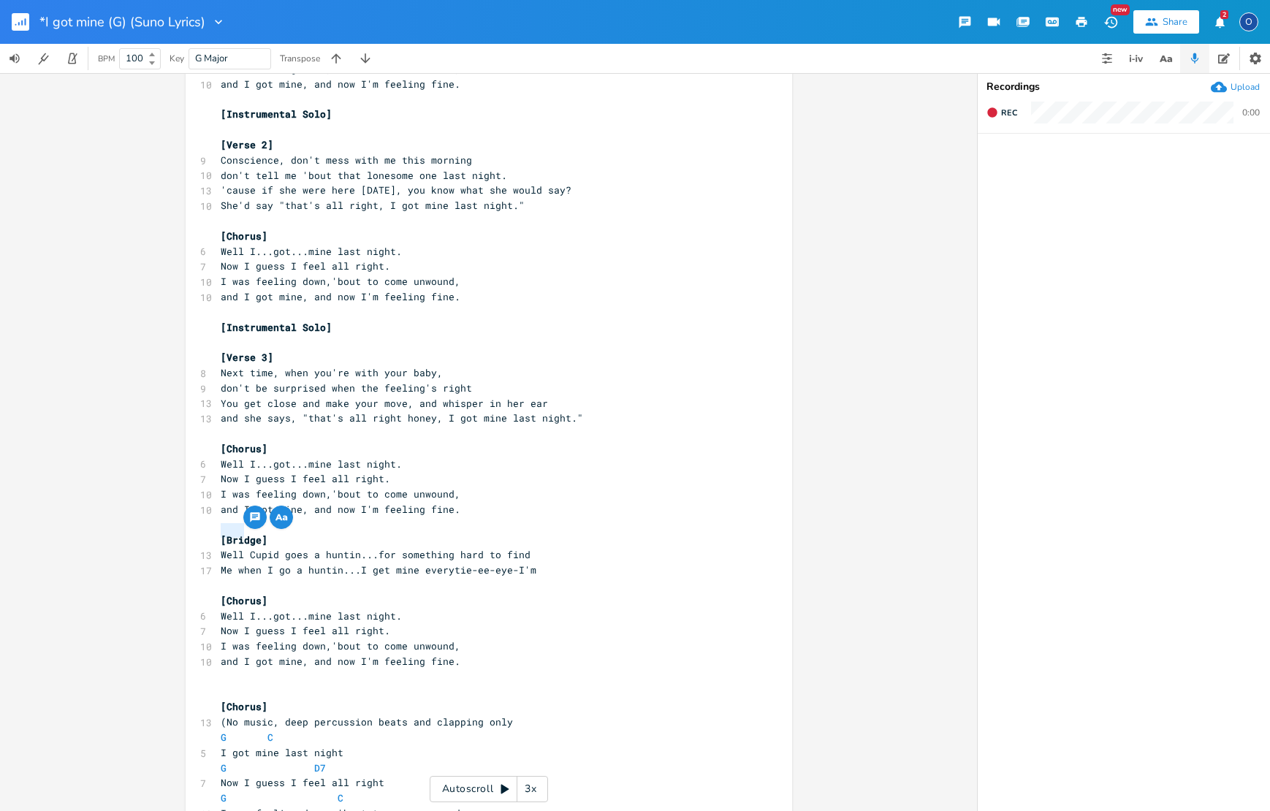
type textarea "Well"
click at [221, 609] on span "Well I...got...mine last night." at bounding box center [311, 615] width 181 height 13
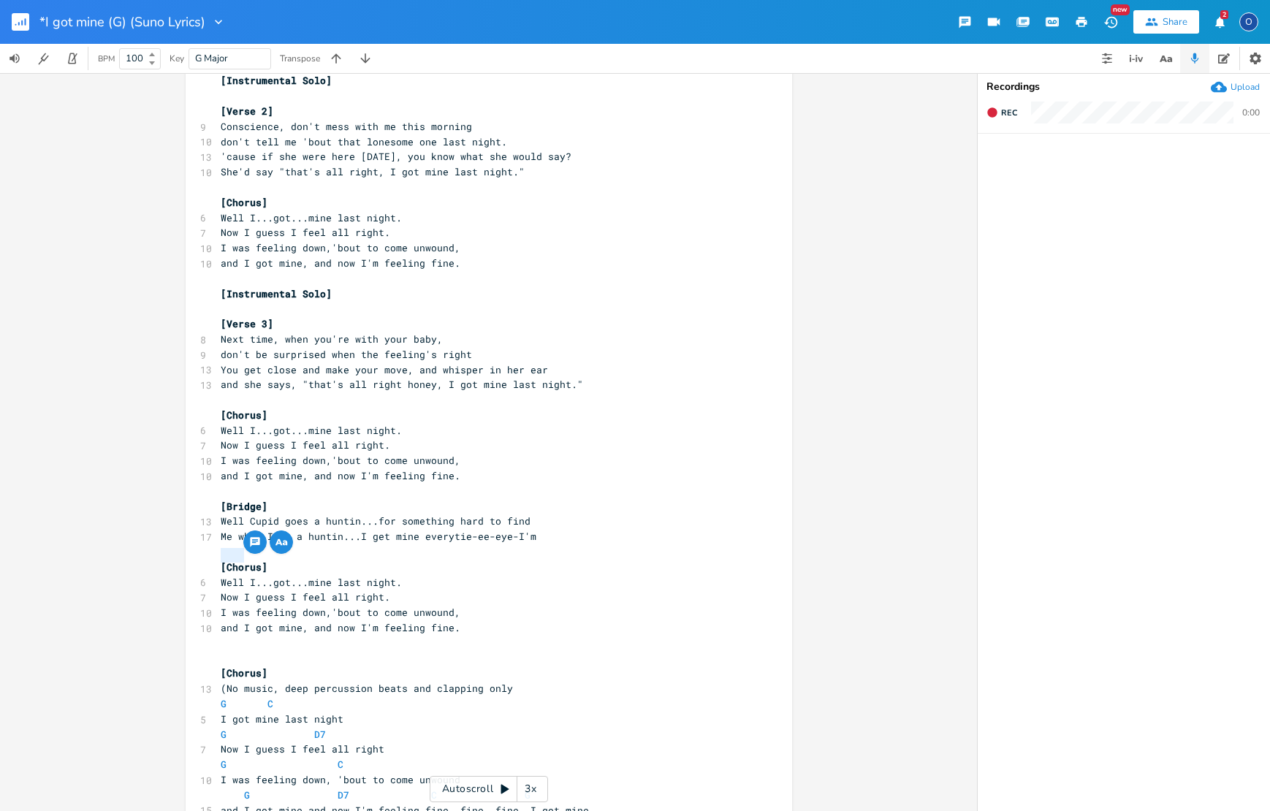
click at [260, 636] on pre "​" at bounding box center [482, 643] width 528 height 15
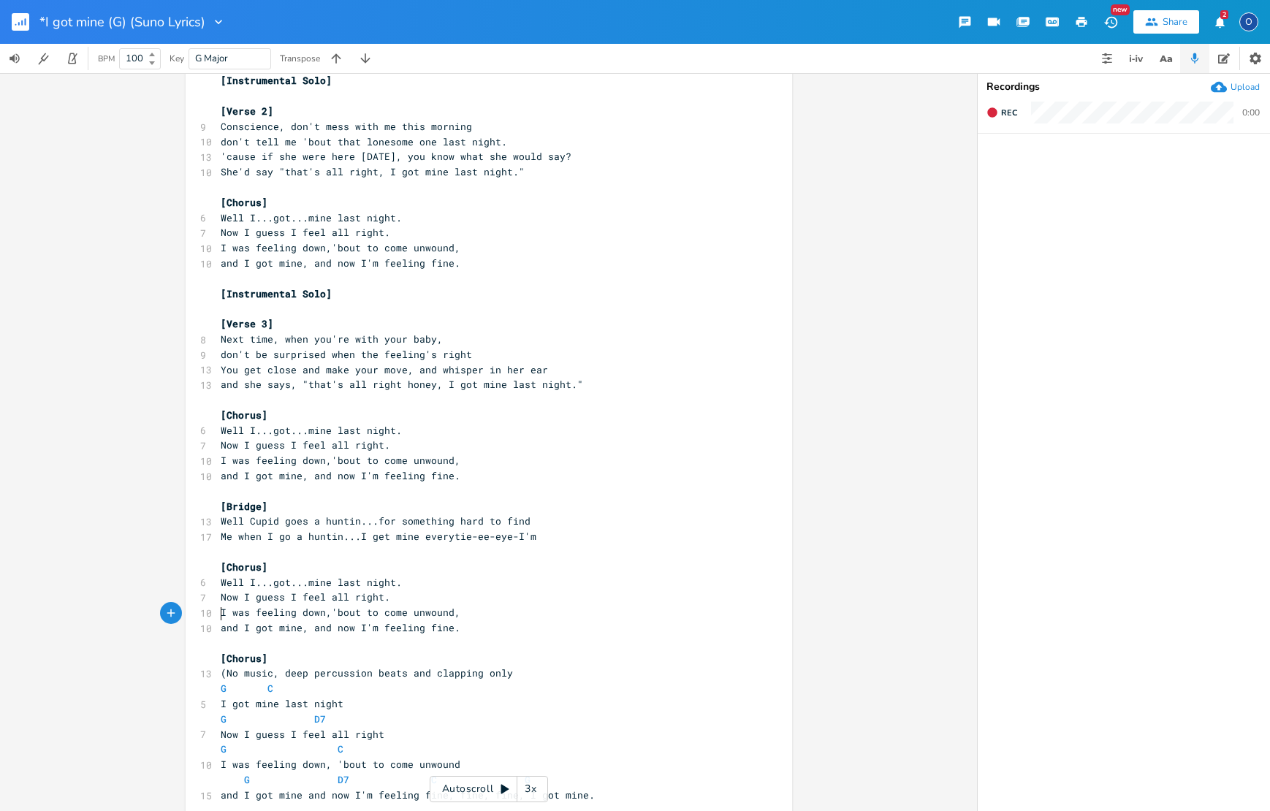
scroll to position [218, 0]
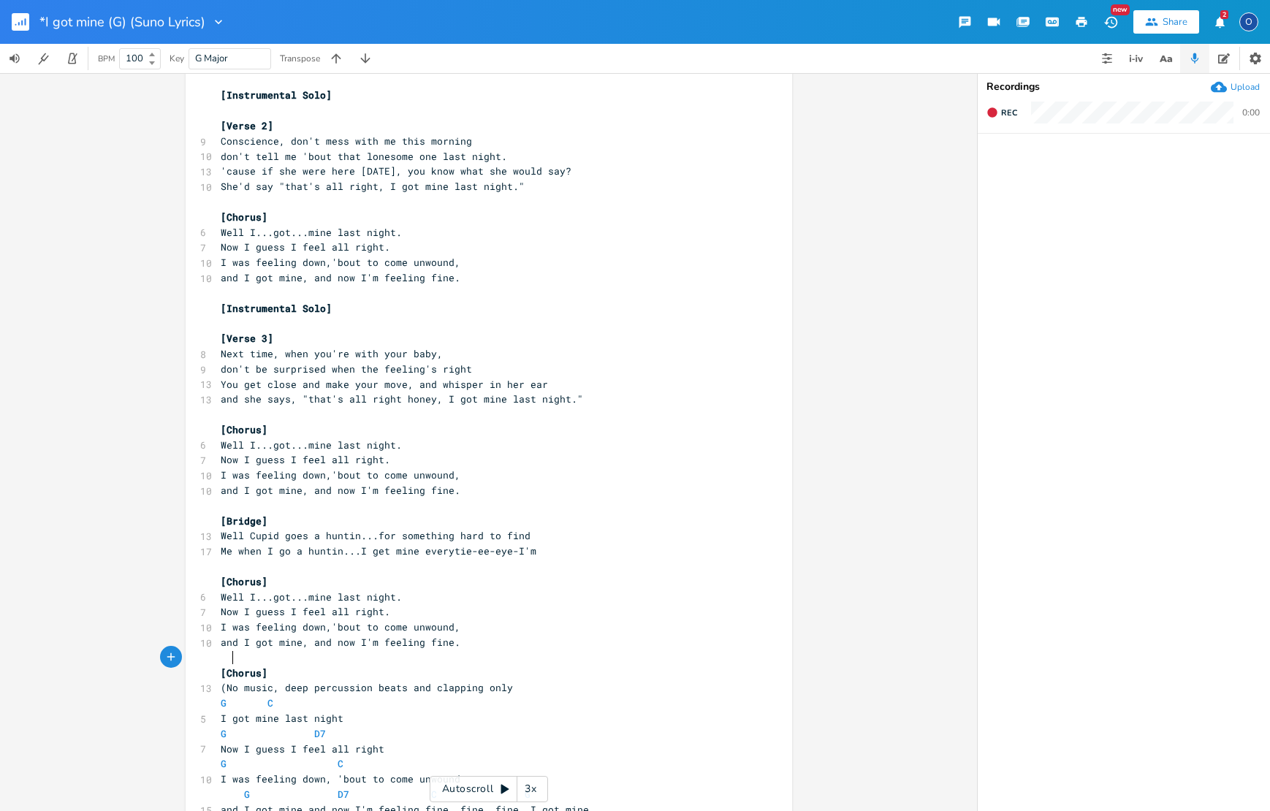
click at [225, 681] on span "(No music, deep percussion beats and clapping only" at bounding box center [367, 687] width 292 height 13
drag, startPoint x: 223, startPoint y: 656, endPoint x: 267, endPoint y: 656, distance: 43.8
click at [267, 681] on span "(No music, deep percussion beats and clapping only" at bounding box center [367, 687] width 292 height 13
type textarea "Acapella"
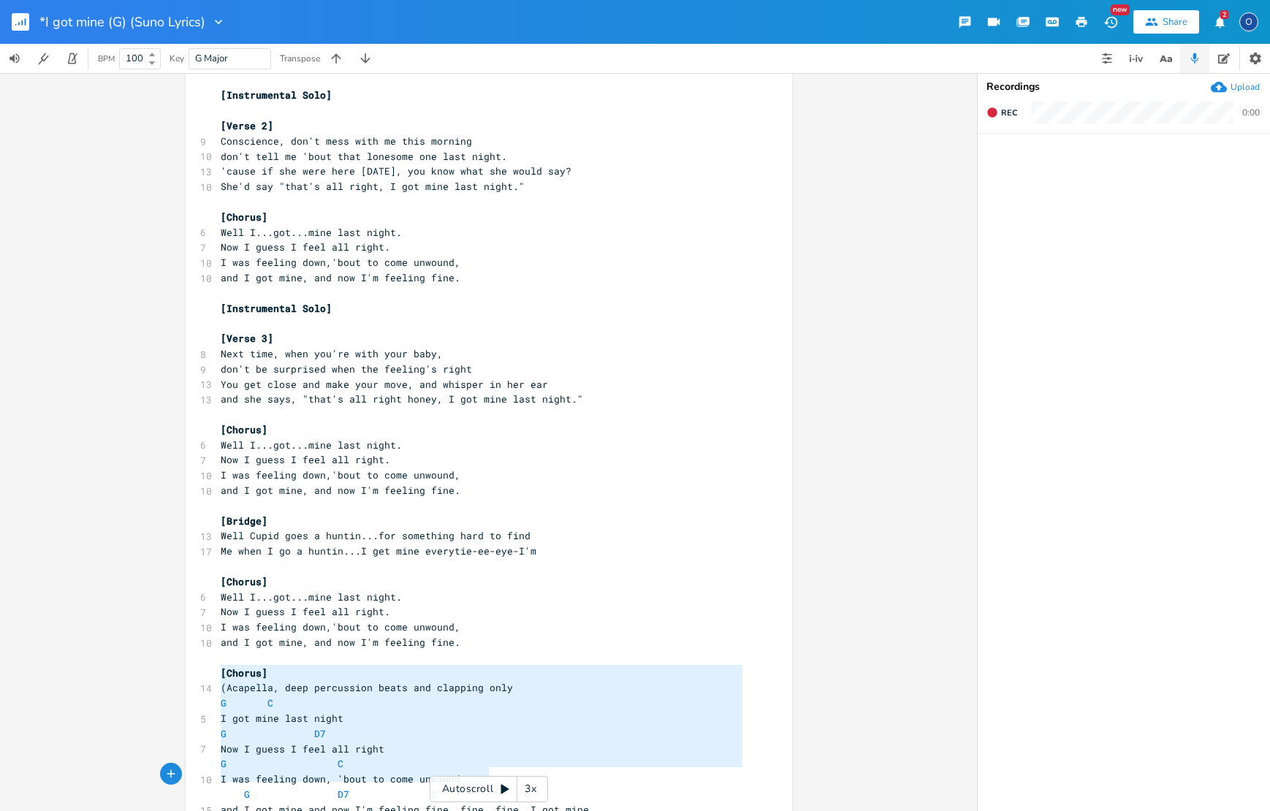
type textarea "G C I got mine last night G D7 Now I guess I feel all right G C I was feeling d…"
drag, startPoint x: 213, startPoint y: 673, endPoint x: 574, endPoint y: 782, distance: 377.8
click at [577, 782] on div "x [Verse 1] ​ 8 Cupid, you don't know what you're doing 10 you keep on slinging…" at bounding box center [482, 353] width 528 height 933
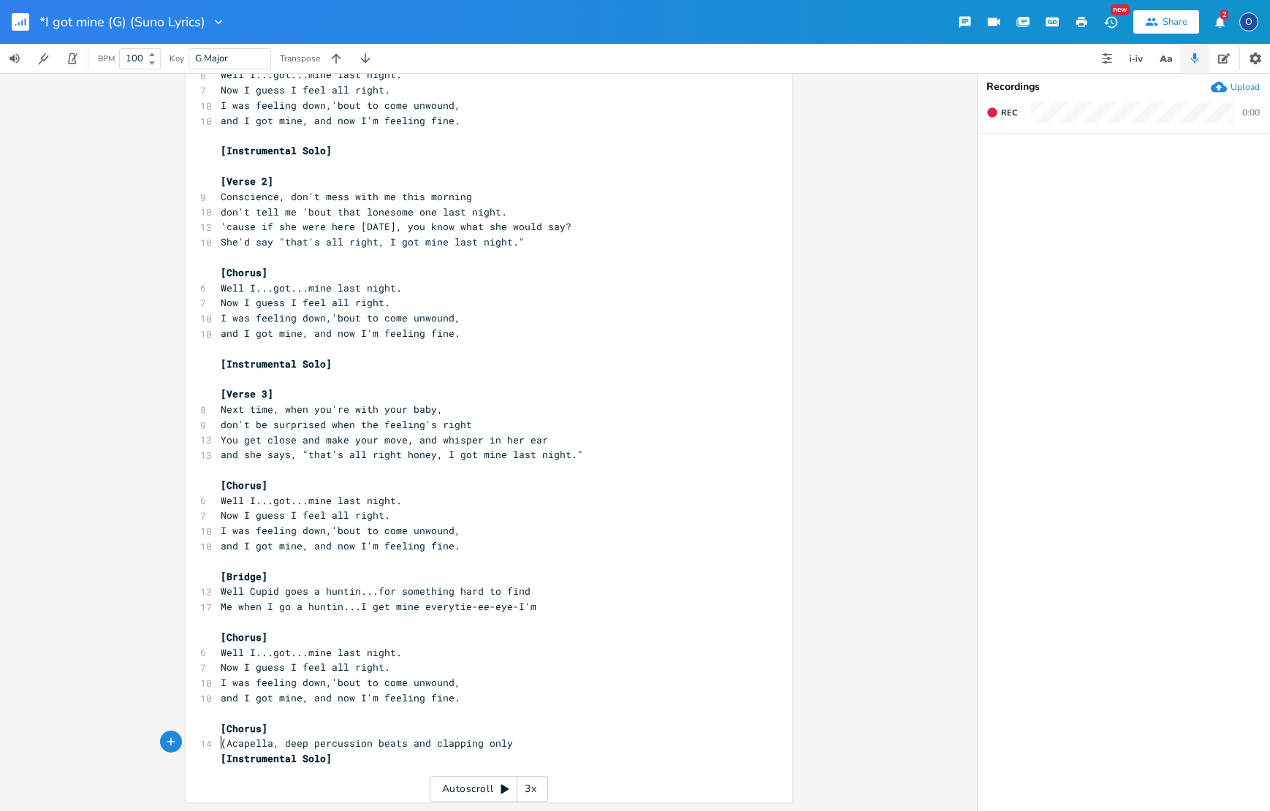
scroll to position [130, 0]
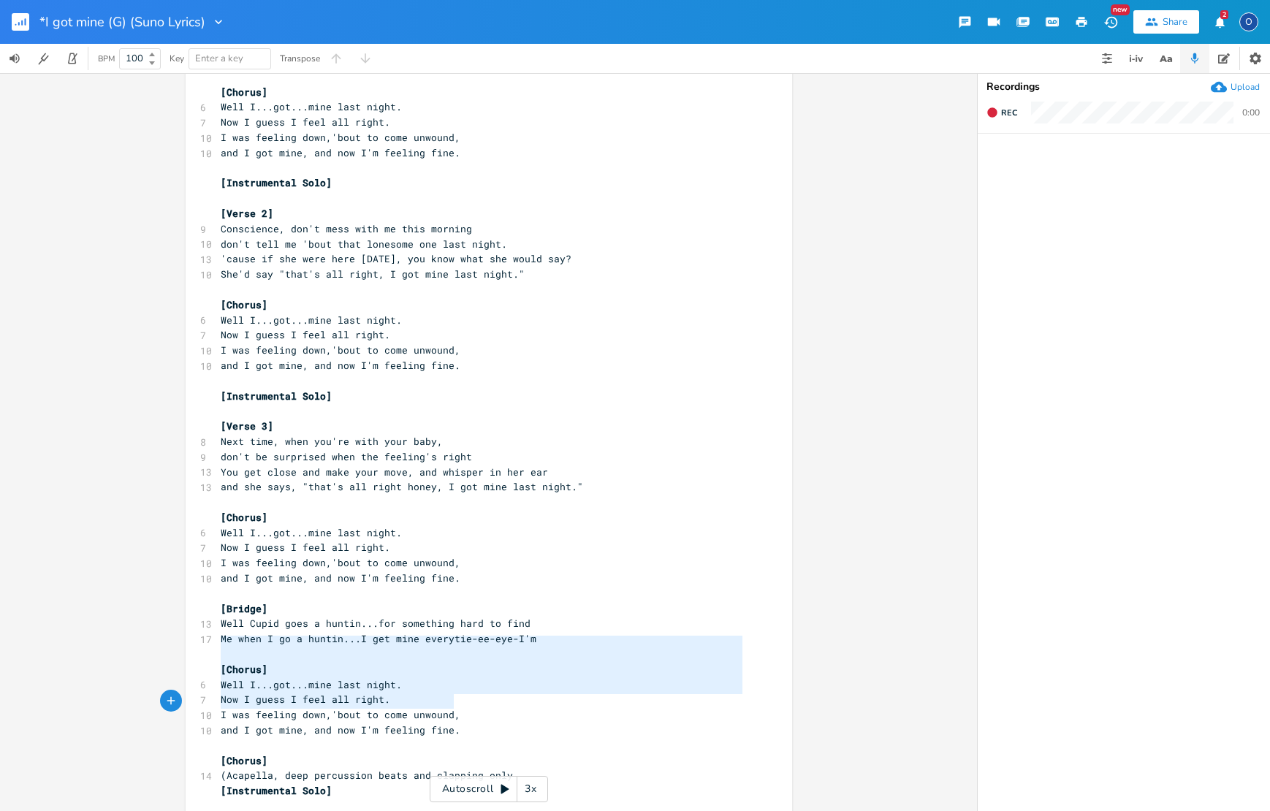
type textarea "[Chorus] Well I...got...mine last night. Now I guess I feel all right. I was fe…"
drag, startPoint x: 213, startPoint y: 642, endPoint x: 541, endPoint y: 720, distance: 337.3
click at [541, 720] on div "[Verse 1] ​ 8 Cupid, you don't know what you're doing 10 you keep on slinging a…" at bounding box center [482, 396] width 528 height 836
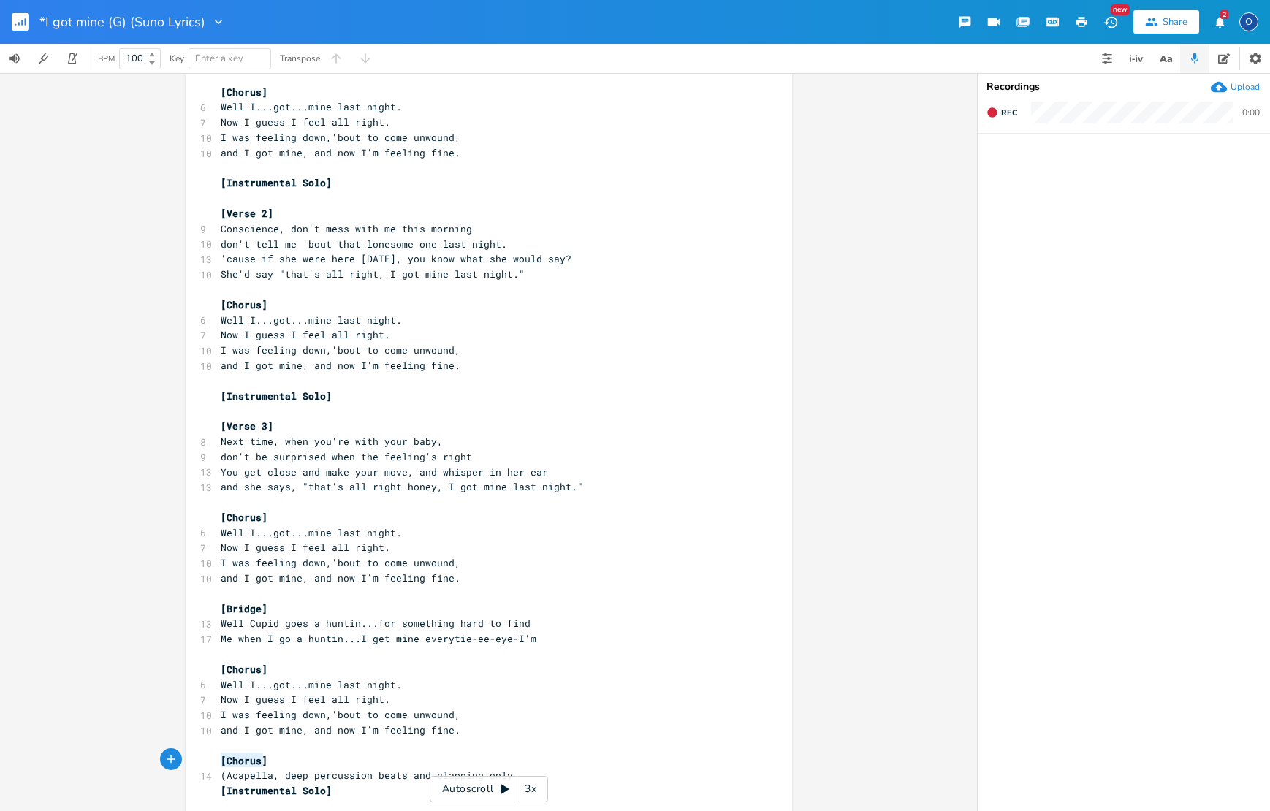
type textarea "[Instrumental Solo]"
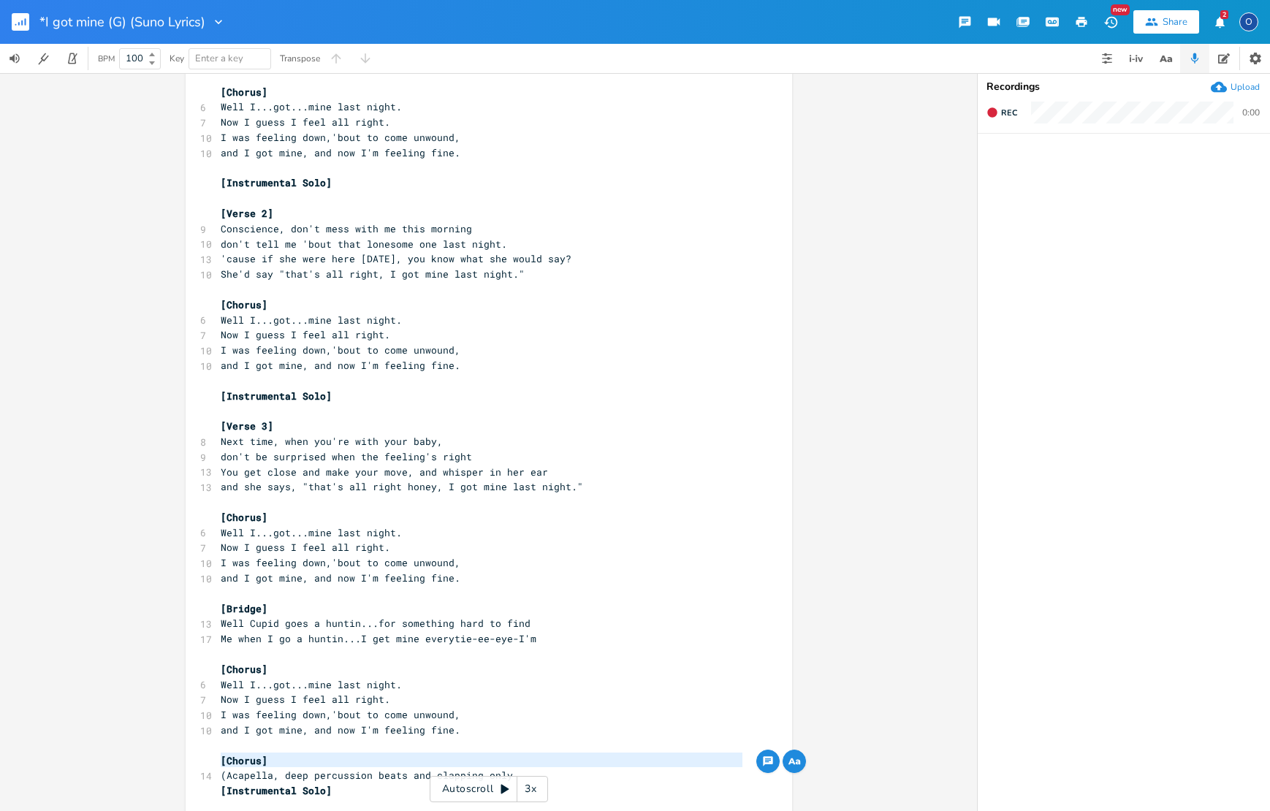
drag, startPoint x: 216, startPoint y: 761, endPoint x: 379, endPoint y: 772, distance: 162.6
click at [379, 772] on div "[Verse 1] ​ 8 Cupid, you don't know what you're doing 10 you keep on slinging a…" at bounding box center [482, 396] width 528 height 836
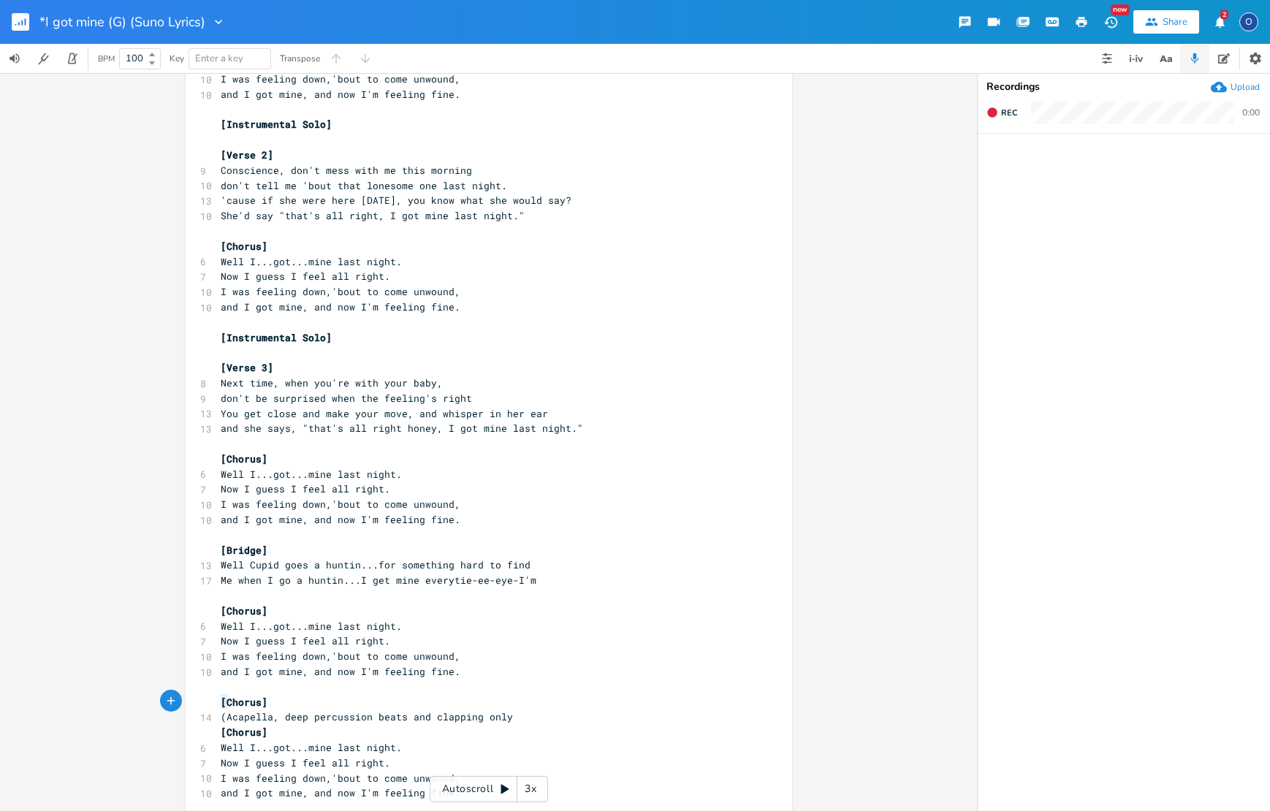
type textarea "[Chorus]"
drag, startPoint x: 215, startPoint y: 702, endPoint x: 302, endPoint y: 702, distance: 87.0
click at [302, 725] on pre "[Chorus]" at bounding box center [482, 732] width 528 height 15
click at [221, 726] on span at bounding box center [224, 732] width 6 height 13
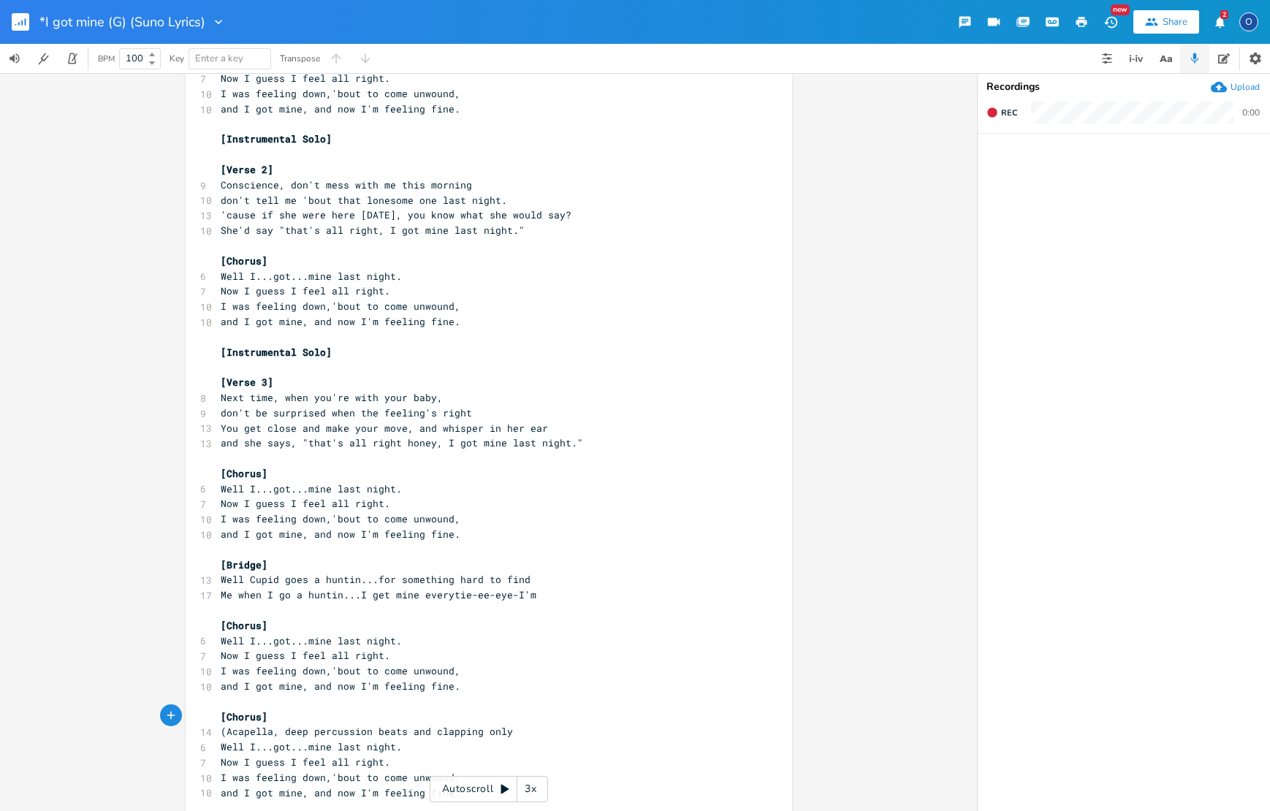
scroll to position [0, 2]
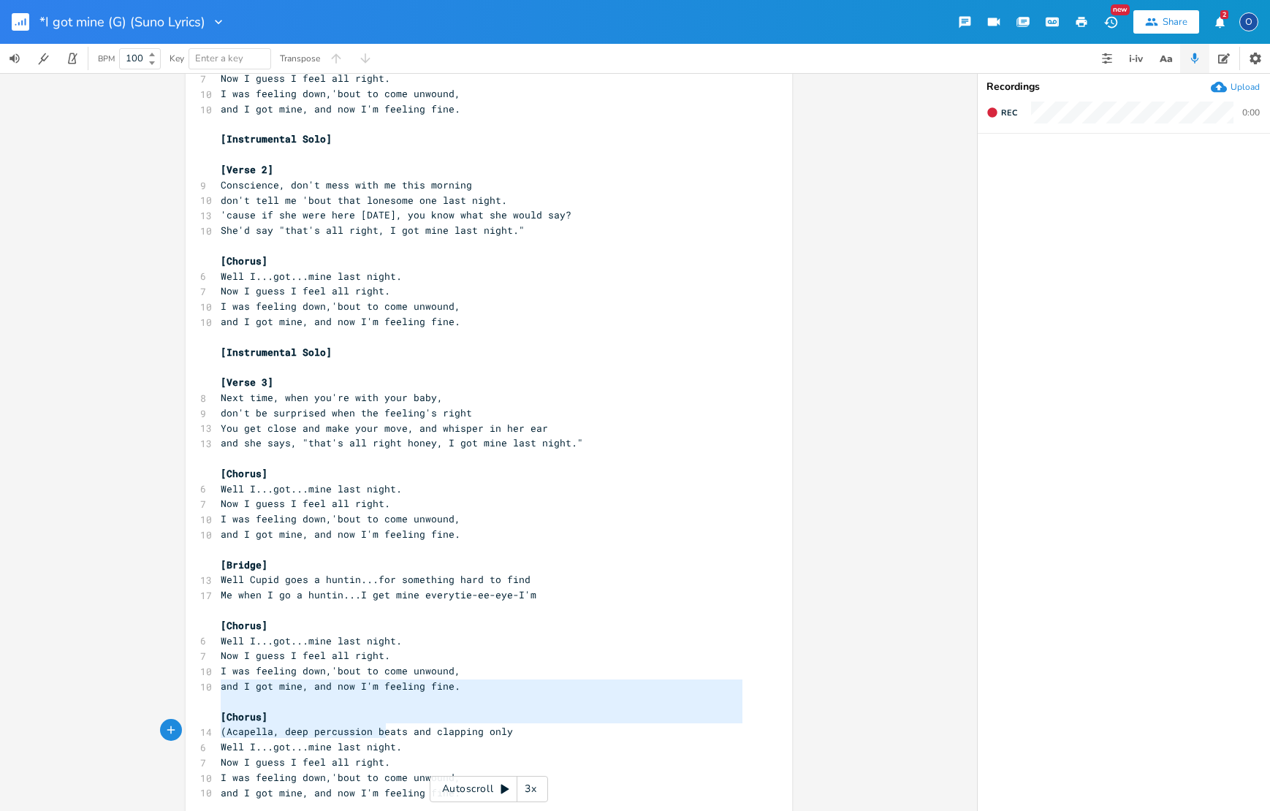
type textarea "[Chorus] (Acapella, deep percussion beats and clapping only Well I...got...mine…"
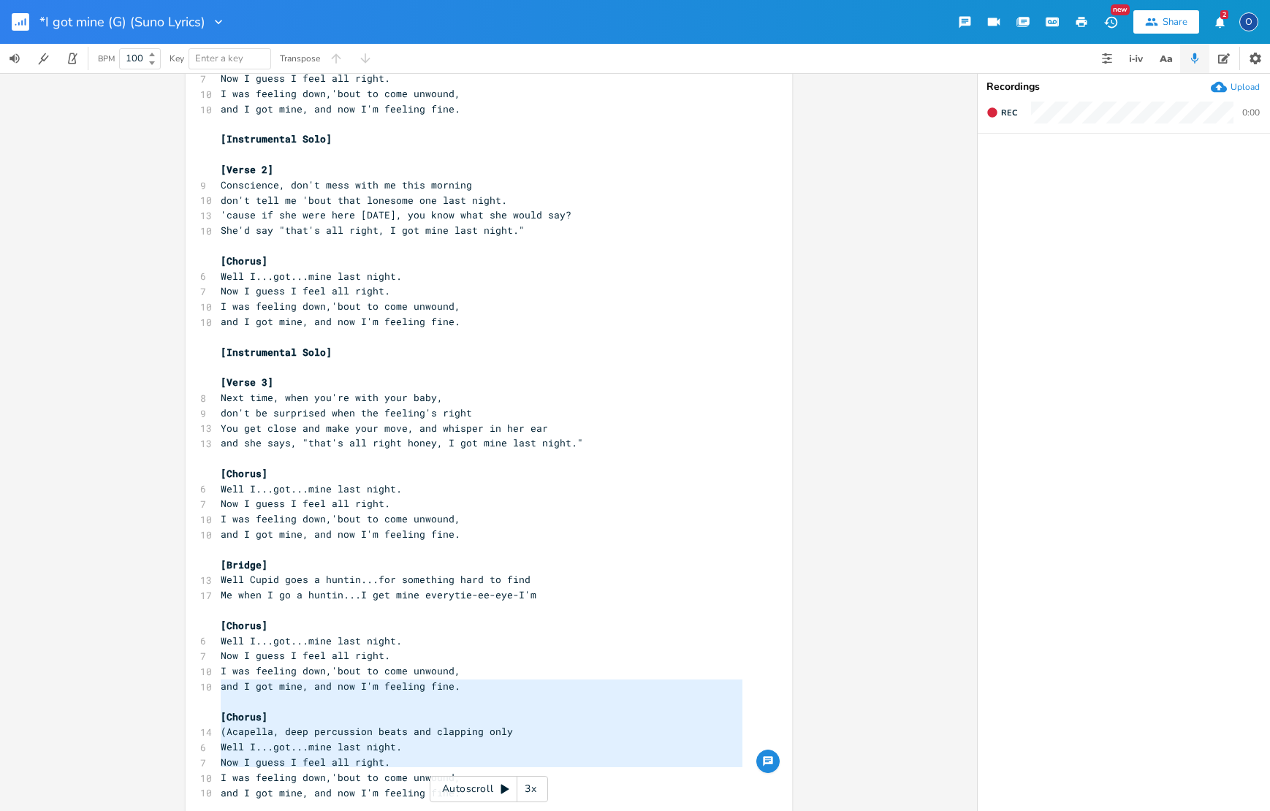
drag, startPoint x: 214, startPoint y: 685, endPoint x: 340, endPoint y: 730, distance: 133.4
click at [506, 769] on div "[Verse 1] ​ 8 Cupid, you don't know what you're doing 10 you keep on slinging a…" at bounding box center [482, 374] width 528 height 881
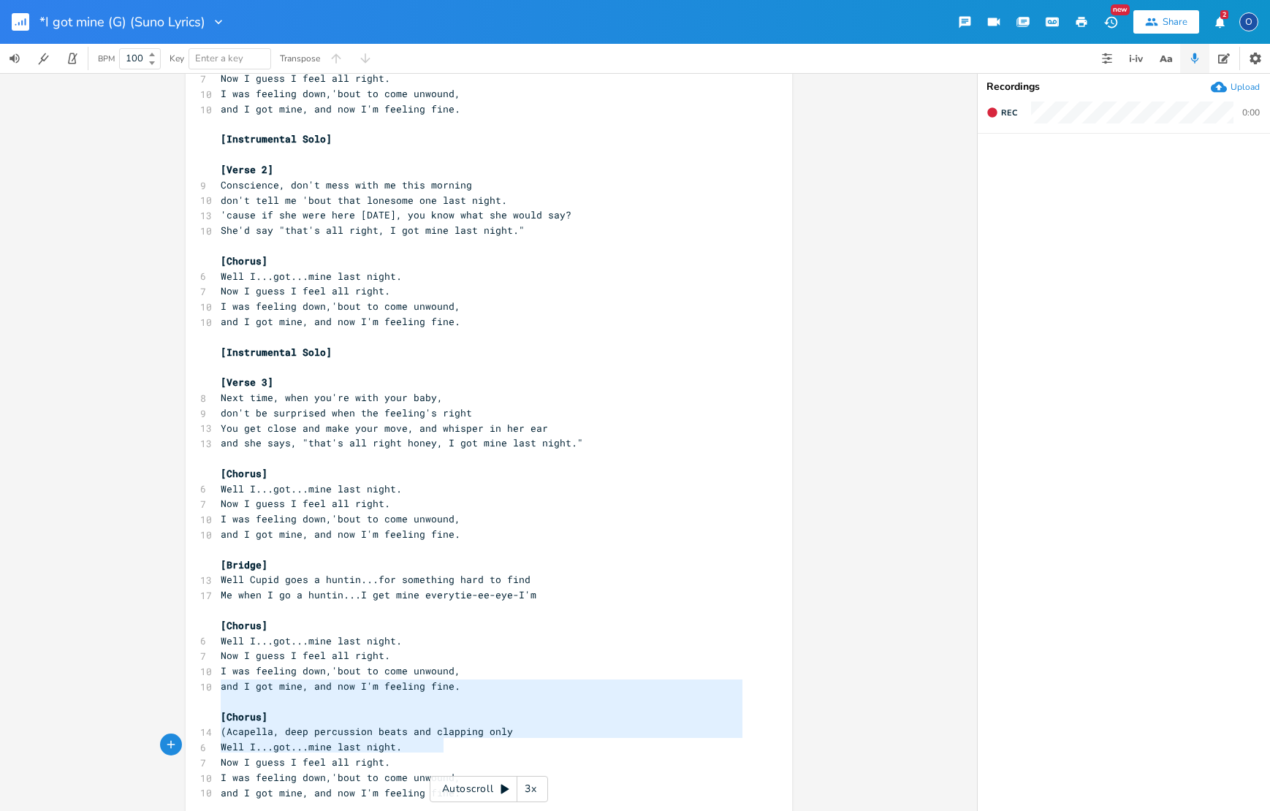
type textarea "[Chorus] (Acapella, deep percussion beats and clapping only Well I...got...mine…"
drag, startPoint x: 215, startPoint y: 685, endPoint x: 460, endPoint y: 751, distance: 254.4
click at [494, 757] on div "[Verse 1] ​ 8 Cupid, you don't know what you're doing 10 you keep on slinging a…" at bounding box center [482, 374] width 528 height 881
type textarea "[Chorus] (Acapella, deep percussion beats and clapping only Well I...got...mine…"
drag, startPoint x: 215, startPoint y: 683, endPoint x: 498, endPoint y: 760, distance: 293.2
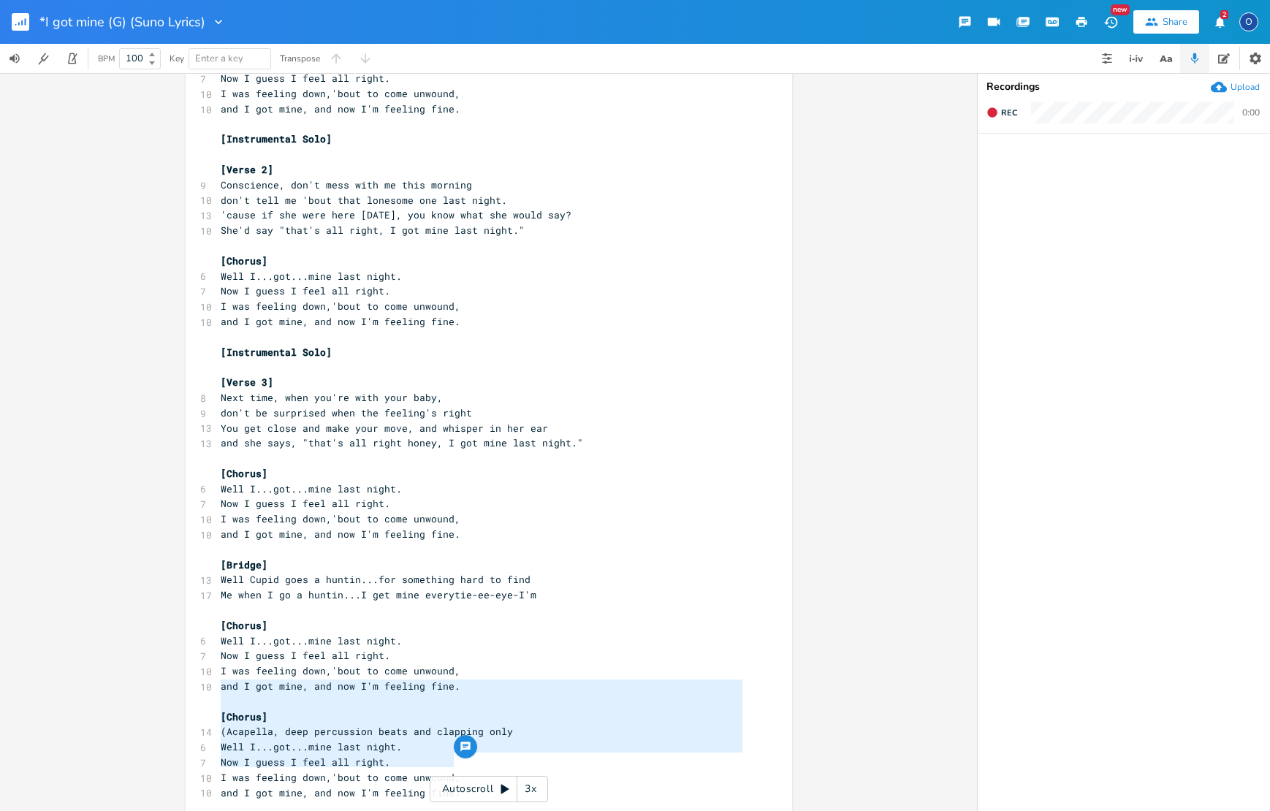
click at [498, 760] on div "[Verse 1] ​ 8 Cupid, you don't know what you're doing 10 you keep on slinging a…" at bounding box center [482, 374] width 528 height 881
click at [541, 786] on pre "and I got mine, and now I'm feeling fine." at bounding box center [482, 793] width 528 height 15
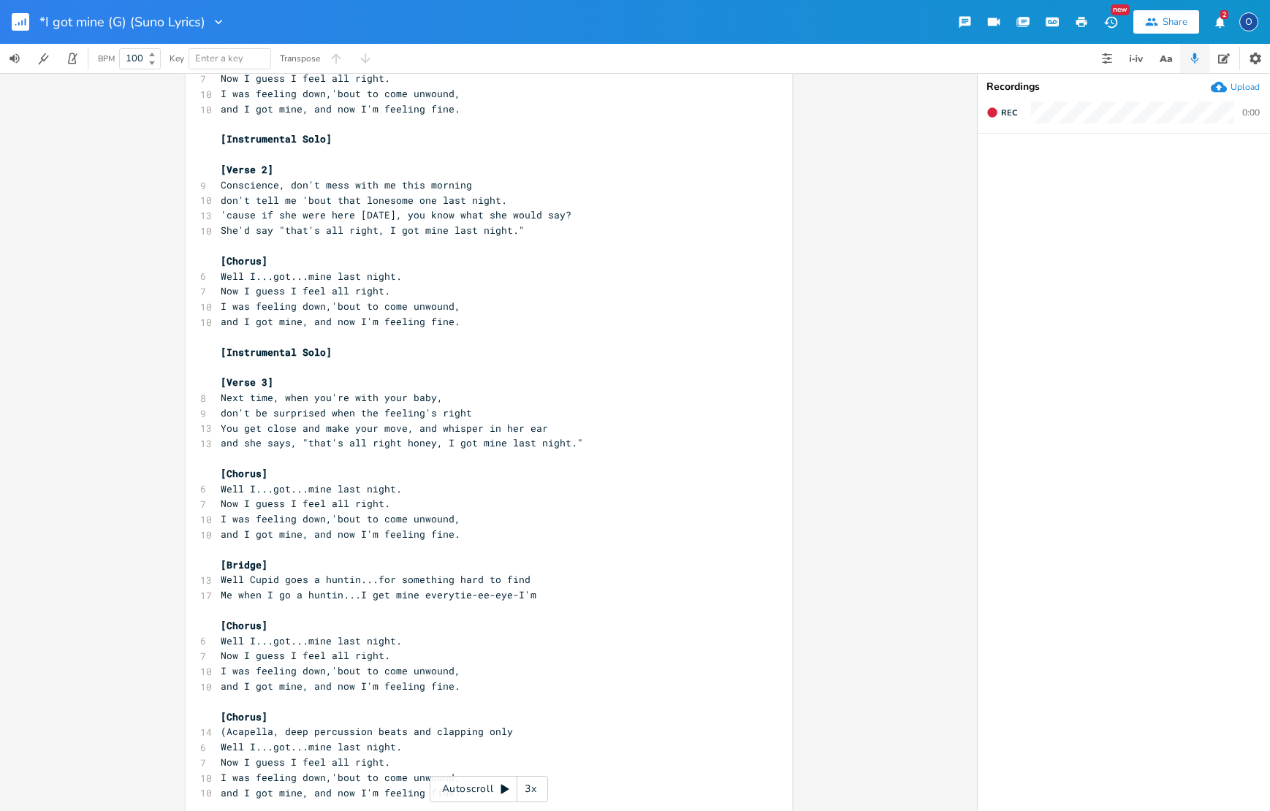
scroll to position [267, 0]
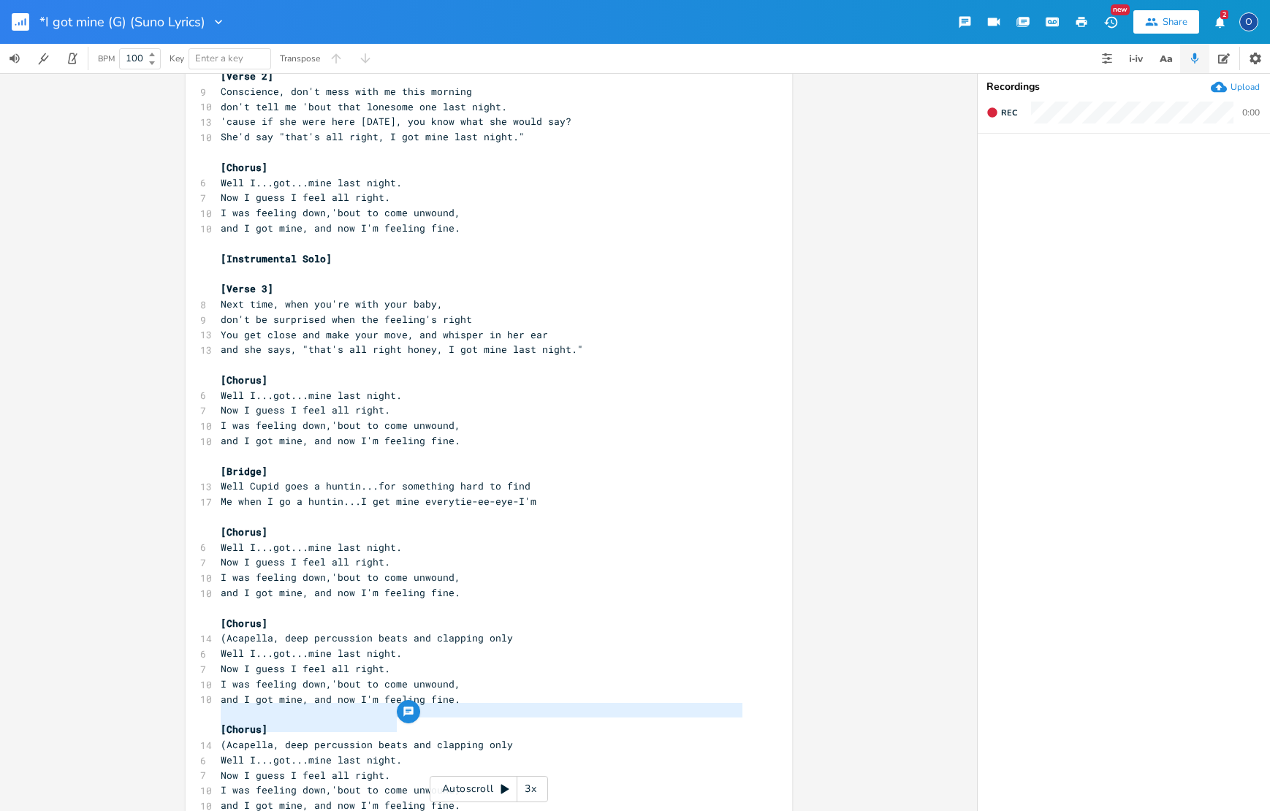
type textarea "(Acapella, deep percussion beats and clapping only"
drag, startPoint x: 221, startPoint y: 710, endPoint x: 552, endPoint y: 712, distance: 330.3
click at [552, 737] on pre "(Acapella, deep percussion beats and clapping only" at bounding box center [482, 744] width 528 height 15
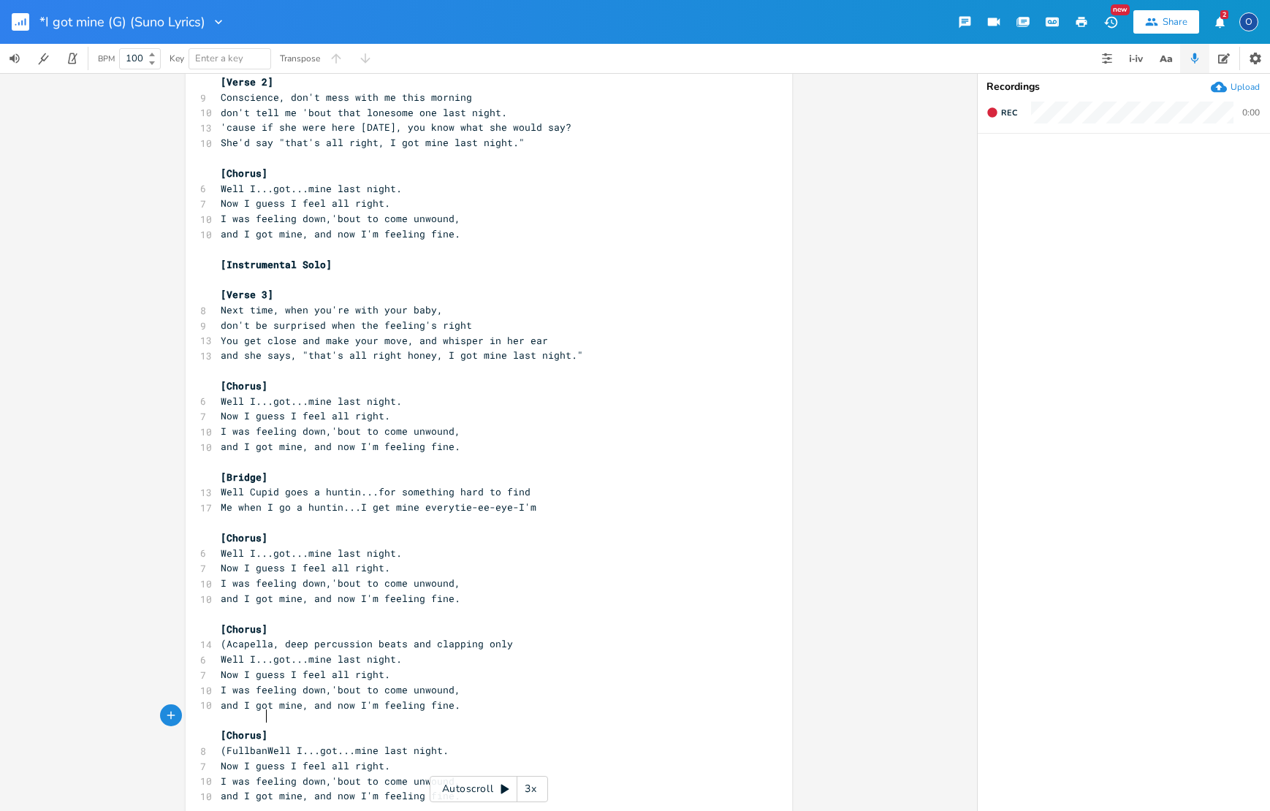
scroll to position [0, 34]
type textarea "(Fullband)"
click at [246, 744] on span "(Fullband)" at bounding box center [250, 750] width 58 height 13
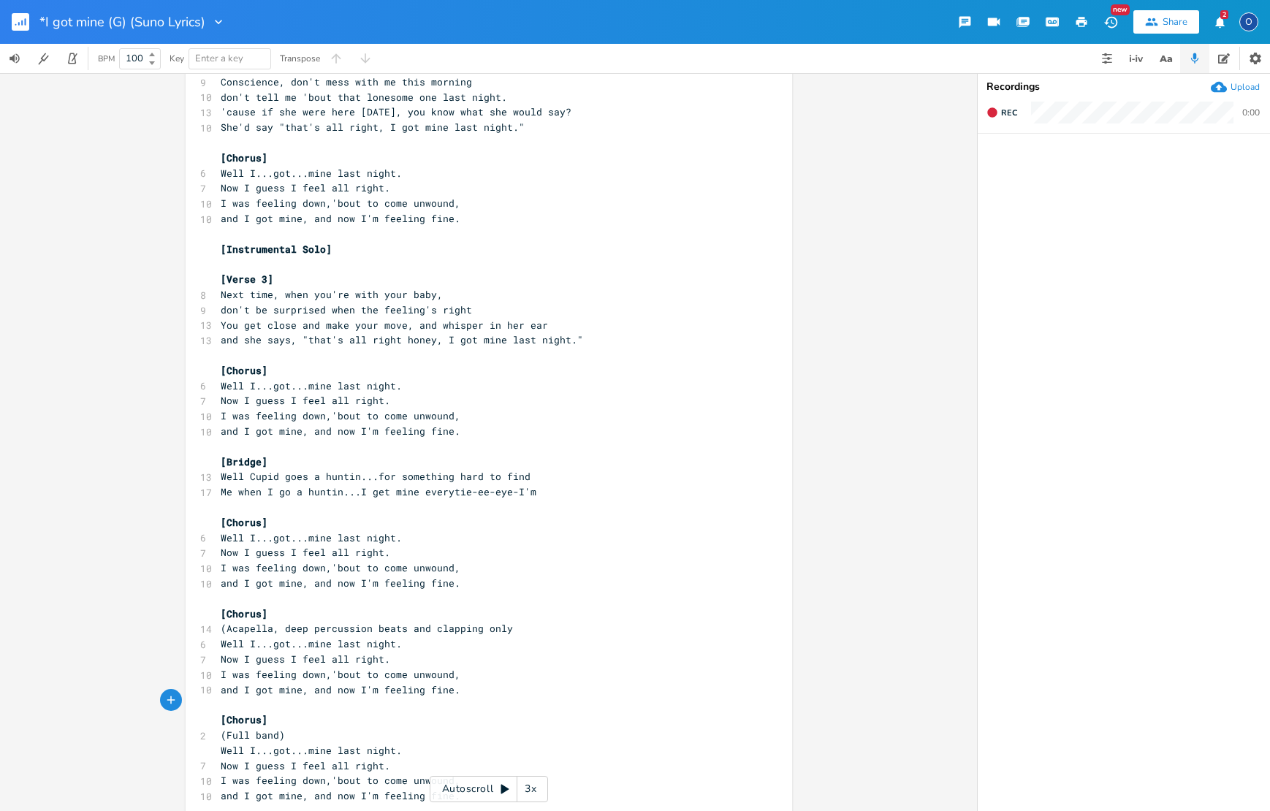
scroll to position [276, 0]
drag, startPoint x: 444, startPoint y: 759, endPoint x: 462, endPoint y: 764, distance: 18.8
click at [450, 789] on pre "and I got mine, and now I'm feeling fine." at bounding box center [482, 796] width 528 height 15
type textarea "...fine...fine...I g"
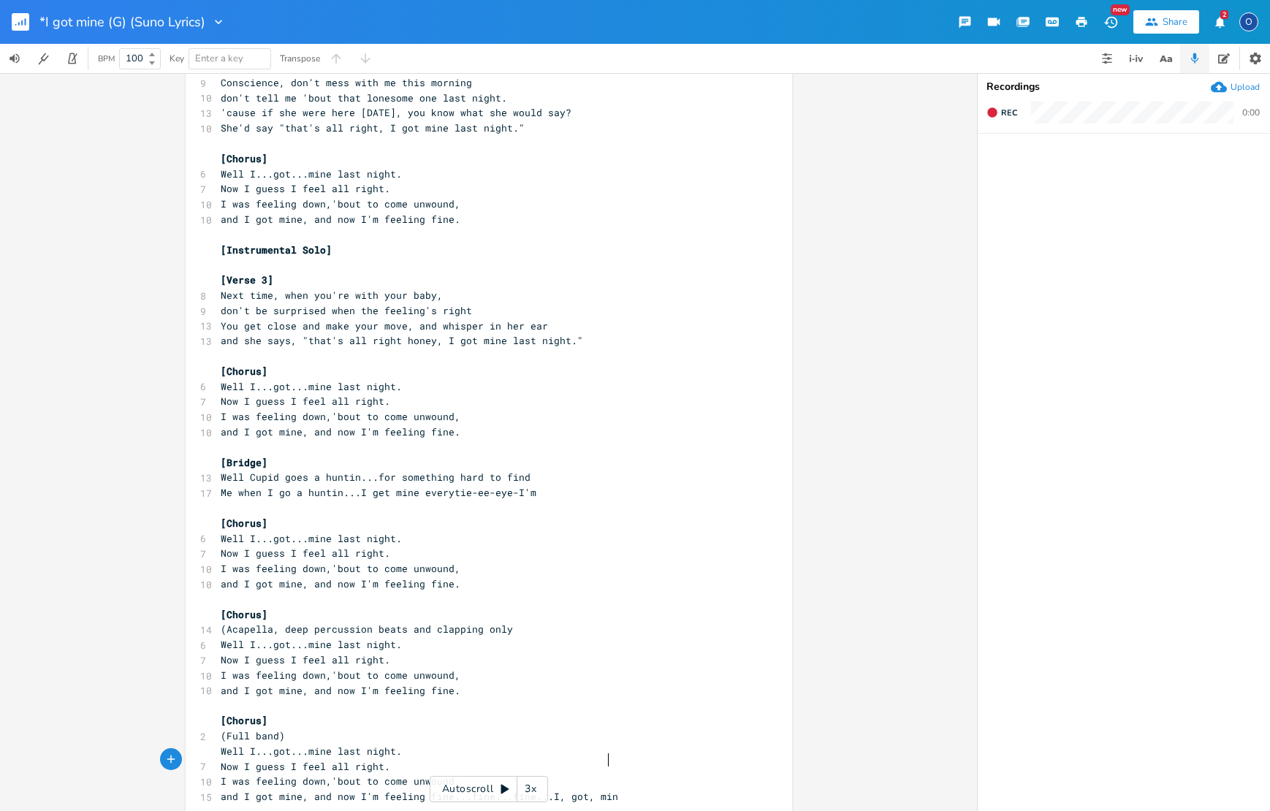
scroll to position [0, 37]
type textarea ", got, mine."
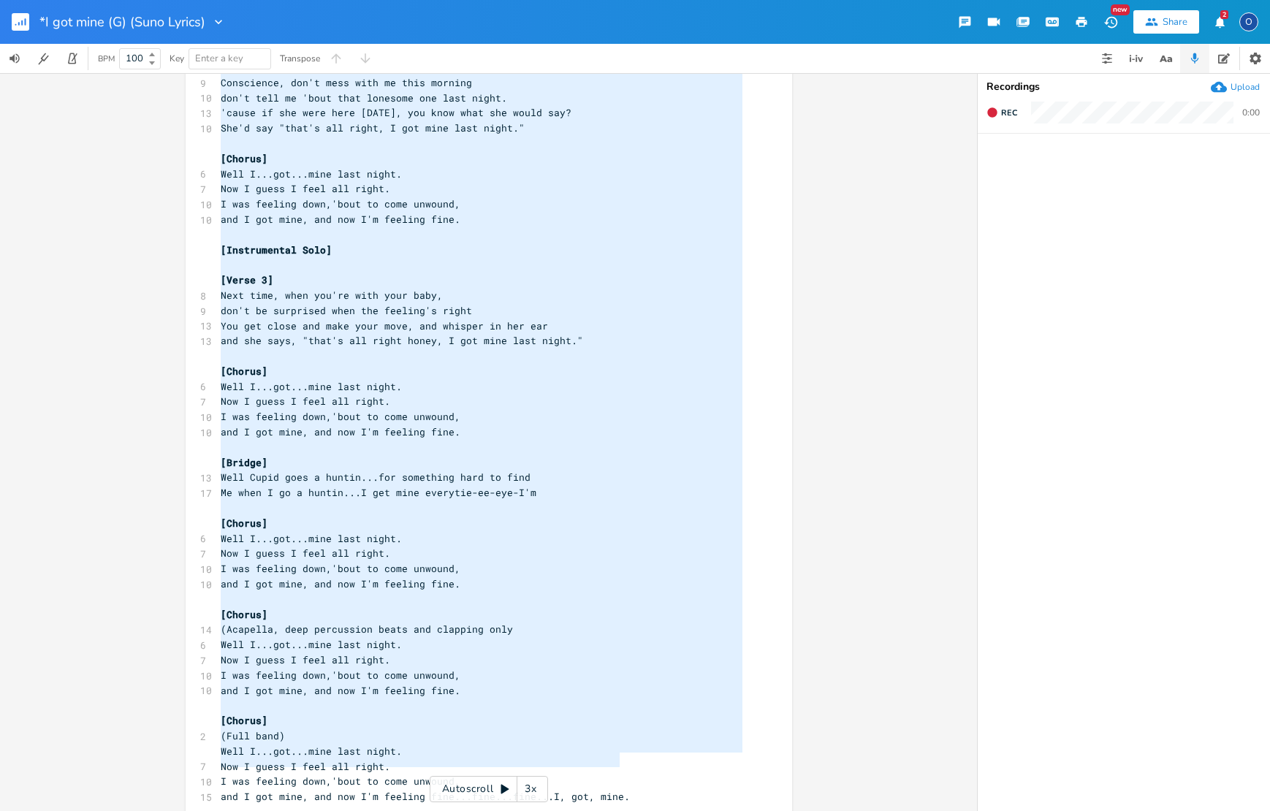
type textarea "[Verse 1] [PERSON_NAME], you don't know what you're doing you keep on slinging …"
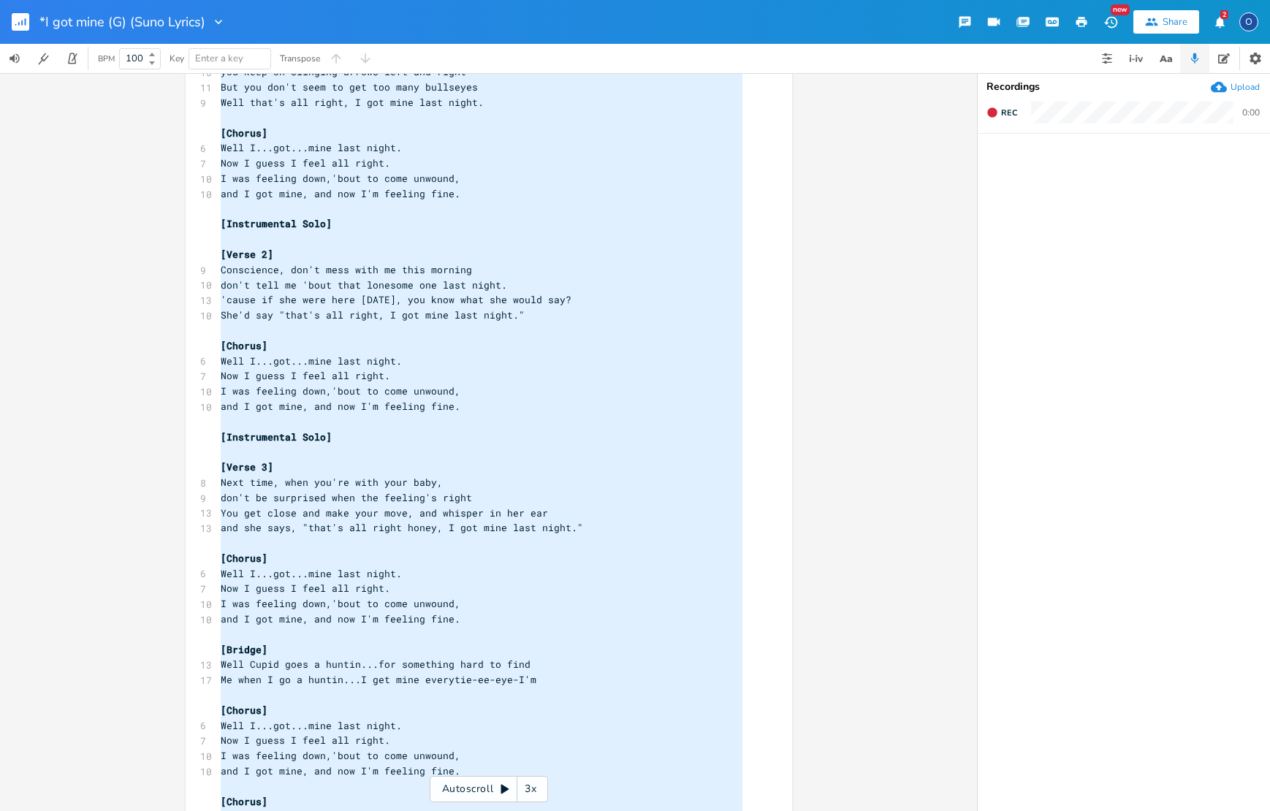
drag, startPoint x: 628, startPoint y: 762, endPoint x: 37, endPoint y: -94, distance: 1040.5
click at [37, 0] on html "*I got mine (G) (Suno Lyrics) New Share 2 O BPM 100 Key Enter a key Transpose x…" at bounding box center [635, 405] width 1270 height 811
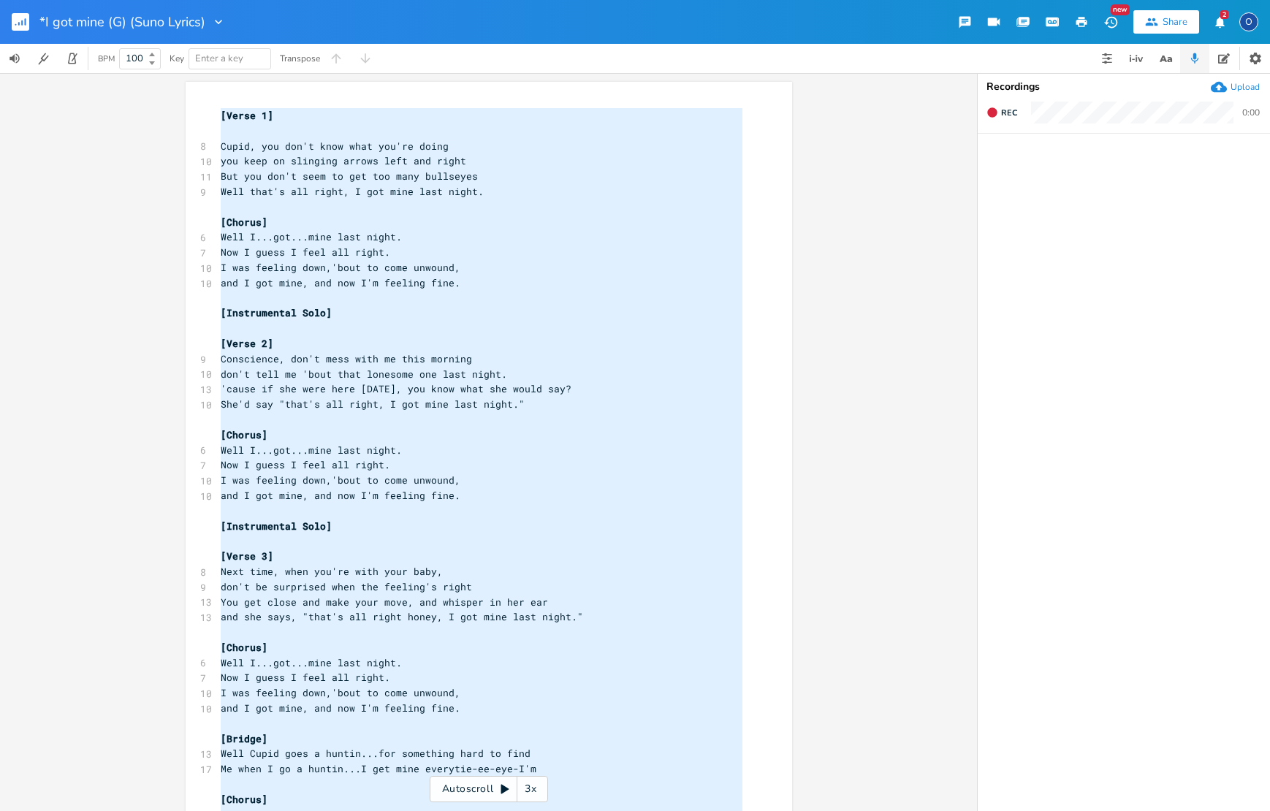
scroll to position [0, 0]
click at [16, 18] on rect "button" at bounding box center [21, 22] width 18 height 18
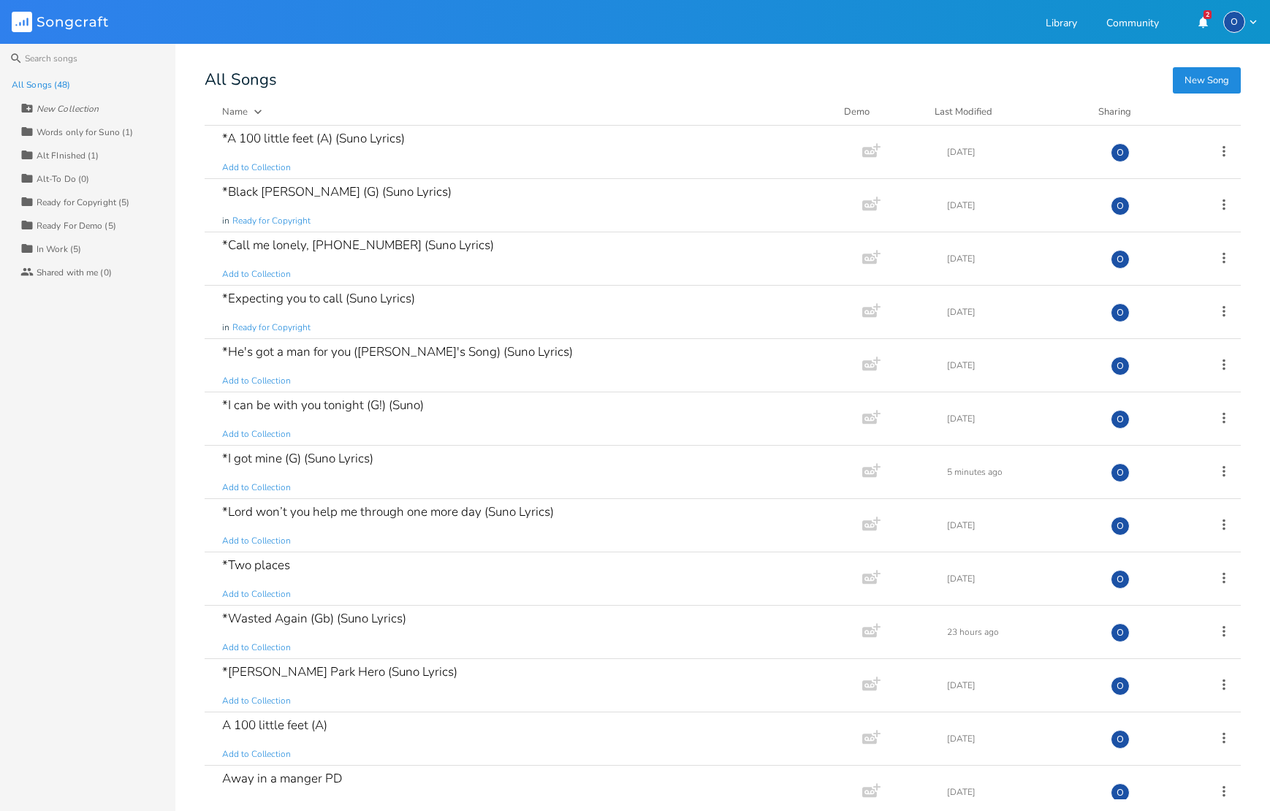
click at [1194, 80] on button "New Song" at bounding box center [1207, 80] width 68 height 26
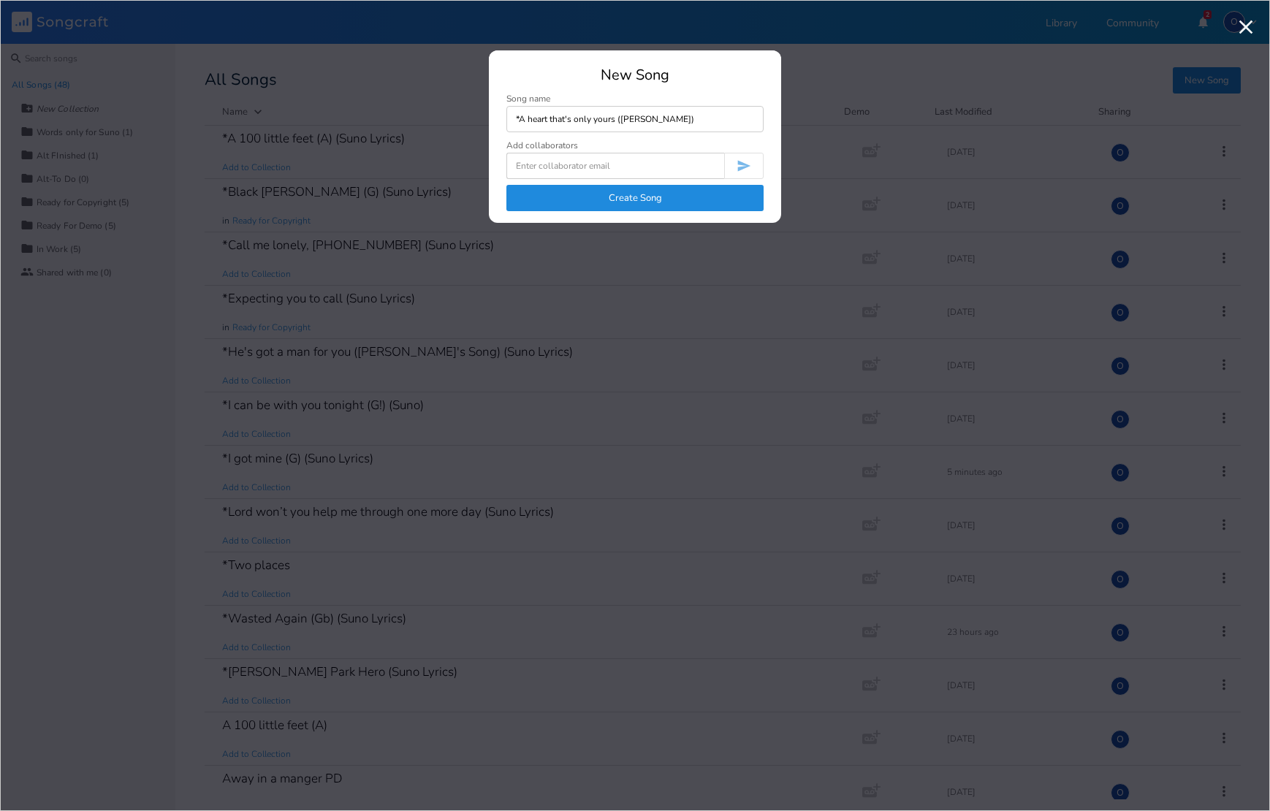
type input "*A heart that's only yours ([PERSON_NAME])"
click at [636, 200] on button "Create Song" at bounding box center [634, 198] width 257 height 26
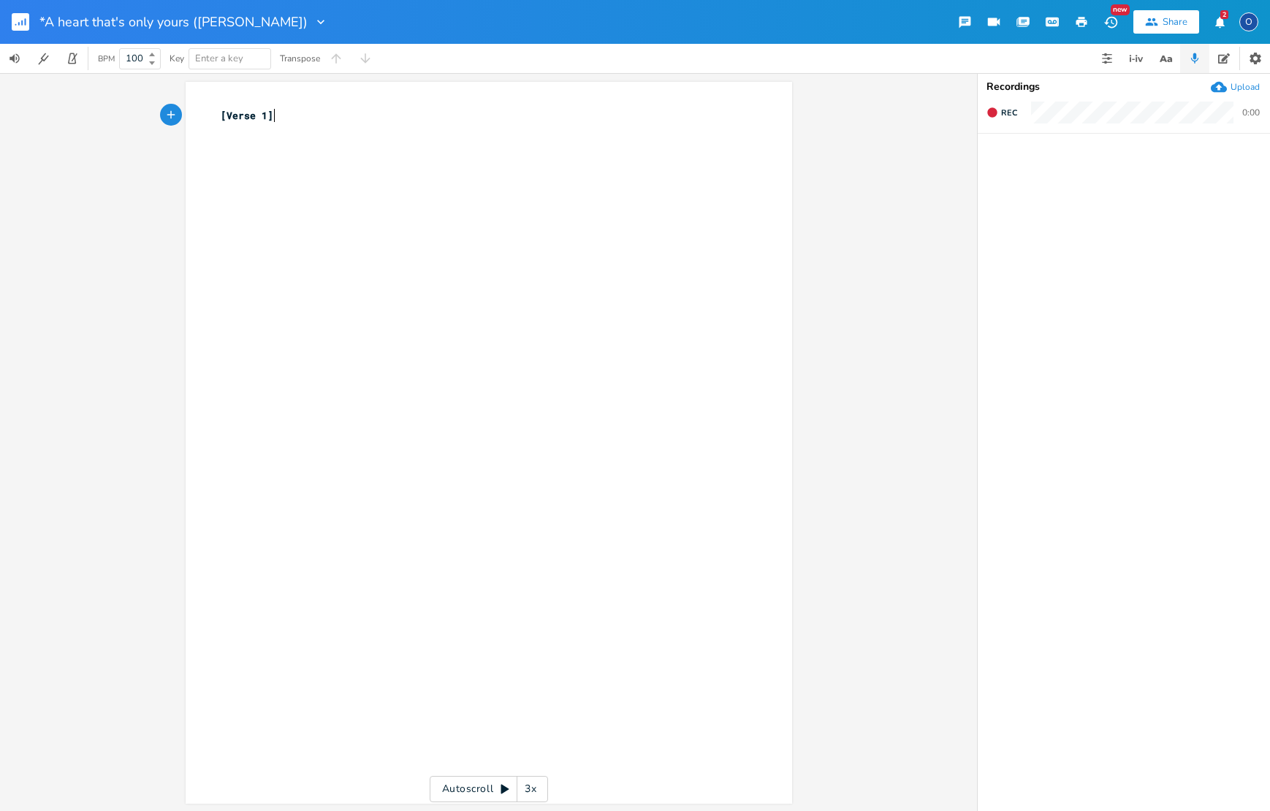
type textarea "[Verse 1]"
drag, startPoint x: 284, startPoint y: 113, endPoint x: 151, endPoint y: 109, distance: 133.1
click at [151, 109] on div "[Verse 1] x [Verse 1] ​ Autoscroll 3x" at bounding box center [488, 442] width 977 height 738
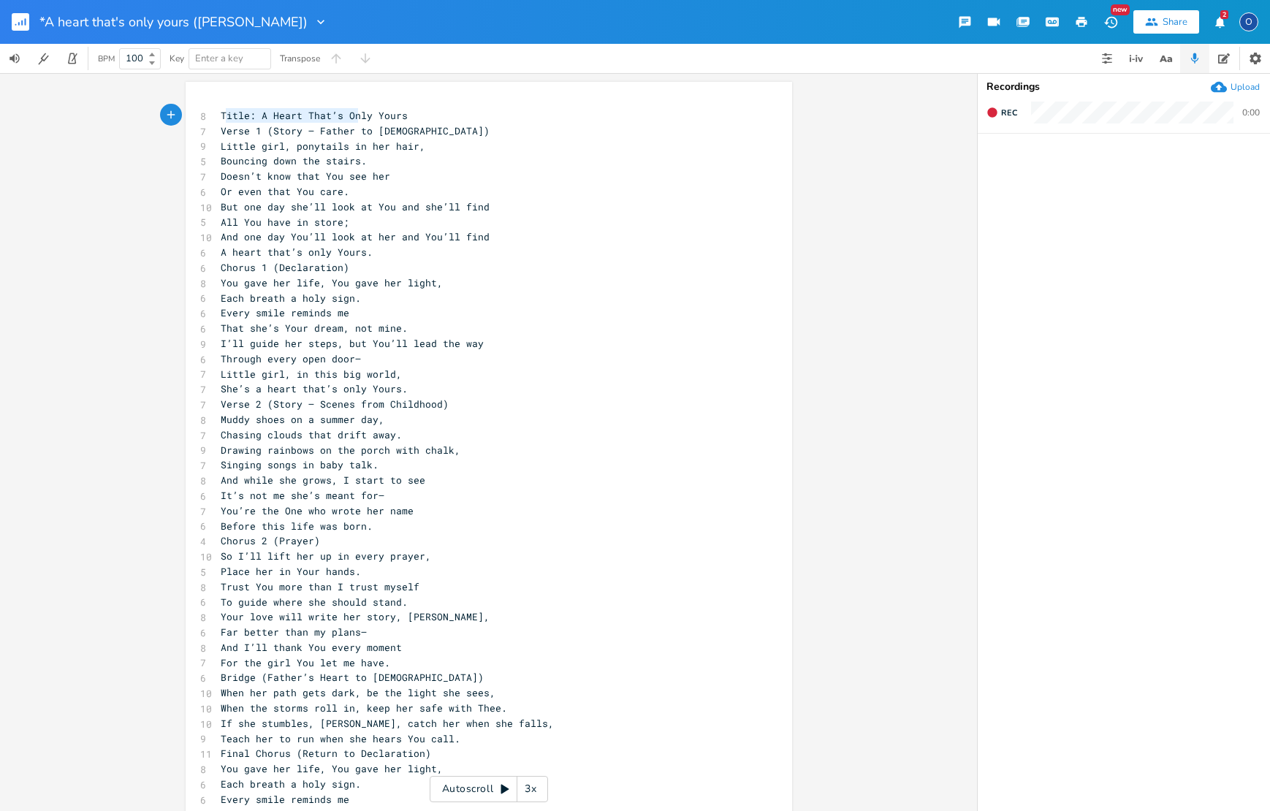
type textarea "itle: A Heart That’s Only Yours"
drag, startPoint x: 223, startPoint y: 114, endPoint x: 410, endPoint y: 116, distance: 187.1
click at [410, 116] on pre "Title: A Heart That’s Only Yours" at bounding box center [482, 115] width 528 height 15
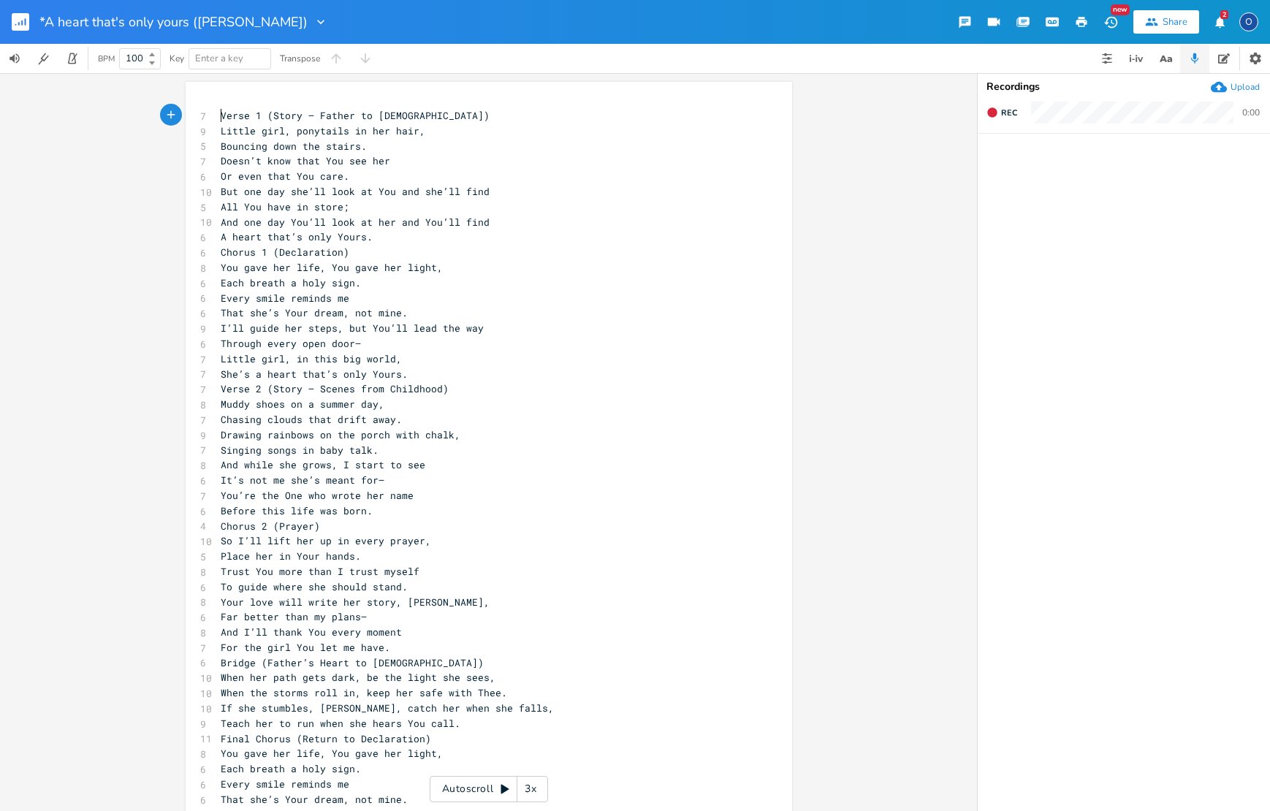
click at [218, 113] on pre "Verse 1 (Story – Father to [DEMOGRAPHIC_DATA])" at bounding box center [482, 115] width 528 height 15
type textarea "["
type textarea "(Story – Father to [DEMOGRAPHIC_DATA])"
click at [218, 247] on pre "Chorus 1 (Declaration)" at bounding box center [482, 252] width 528 height 15
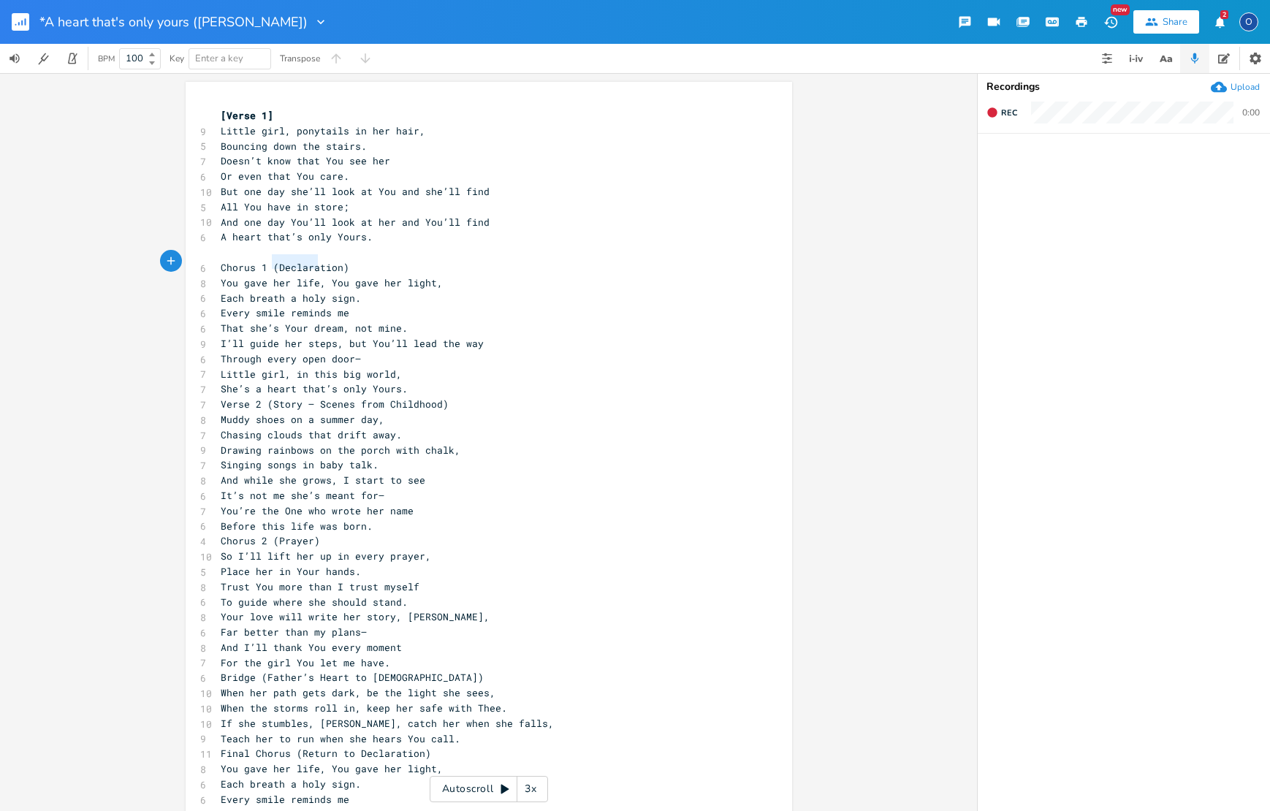
type textarea "(Declaration)"
drag, startPoint x: 266, startPoint y: 259, endPoint x: 354, endPoint y: 261, distance: 87.7
click at [354, 261] on pre "Chorus 1 (Declaration)" at bounding box center [482, 267] width 528 height 15
click at [218, 260] on pre "Chorus 1" at bounding box center [482, 267] width 528 height 15
type textarea "["
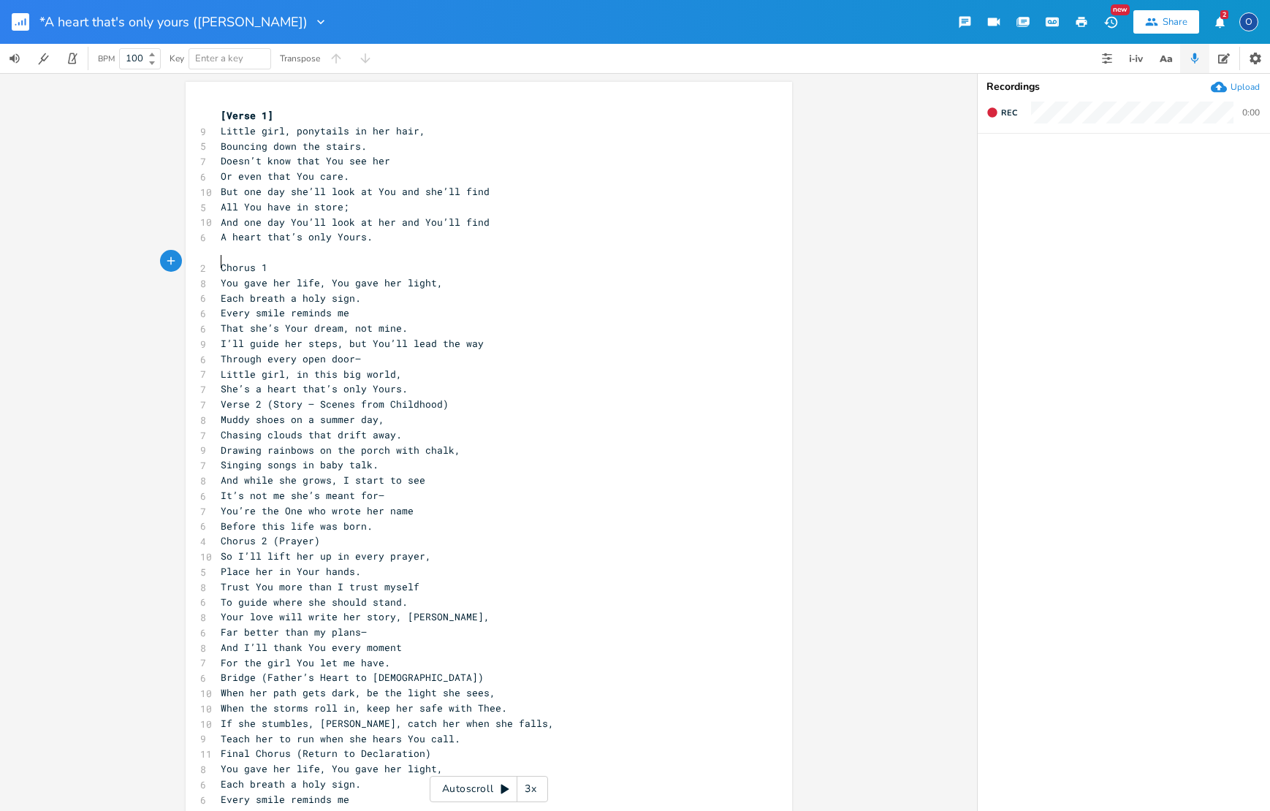
scroll to position [0, 2]
type textarea "]"
click at [218, 395] on pre "Verse 2 (Story – Scenes from Childhood)" at bounding box center [482, 402] width 528 height 15
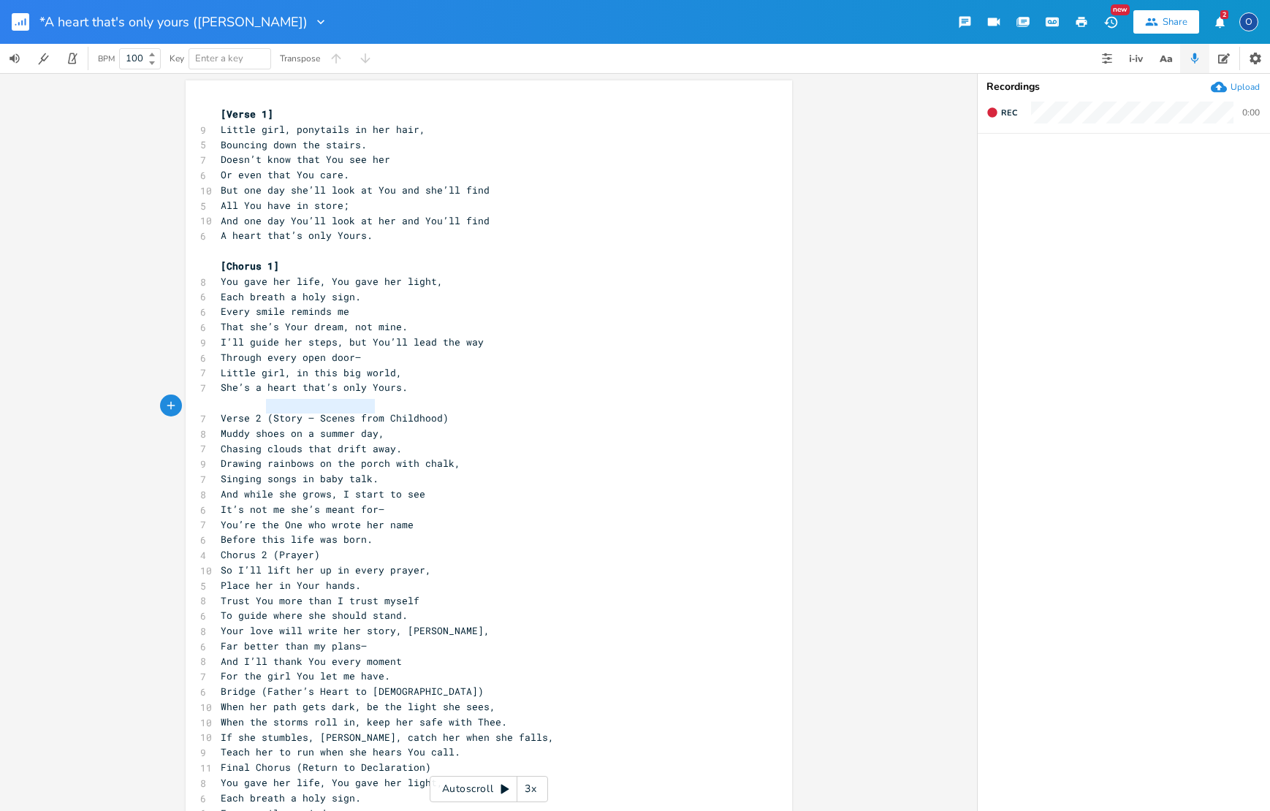
type textarea "(Story – Scenes from Childhood)"
drag, startPoint x: 262, startPoint y: 406, endPoint x: 448, endPoint y: 403, distance: 186.4
click at [448, 403] on div "(Story – Scenes from Childhood) x [Verse 1] 9 Little girl, ponytails in her hai…" at bounding box center [489, 544] width 607 height 928
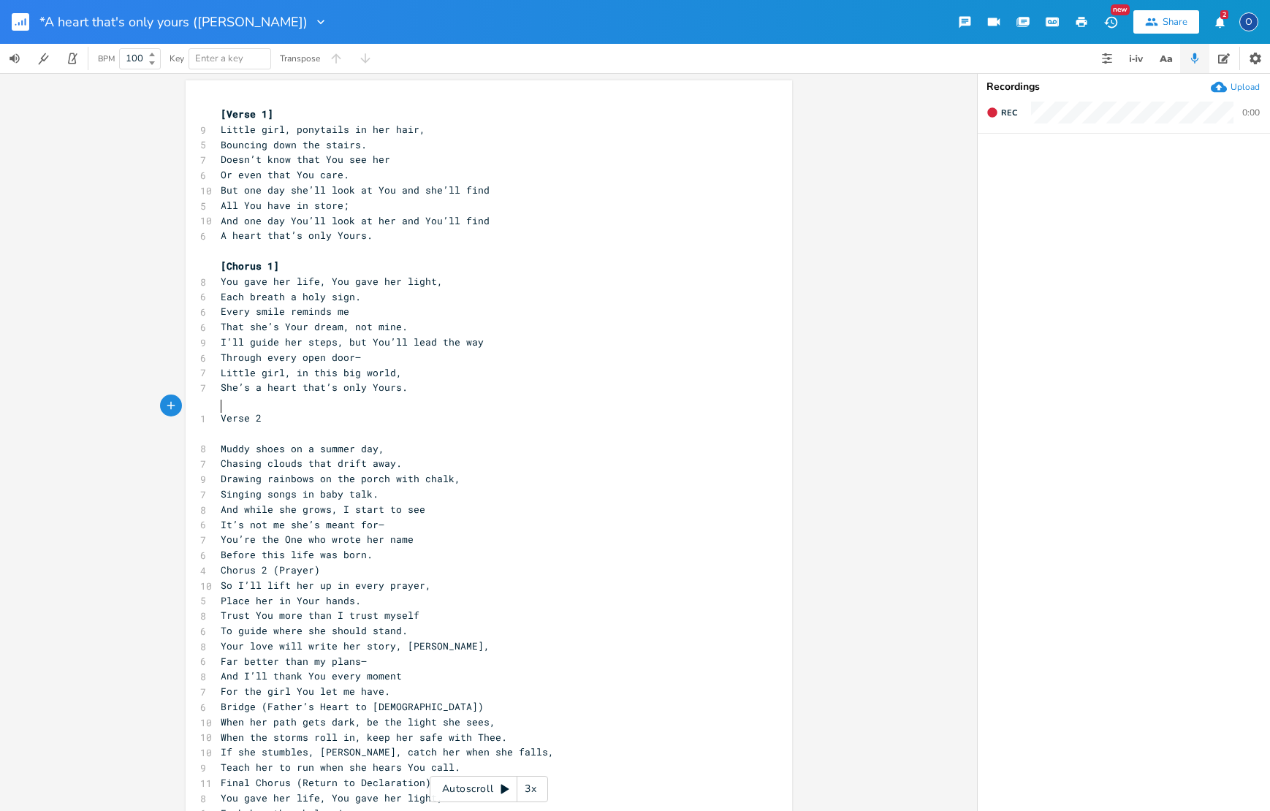
click at [218, 411] on pre "Verse 2" at bounding box center [482, 418] width 528 height 15
type textarea "["
type textarea "]"
